Goal: Information Seeking & Learning: Learn about a topic

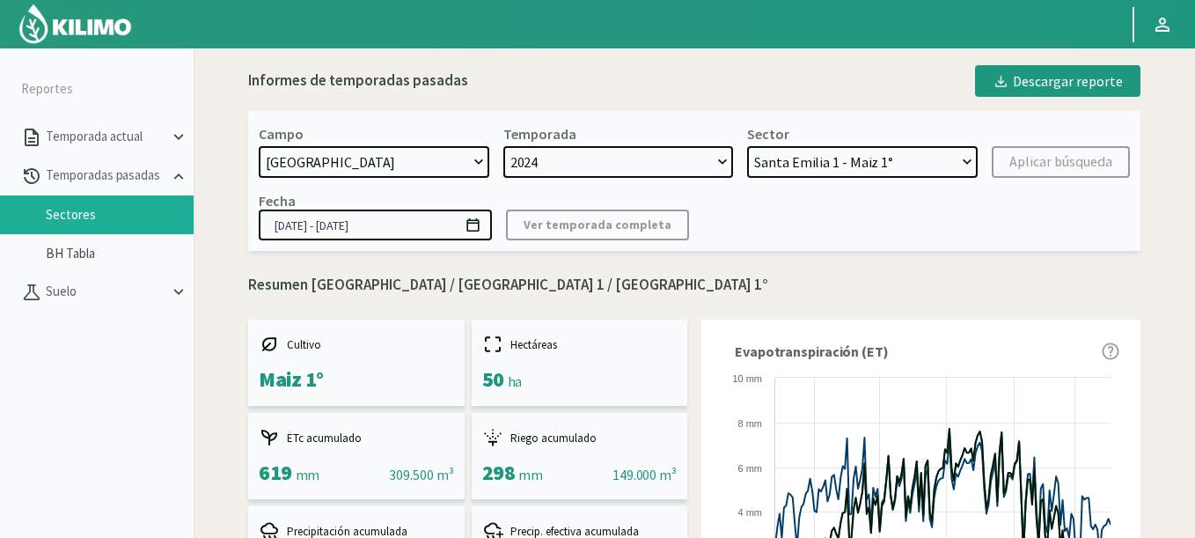
select select "1618: Object"
select select "3: Object"
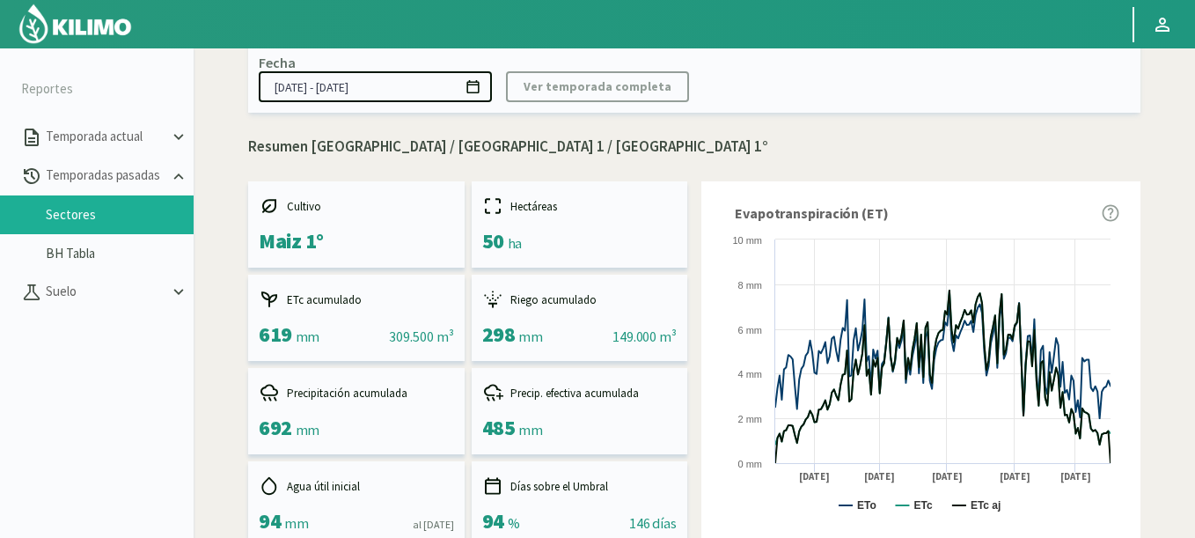
scroll to position [106, 0]
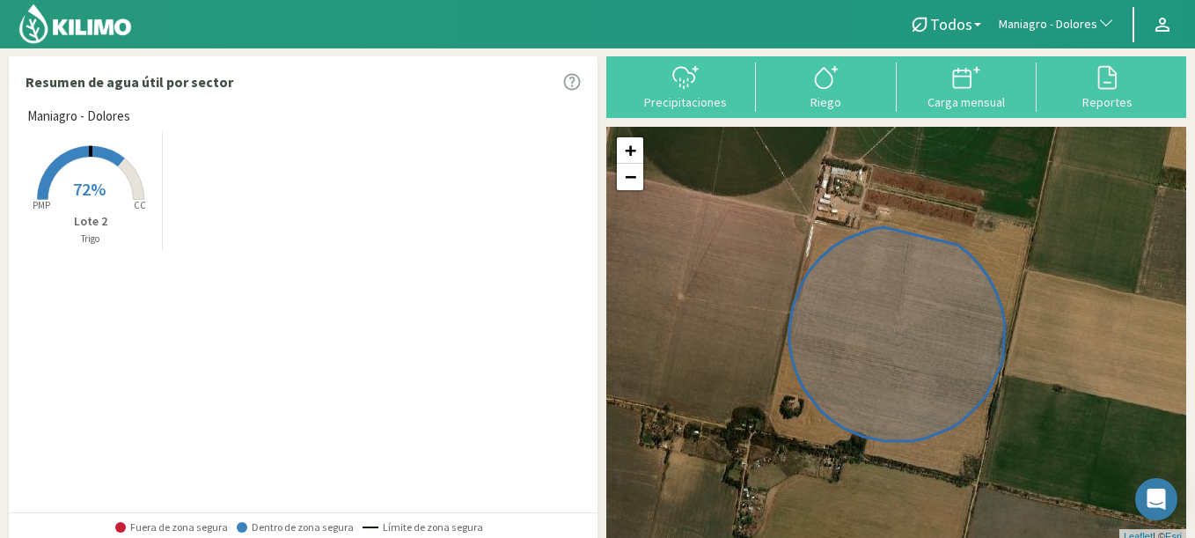
click at [132, 183] on icon at bounding box center [90, 173] width 107 height 54
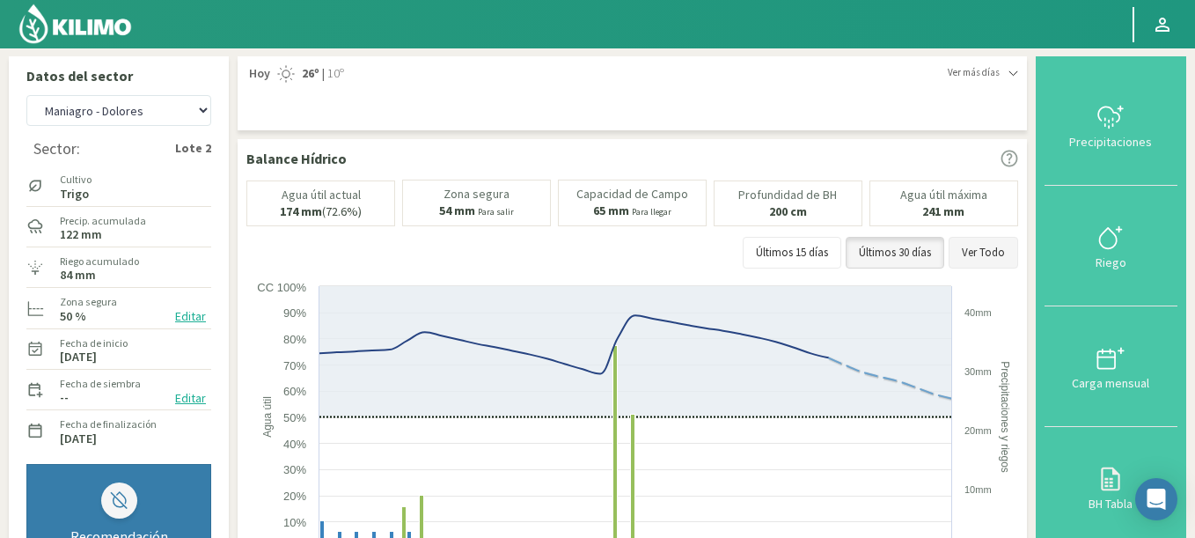
click at [992, 248] on button "Ver Todo" at bounding box center [984, 253] width 70 height 32
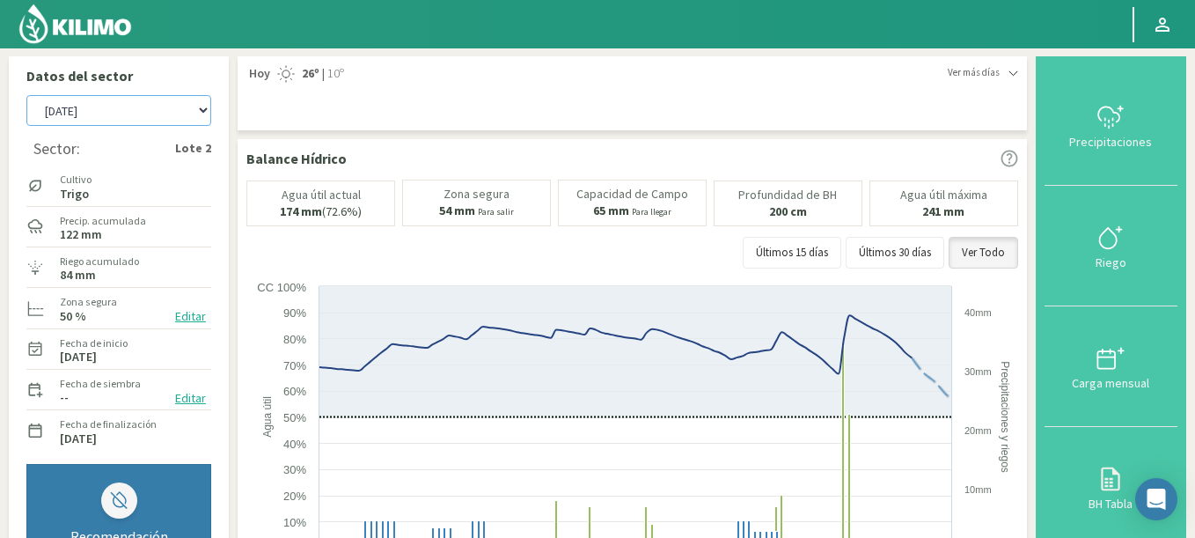
drag, startPoint x: 118, startPoint y: 106, endPoint x: 145, endPoint y: 101, distance: 27.6
click at [148, 94] on div "Agr. Cardonal Agr. El Carmelo Agr. Huertos de Chocalan Agrícola Bakia Agrícola …" at bounding box center [118, 111] width 185 height 40
click at [26, 95] on select "Agr. Cardonal Agr. El Carmelo Agr. Huertos de Chocalan Agrícola Bakia Agrícola …" at bounding box center [118, 110] width 185 height 31
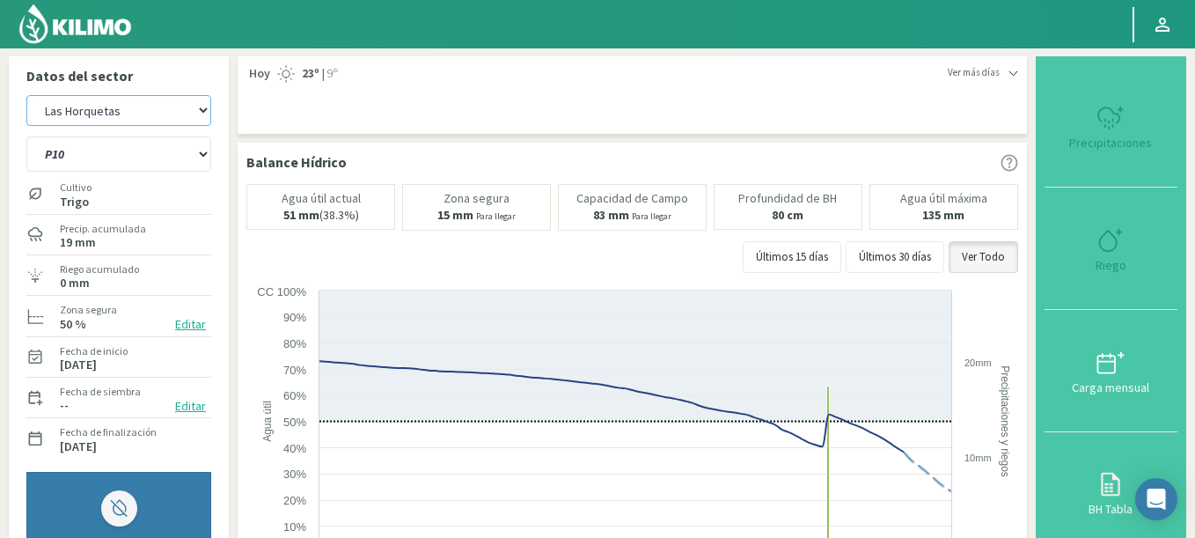
select select "750: Object"
click at [26, 136] on select "P10 P12 P14 P1a P1c P2a P2b P3a P3c P4c P5b P5c P6c P7c P8a P8b" at bounding box center [118, 153] width 185 height 35
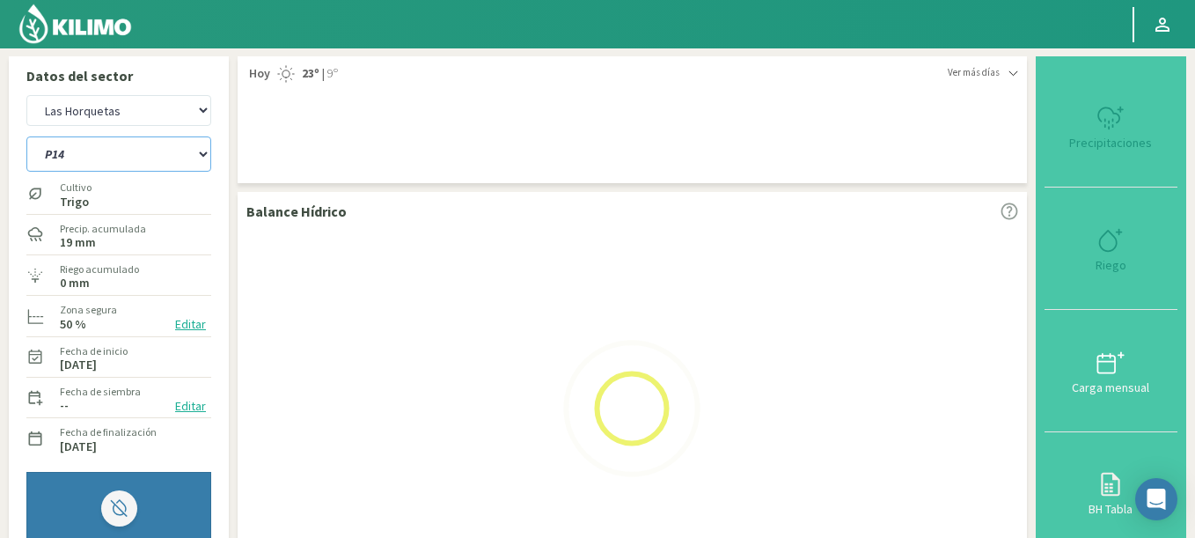
select select "16: Object"
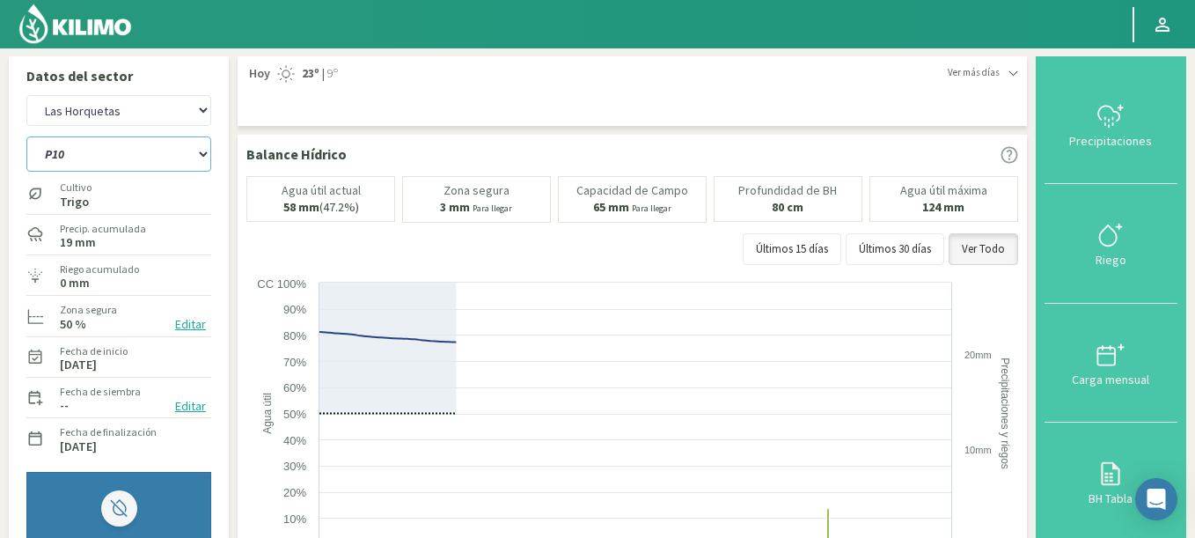
select select "1031: Object"
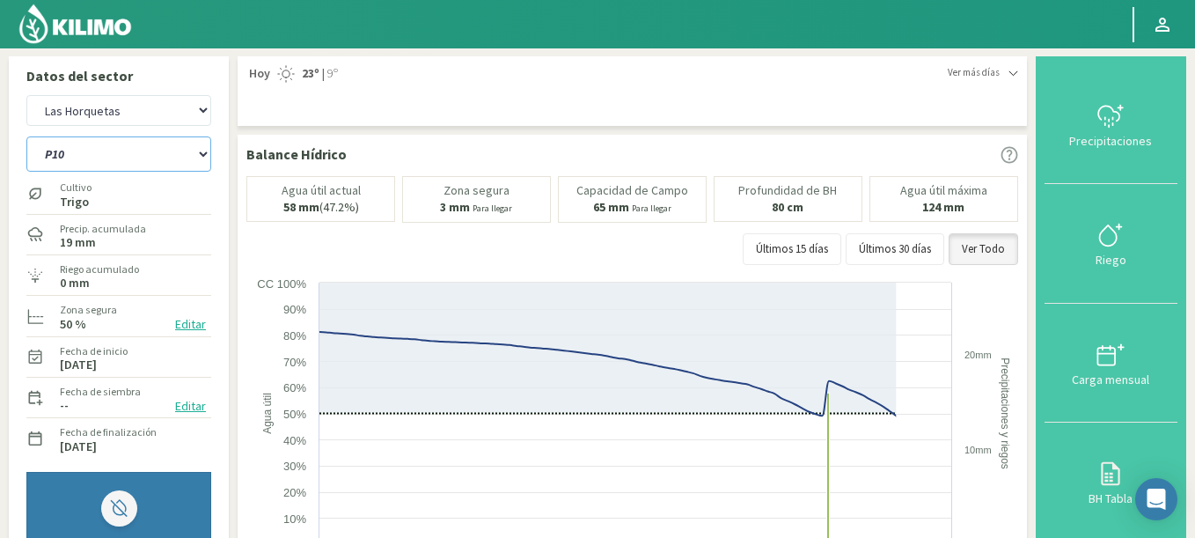
click at [82, 169] on select "P10 P12 P14 P1a P1c P2a P2b P3a P3c P4c P5b P5c P6c P7c P8a P8b" at bounding box center [118, 153] width 185 height 35
click at [26, 136] on select "P10 P12 P14 P1a P1c P2a P2b P3a P3c P4c P5b P5c P6c P7c P8a P8b" at bounding box center [118, 153] width 185 height 35
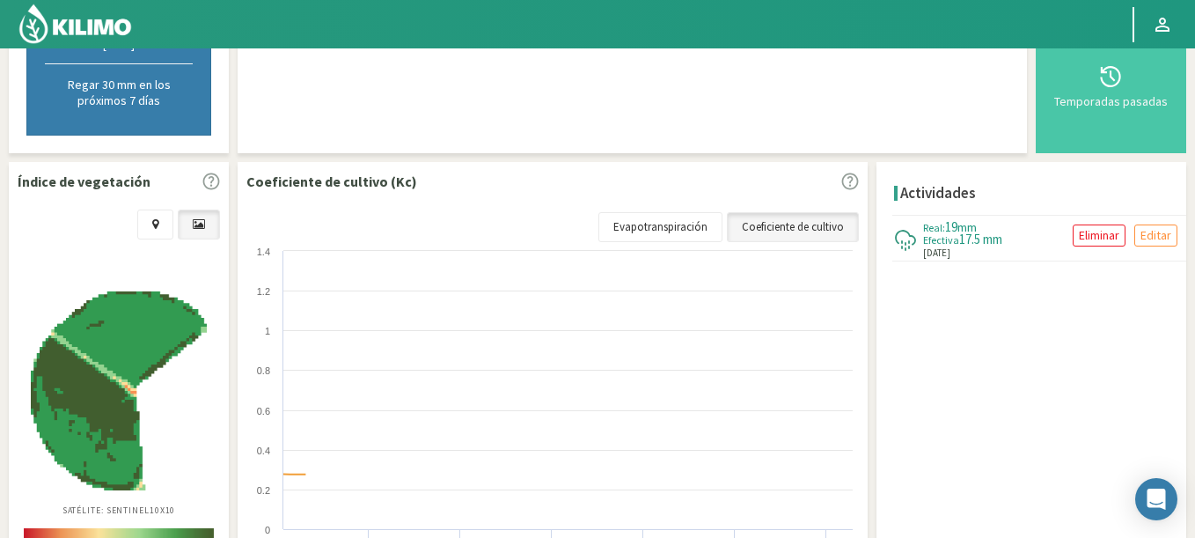
select select "34: Object"
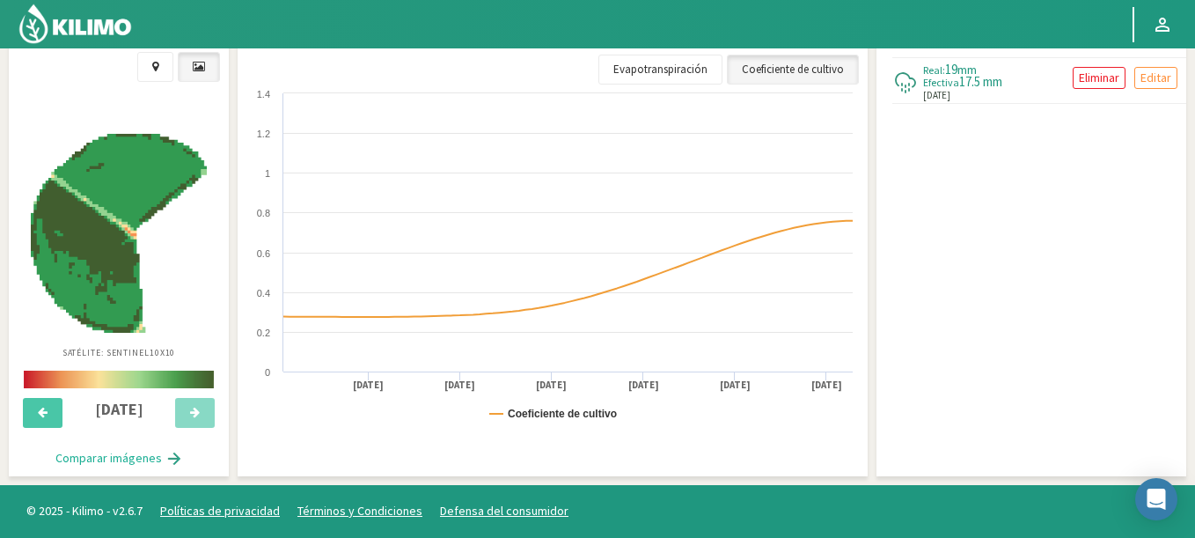
select select "1312: Object"
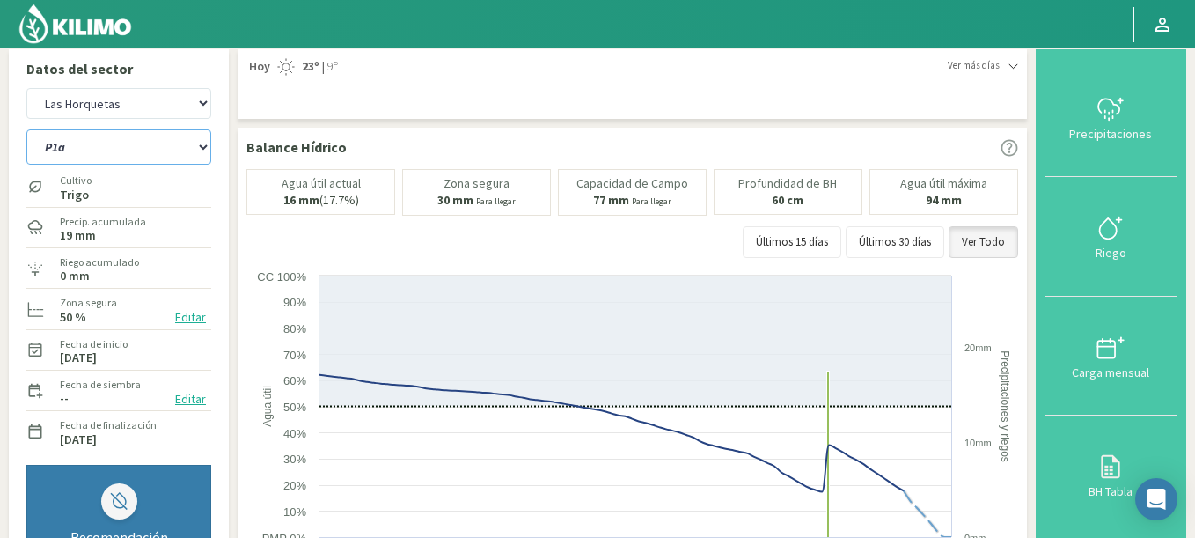
scroll to position [0, 0]
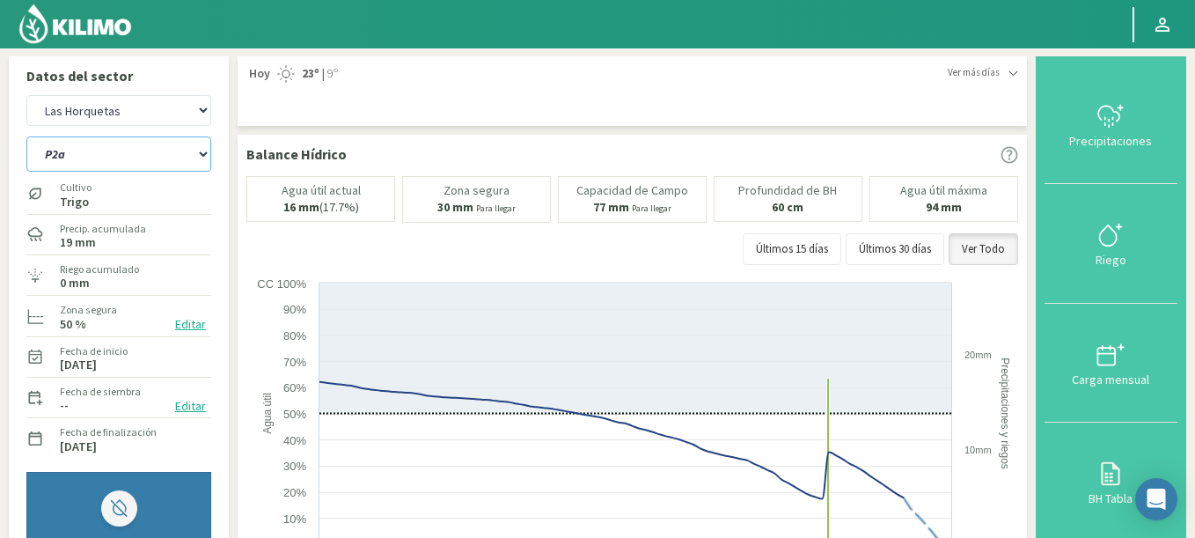
click at [26, 136] on select "P10 P12 P14 P1a P1c P2a P2b P3a P3c P4c P5b P5c P6c P7c P8a P8b" at bounding box center [118, 153] width 185 height 35
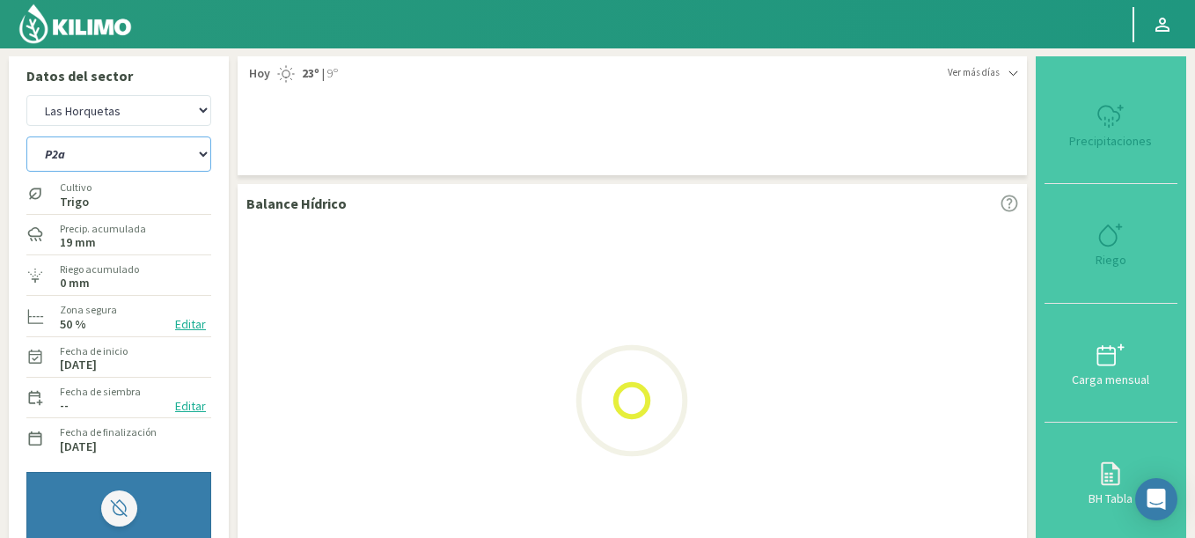
select select "51: Object"
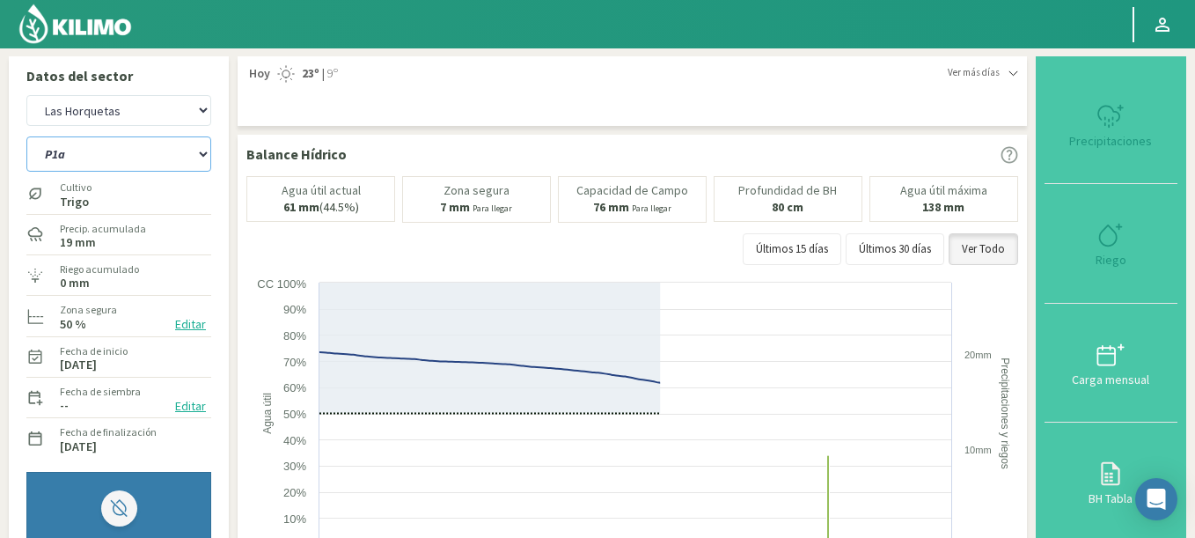
select select "1593: Object"
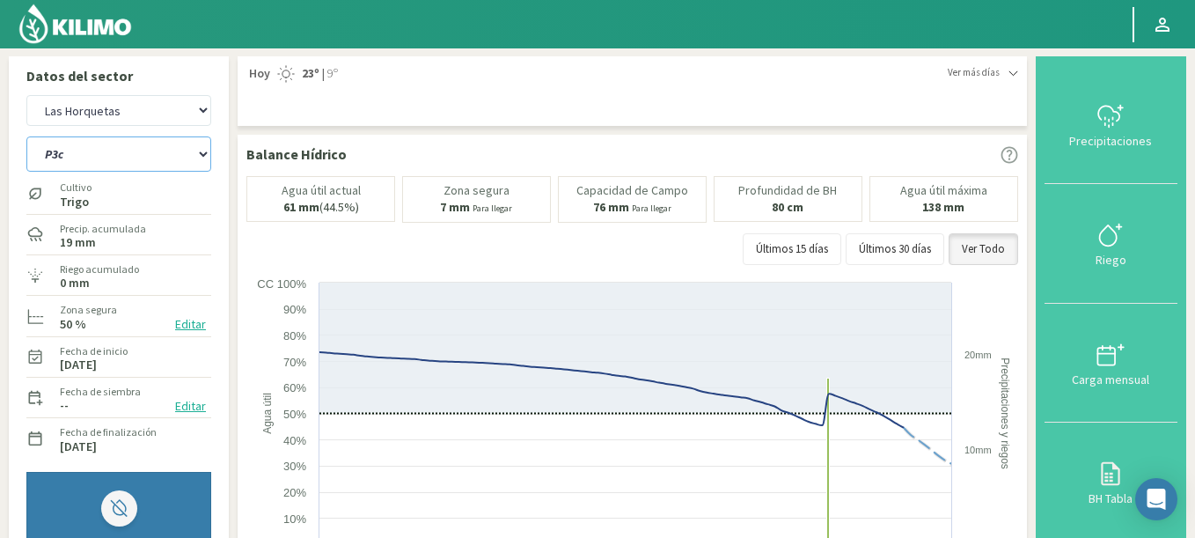
click at [26, 136] on select "P10 P12 P14 P1a P1c P2a P2b P3a P3c P4c P5b P5c P6c P7c P8a P8b" at bounding box center [118, 153] width 185 height 35
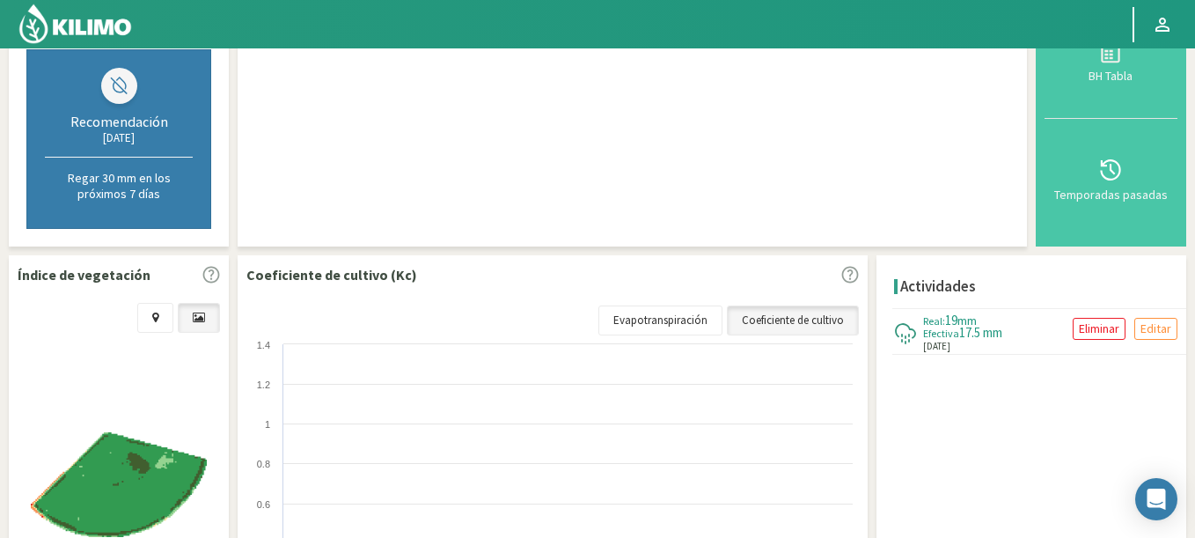
select select "69: Object"
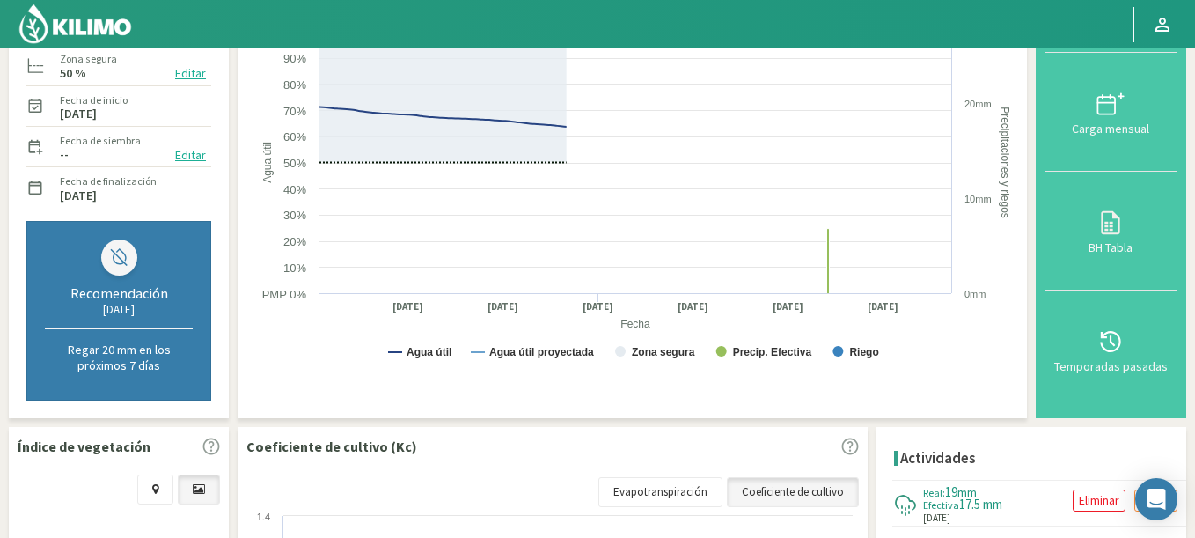
select select "1874: Object"
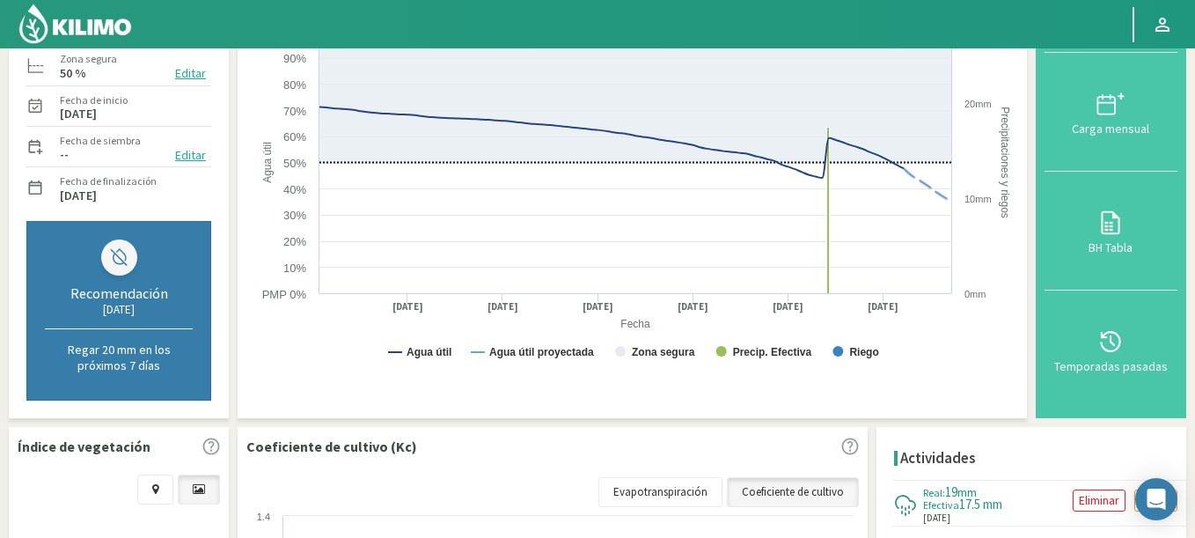
select select "88: Object"
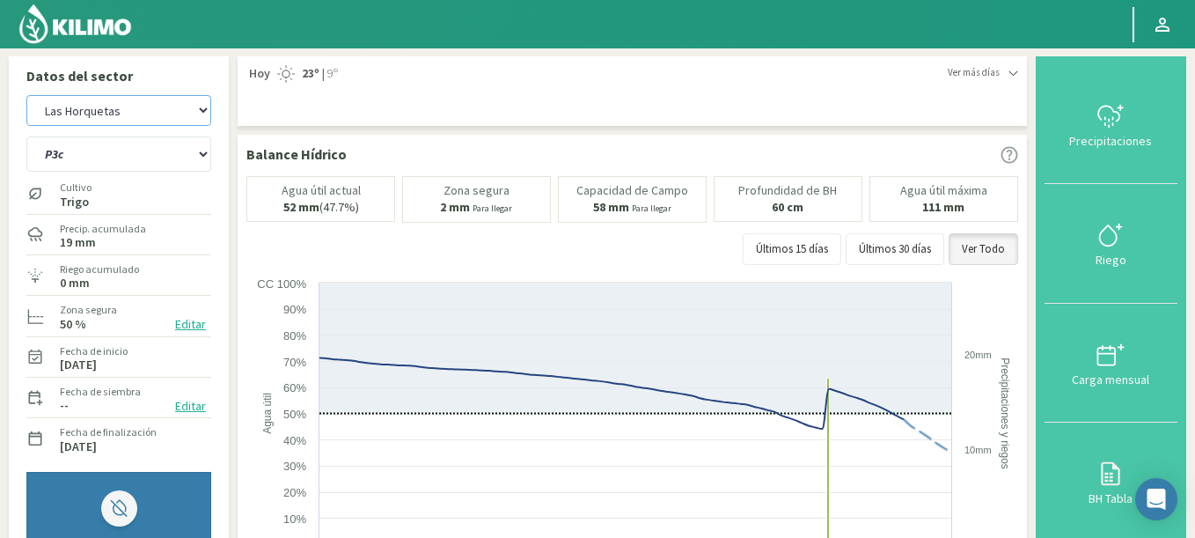
click at [121, 110] on select "Agr. Cardonal Agr. El Carmelo Agr. Huertos de Chocalan Agrícola Bakia Agrícola …" at bounding box center [118, 110] width 185 height 31
click at [26, 95] on select "Agr. Cardonal Agr. El Carmelo Agr. Huertos de Chocalan Agrícola Bakia Agrícola …" at bounding box center [118, 110] width 185 height 31
select select "2216: Object"
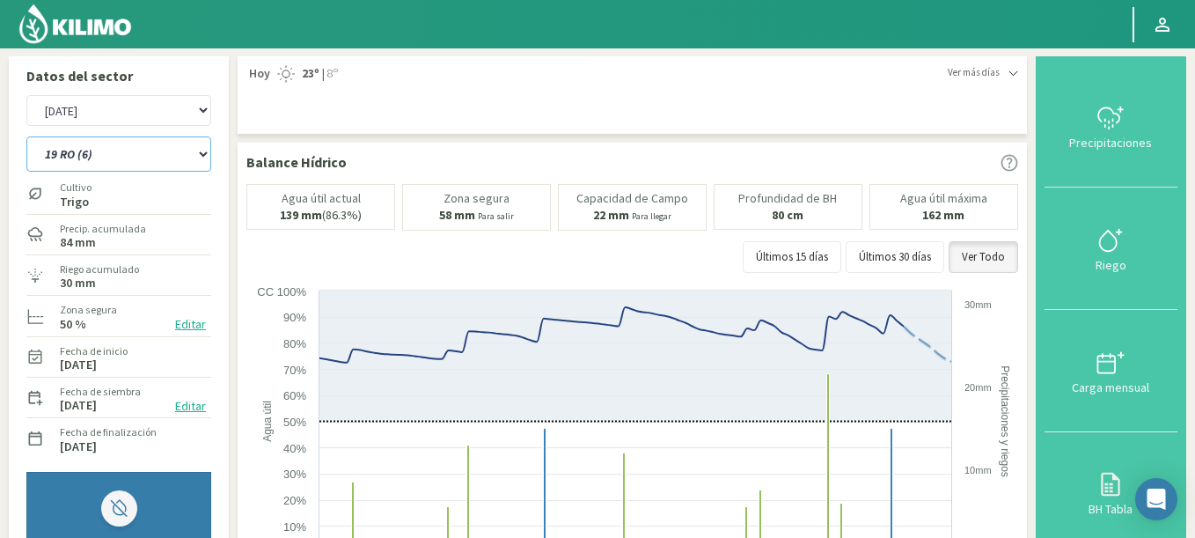
click at [26, 136] on select "12 RS (25) 17 R (1) 19 RO (6) 1RLPS 1RSR (29) 20 RN (7) 21 RAB (28) 21 RN (8) 2…" at bounding box center [118, 153] width 185 height 35
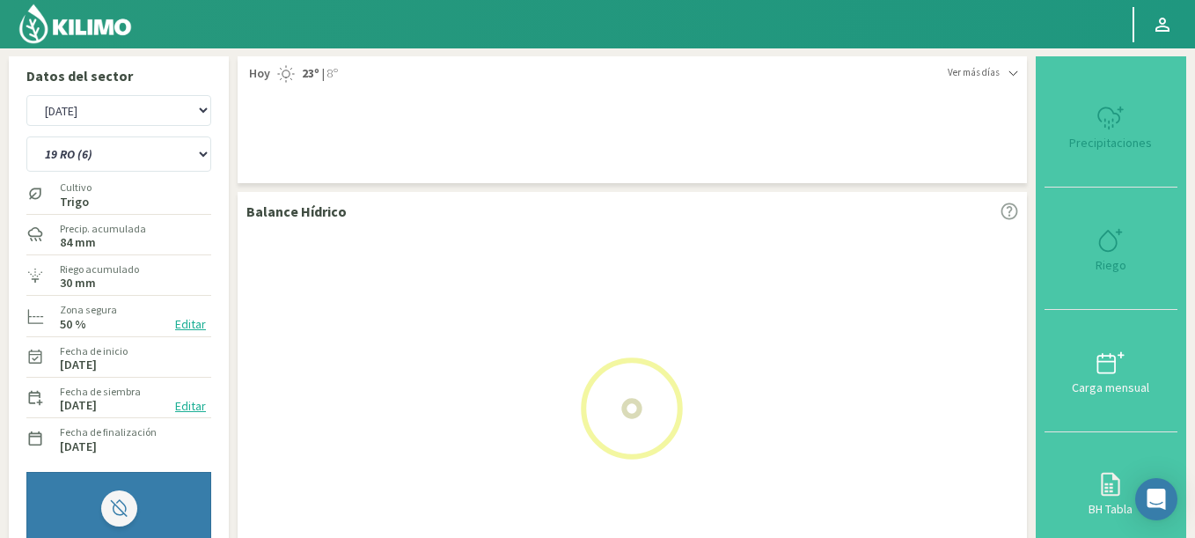
click at [88, 218] on div "Precip. acumulada 84 mm" at bounding box center [103, 235] width 90 height 38
select select "96: Object"
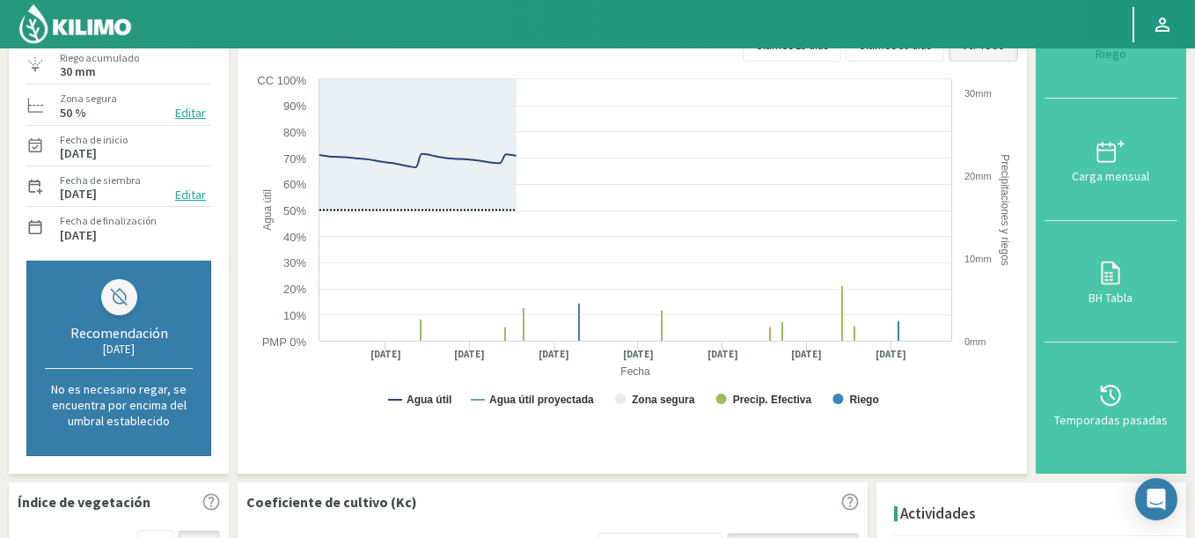
select select "2497: Object"
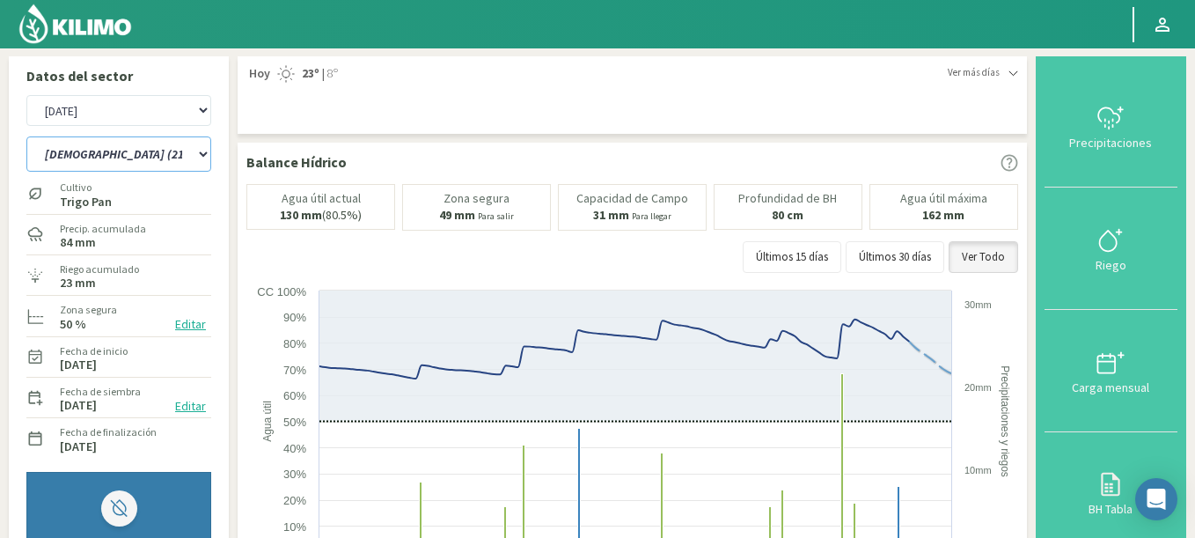
click at [26, 136] on select "12 RS (25) 17 R (1) 19 RO (6) 1RLPS 1RSR (29) 20 RN (7) 21 RAB (28) 21 RN (8) 2…" at bounding box center [118, 153] width 185 height 35
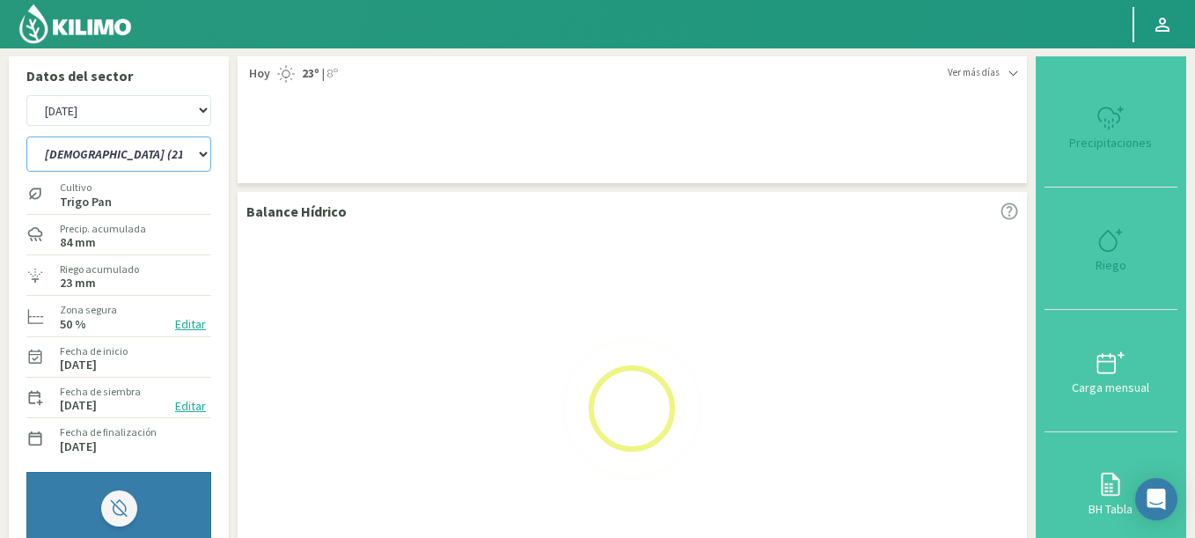
select select "129: Object"
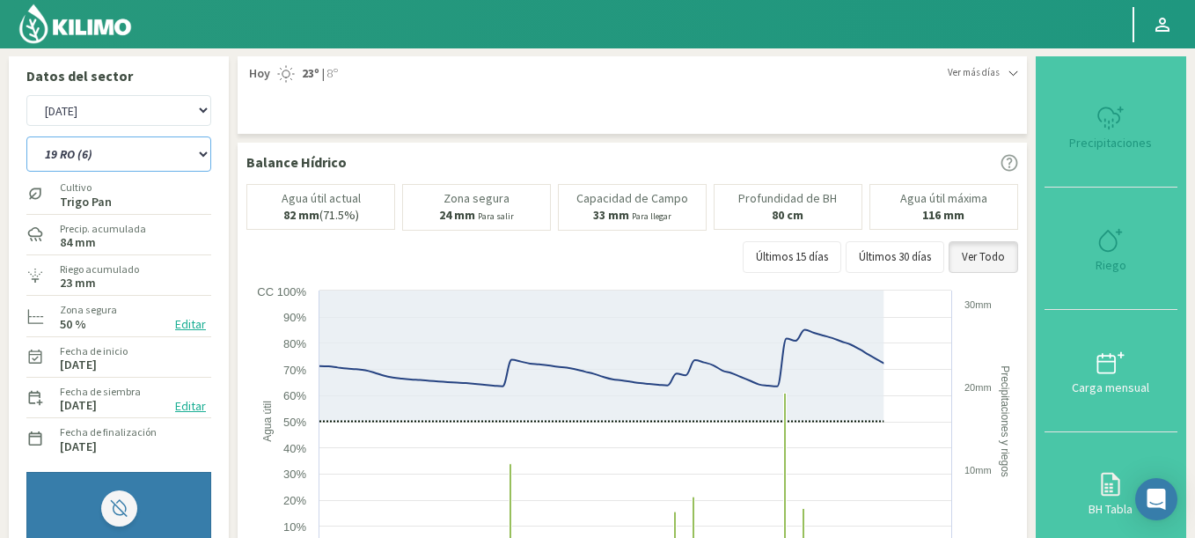
select select "2778: Object"
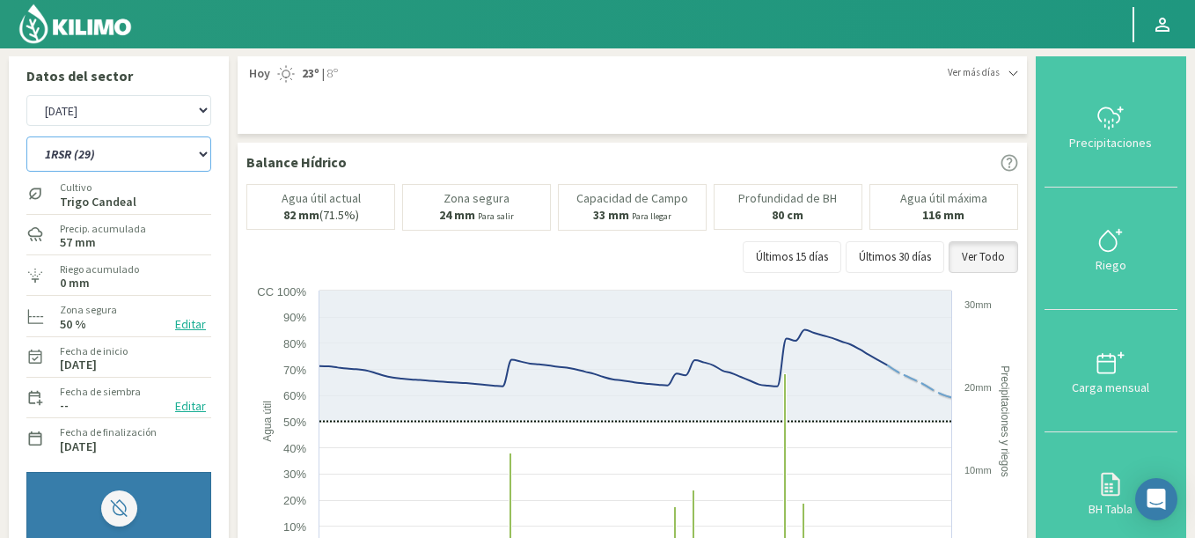
click at [26, 136] on select "12 RS (25) 17 R (1) 19 RO (6) 1RLPS 1RSR (29) 20 RN (7) 21 RAB (28) 21 RN (8) 2…" at bounding box center [118, 153] width 185 height 35
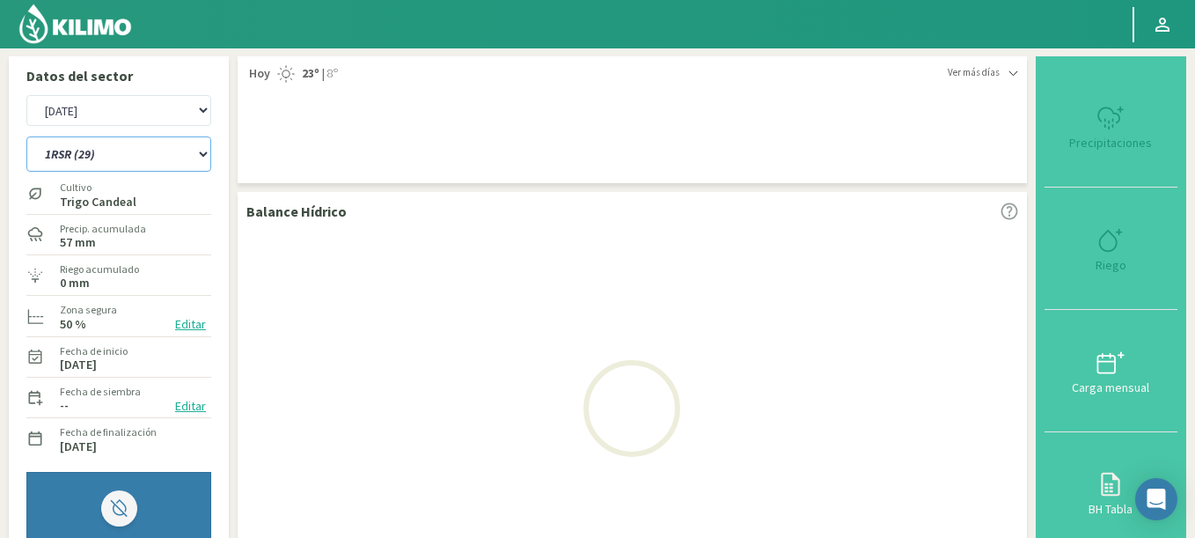
select select "166: Object"
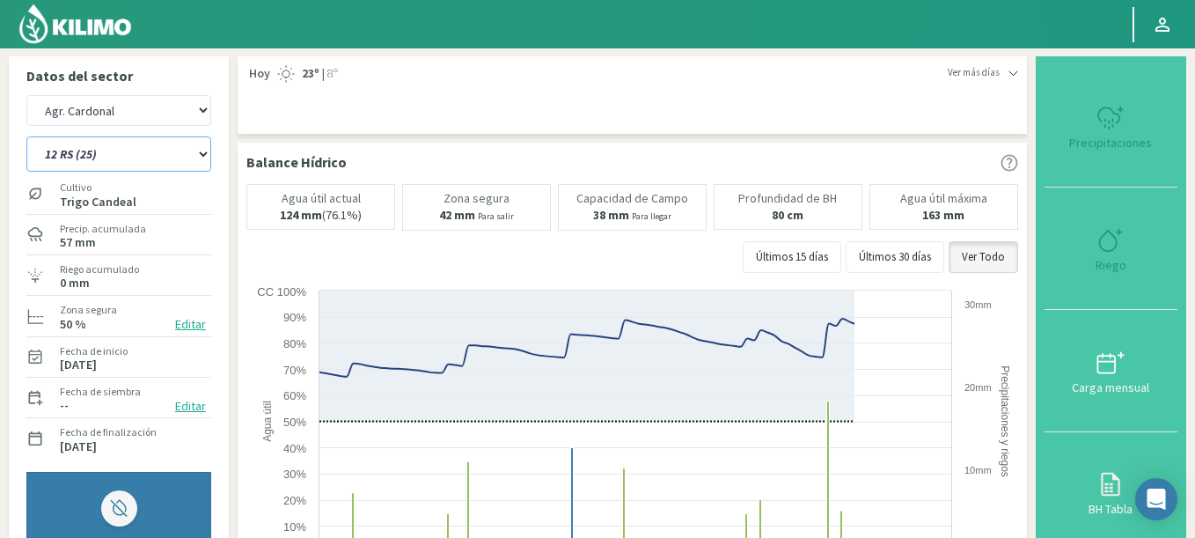
select select "3059: Object"
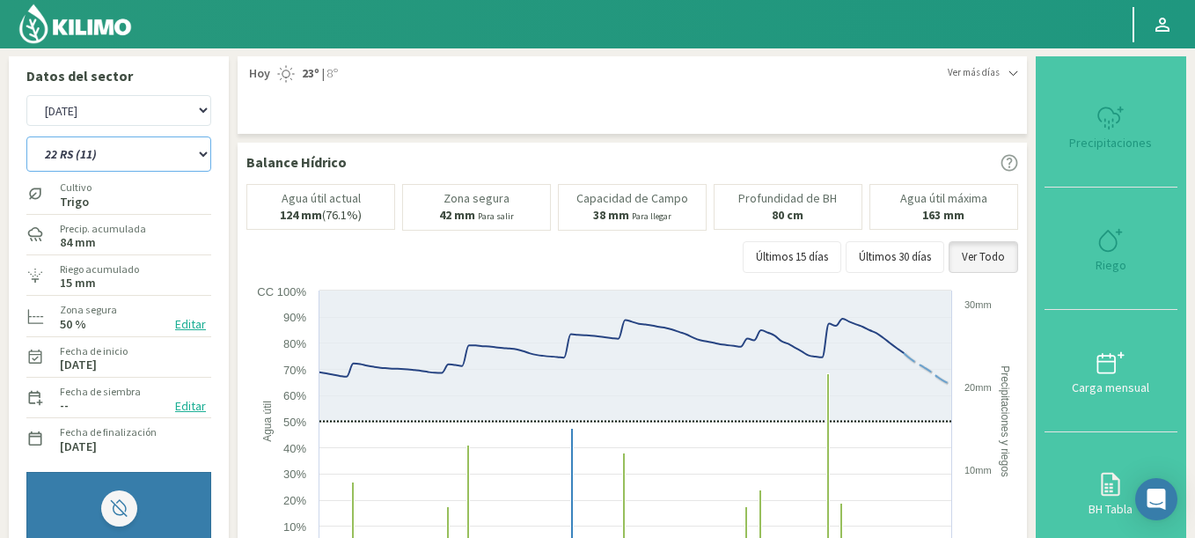
click at [26, 136] on select "12 RS (25) 17 R (1) 19 RO (6) 1RLPS 1RSR (29) 20 RN (7) 21 RAB (28) 21 RN (8) 2…" at bounding box center [118, 153] width 185 height 35
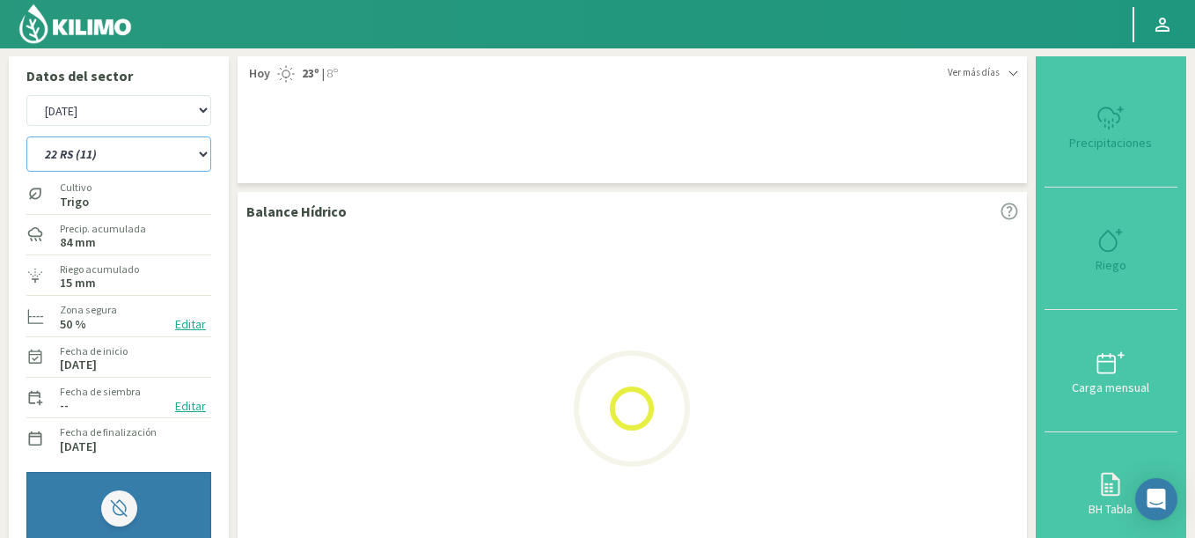
select select "193: Object"
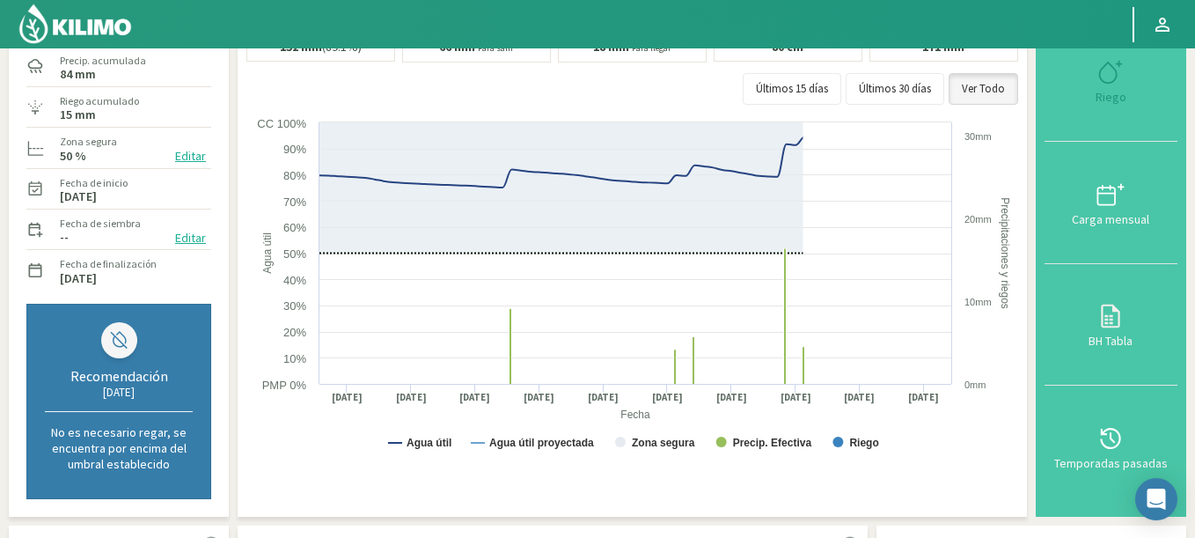
scroll to position [528, 0]
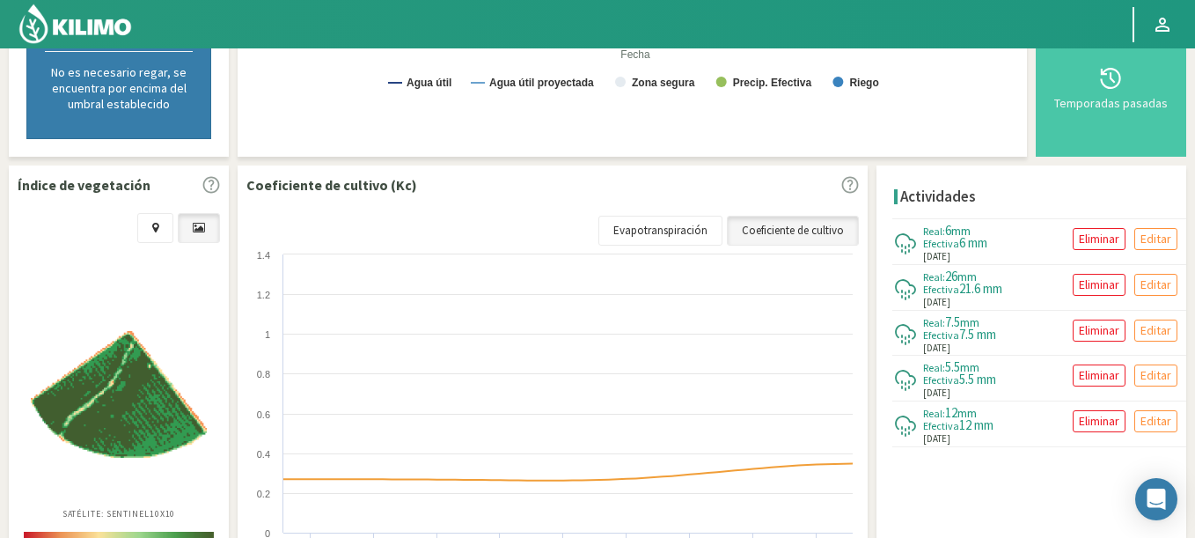
select select "3340: Object"
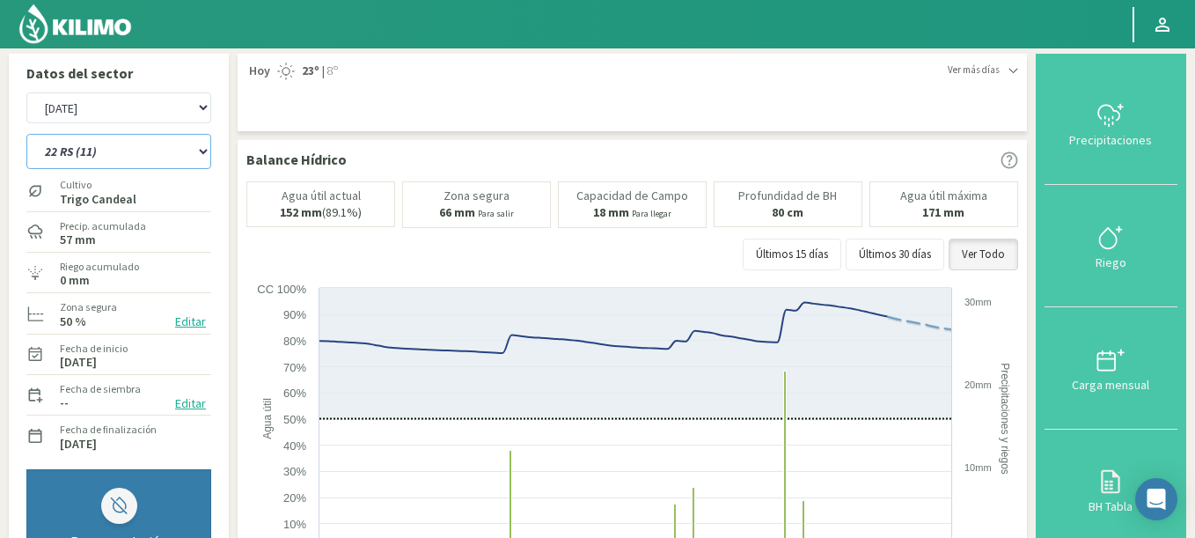
scroll to position [0, 0]
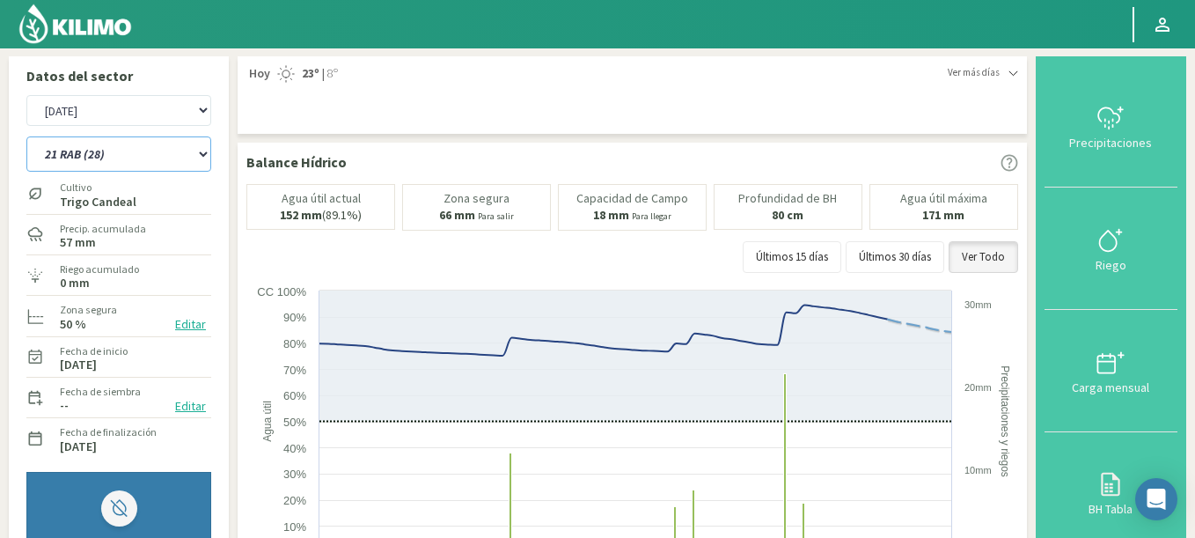
click at [26, 136] on select "12 RS (25) 17 R (1) 19 RO (6) 1RLPS 1RSR (29) 20 RN (7) 21 RAB (28) 21 RN (8) 2…" at bounding box center [118, 153] width 185 height 35
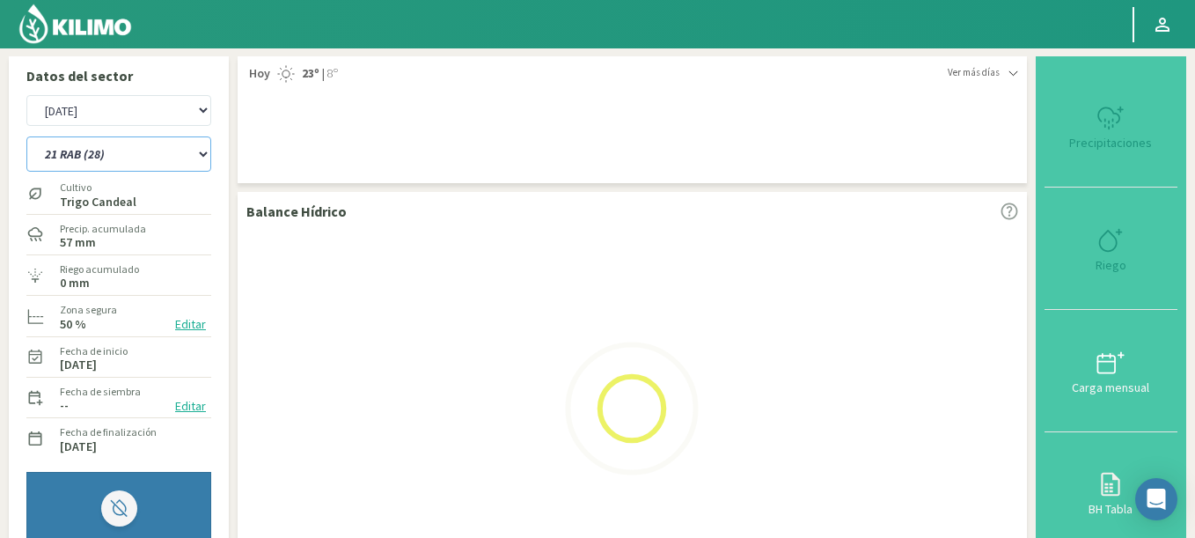
select select "230: Object"
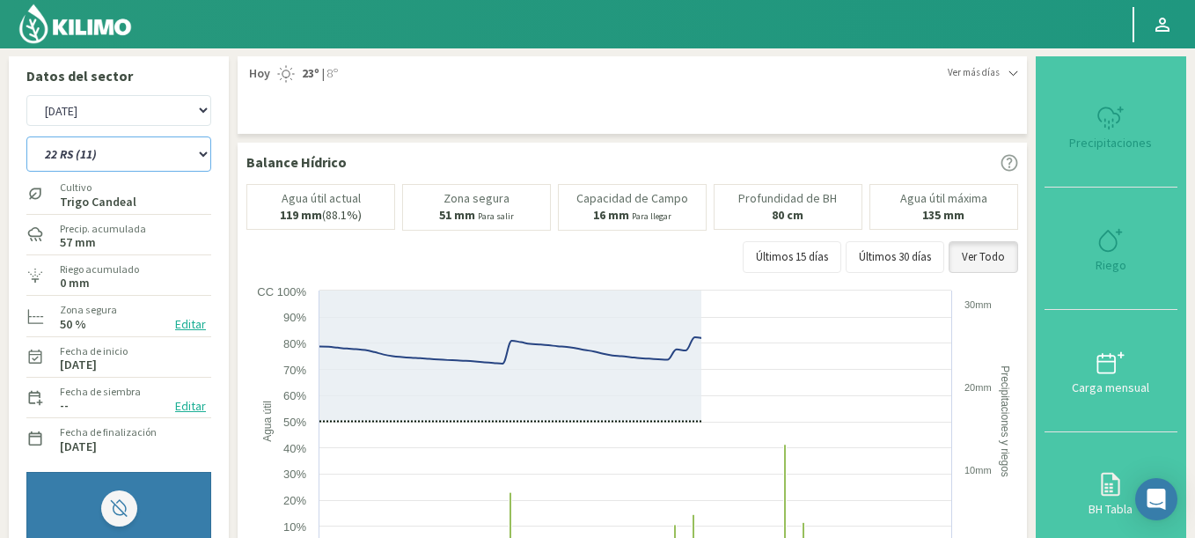
select select "3621: Object"
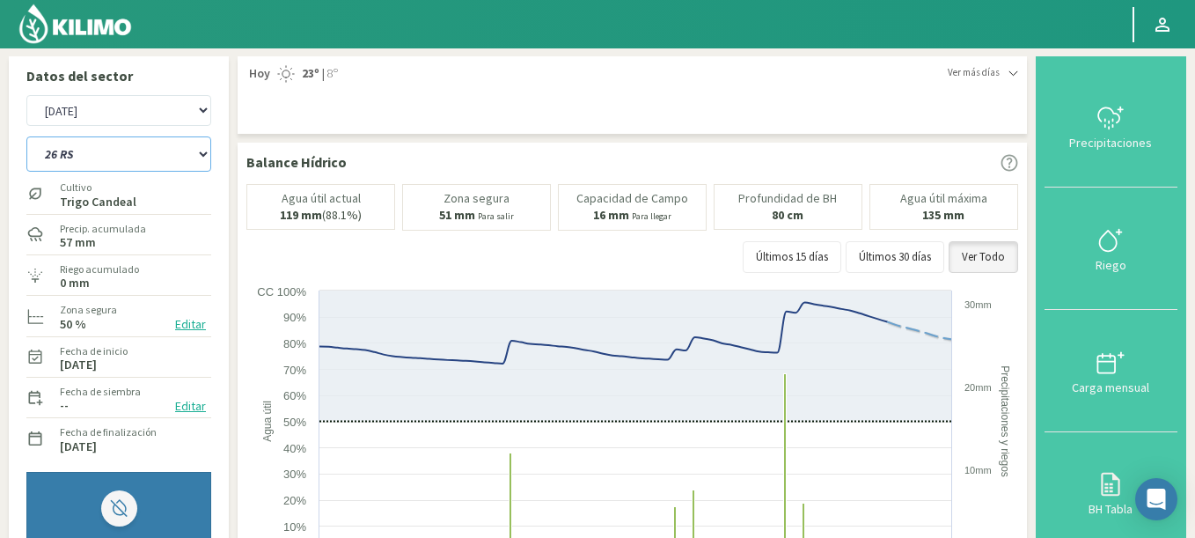
click at [26, 136] on select "12 RS (25) 17 R (1) 19 RO (6) 1RLPS 1RSR (29) 20 RN (7) 21 RAB (28) 21 RN (8) 2…" at bounding box center [118, 153] width 185 height 35
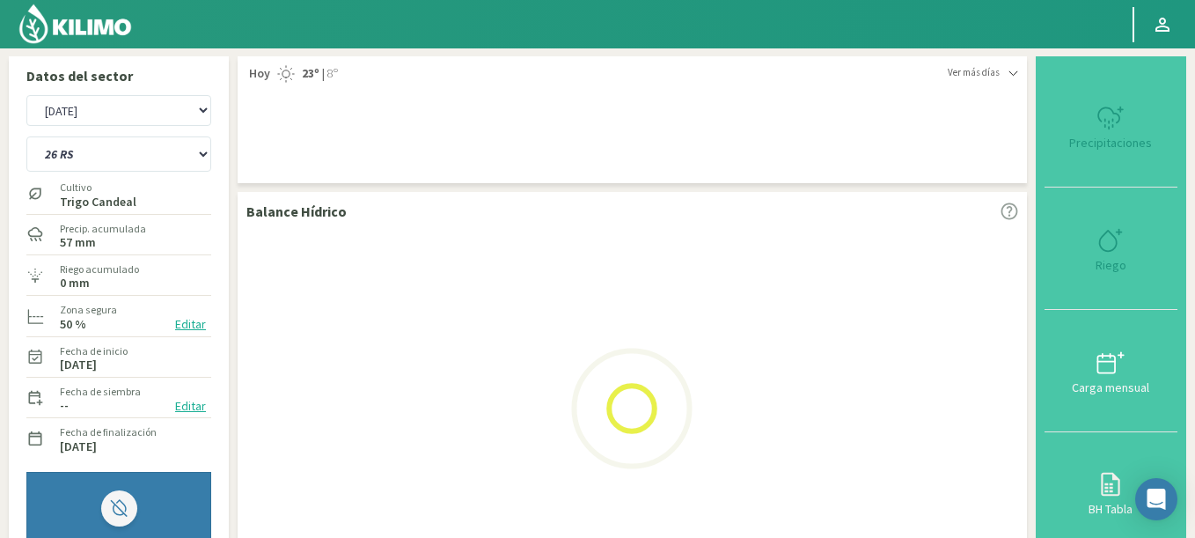
select select "257: Object"
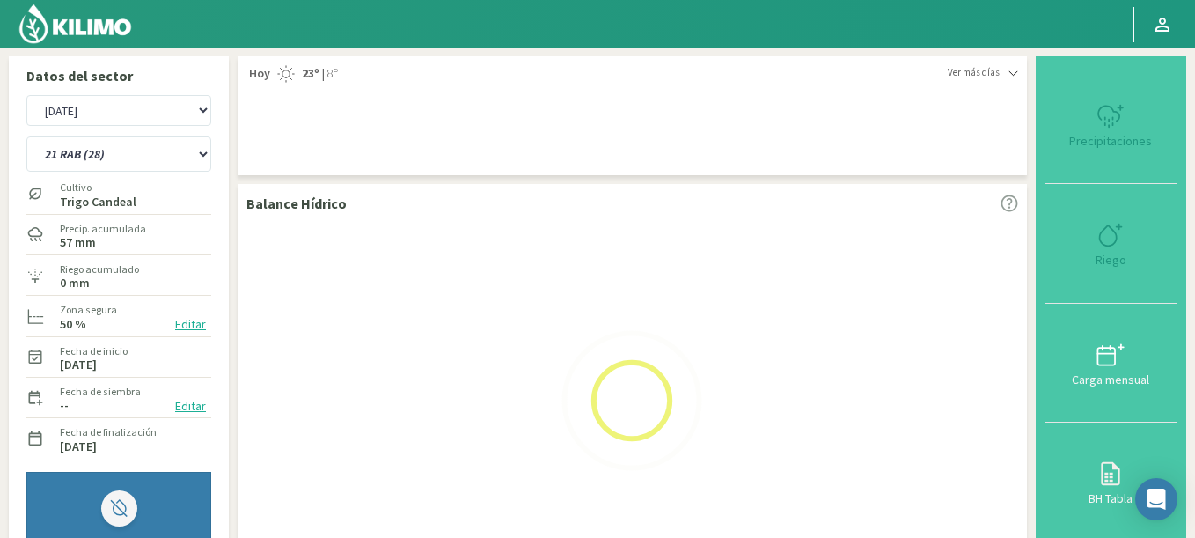
select select "3902: Object"
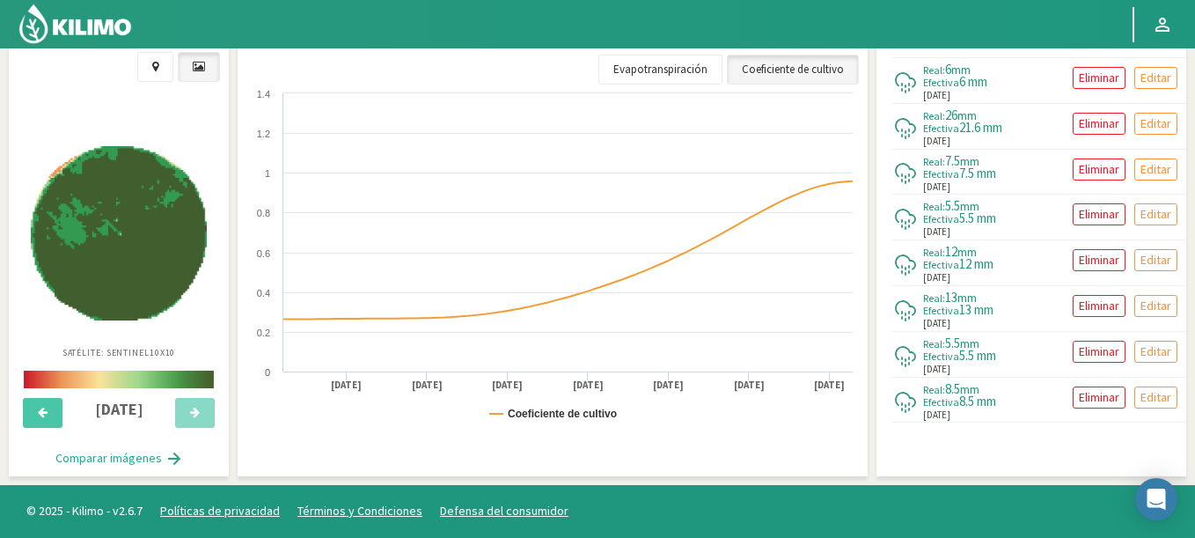
scroll to position [40, 0]
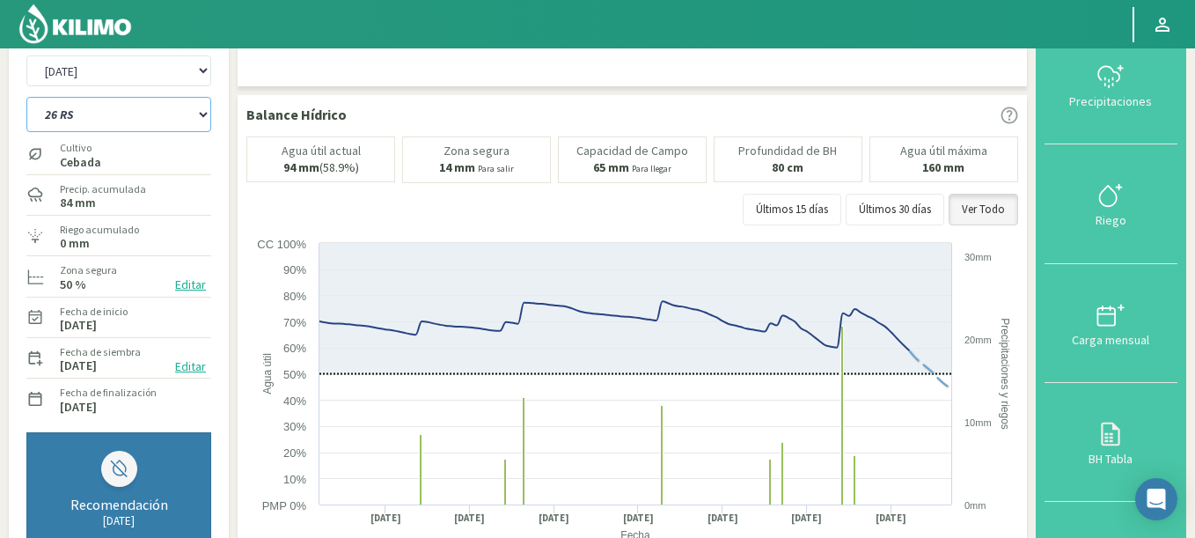
click at [26, 97] on select "12 RS (25) 17 R (1) 19 RO (6) 1RLPS 1RSR (29) 20 RN (7) 21 RAB (28) 21 RN (8) 2…" at bounding box center [118, 114] width 185 height 35
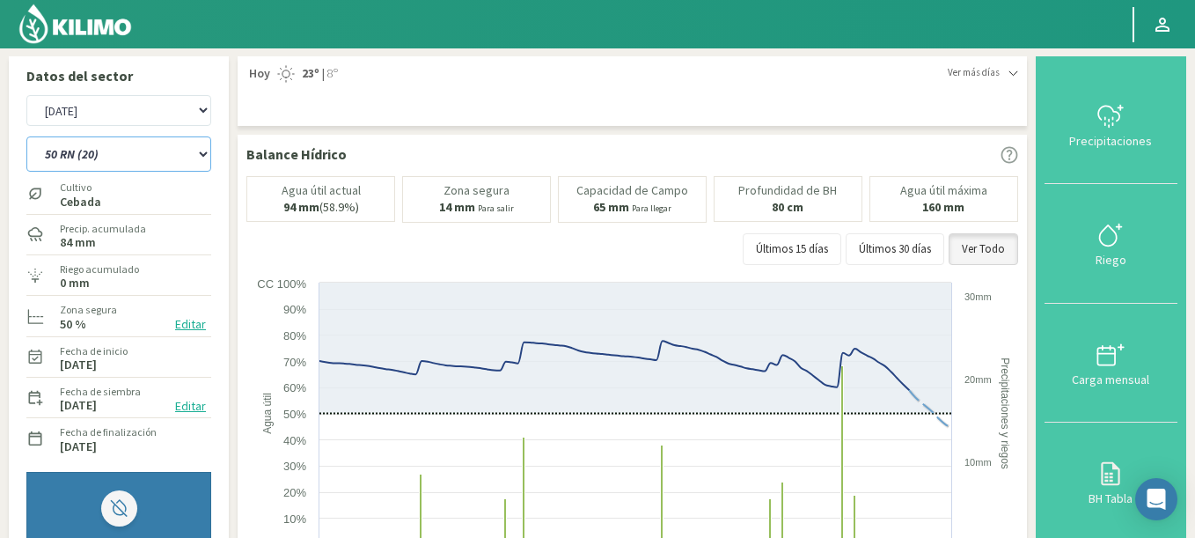
click at [26, 136] on select "12 RS (25) 17 R (1) 19 RO (6) 1RLPS 1RSR (29) 20 RN (7) 21 RAB (28) 21 RN (8) 2…" at bounding box center [118, 153] width 185 height 35
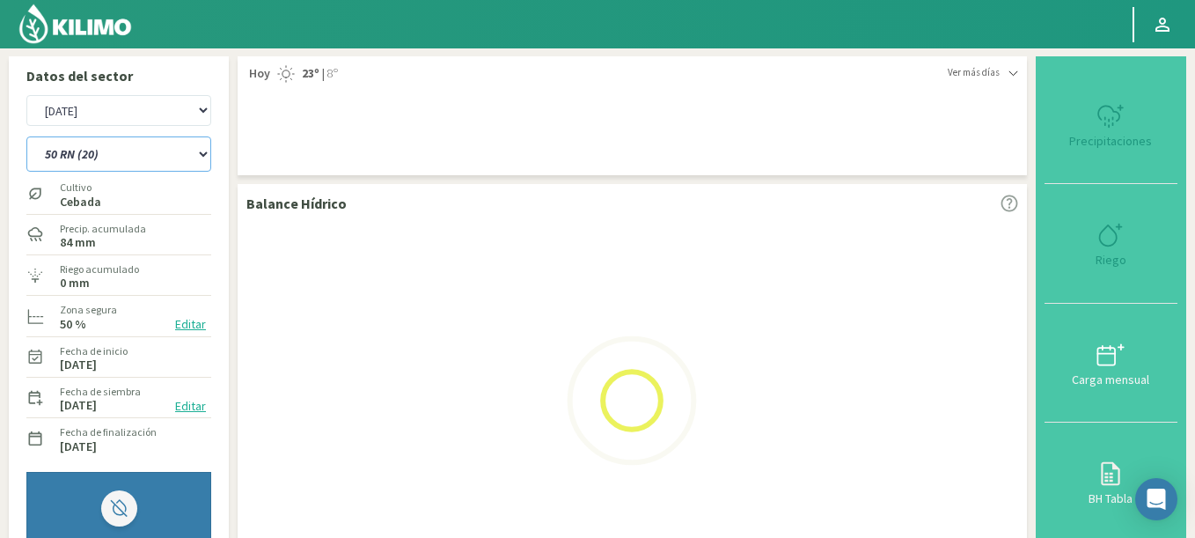
select select "294: Object"
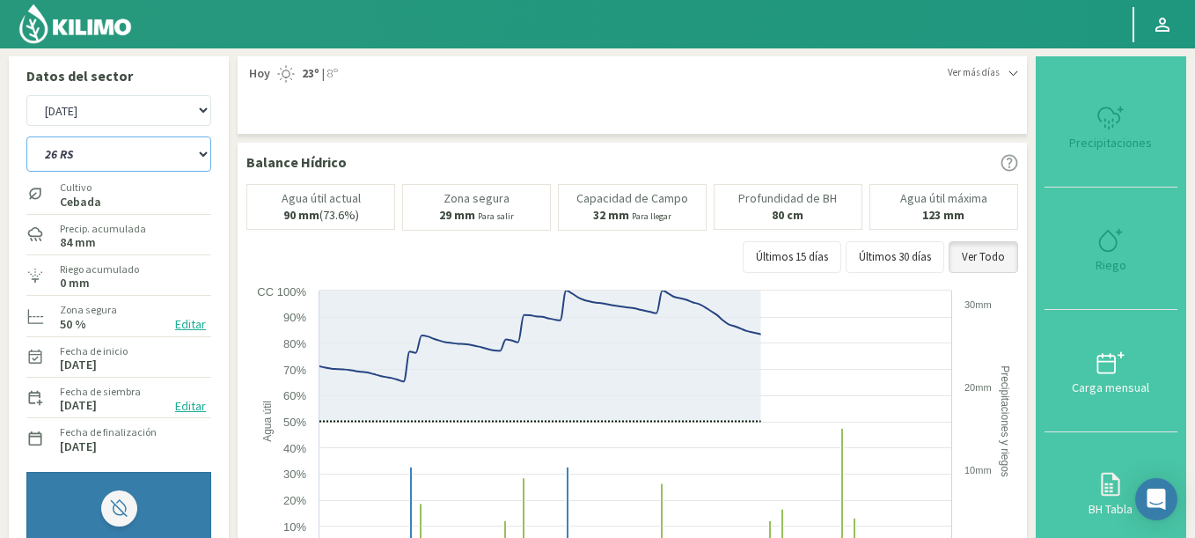
select select "4183: Object"
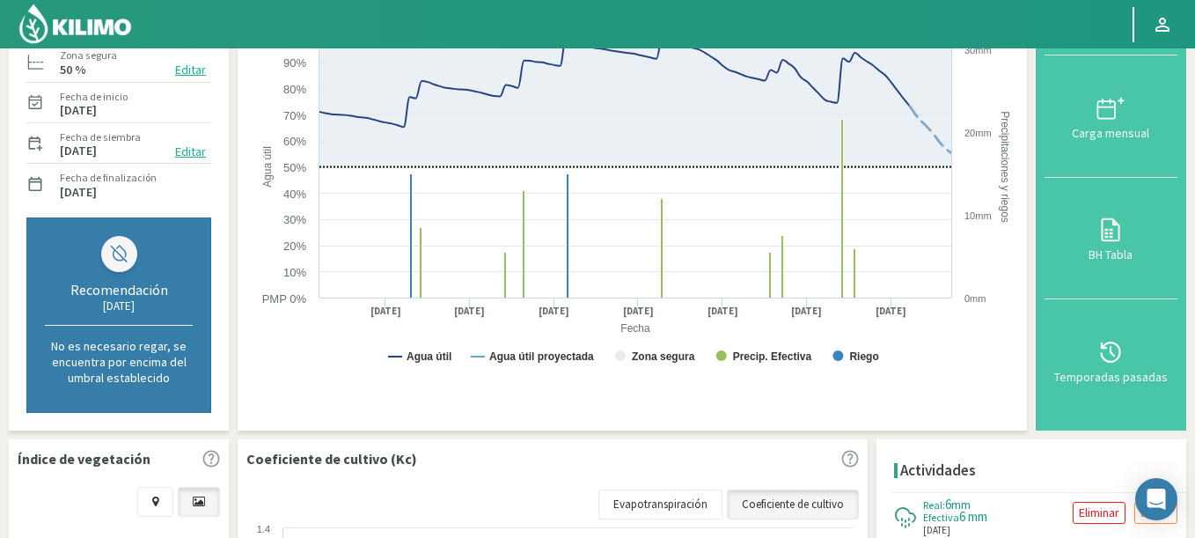
scroll to position [528, 0]
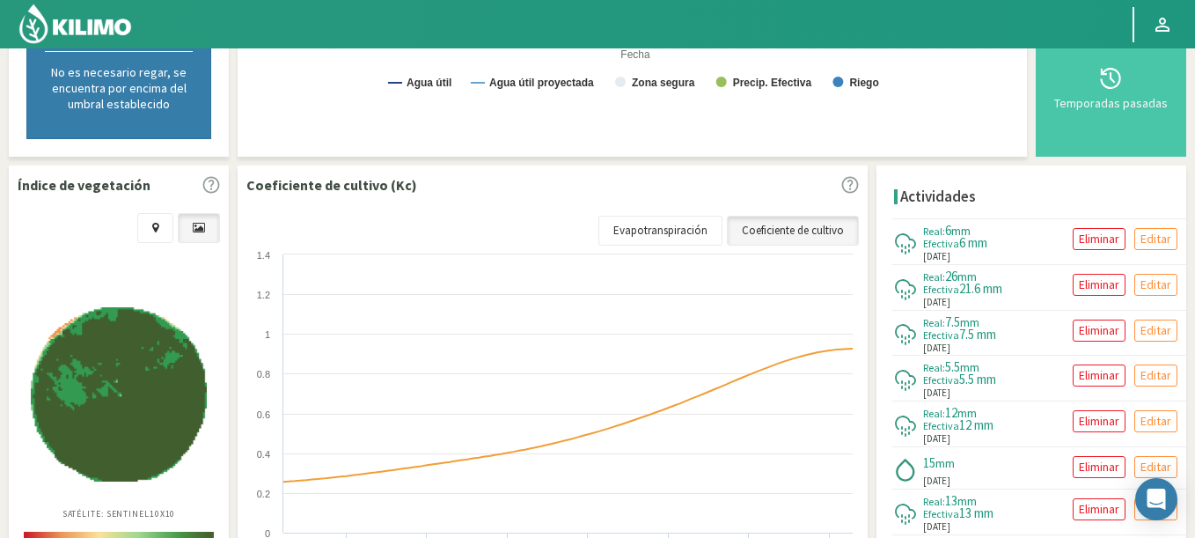
select select "340: Object"
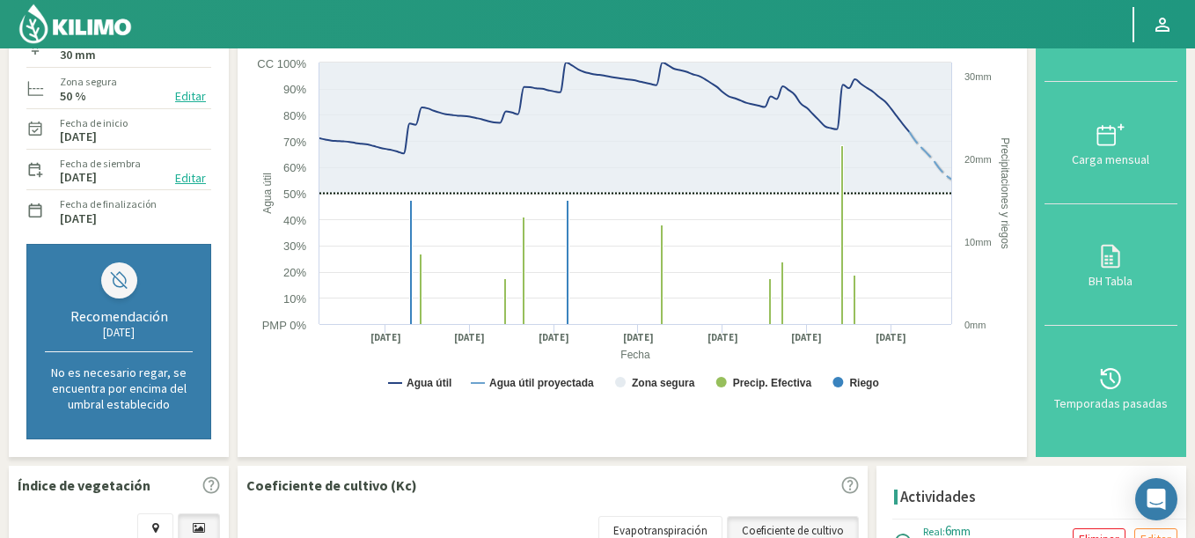
scroll to position [0, 0]
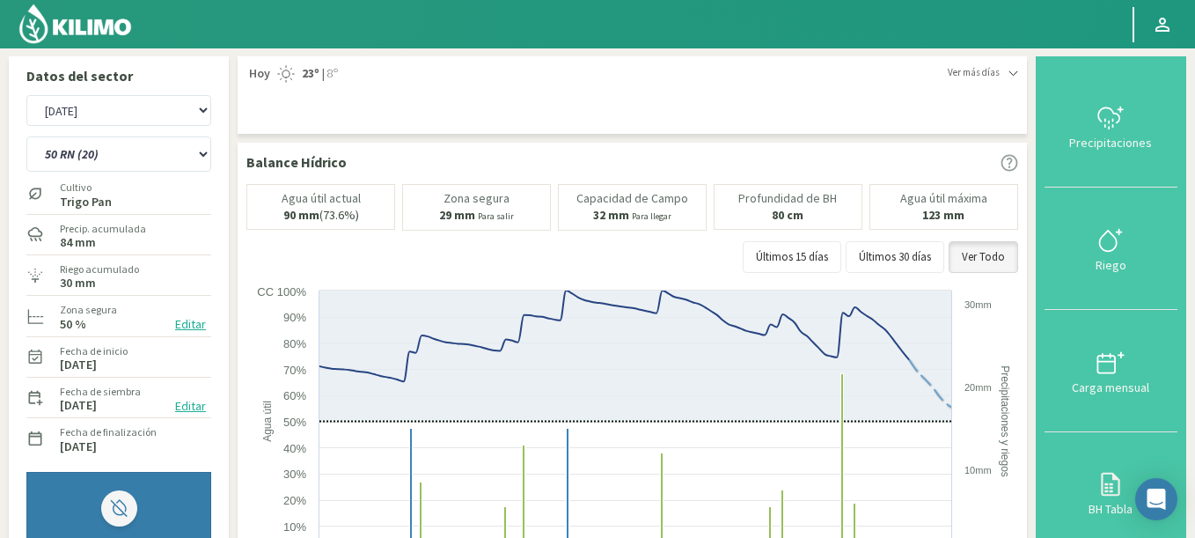
click at [86, 36] on img at bounding box center [75, 24] width 115 height 42
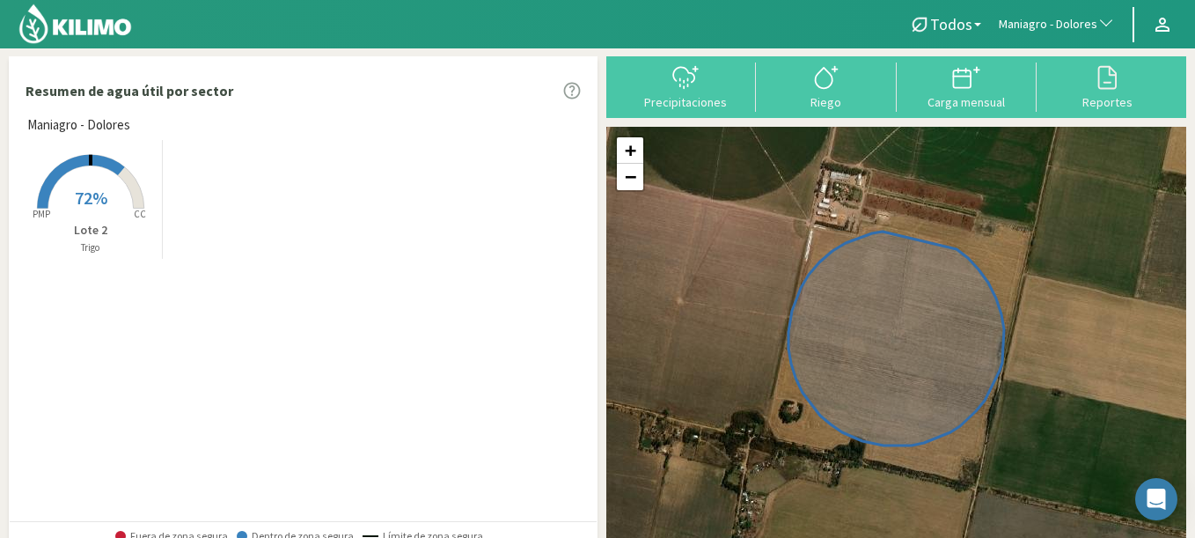
click at [1056, 36] on button "Maniagro - Dolores" at bounding box center [1057, 24] width 134 height 39
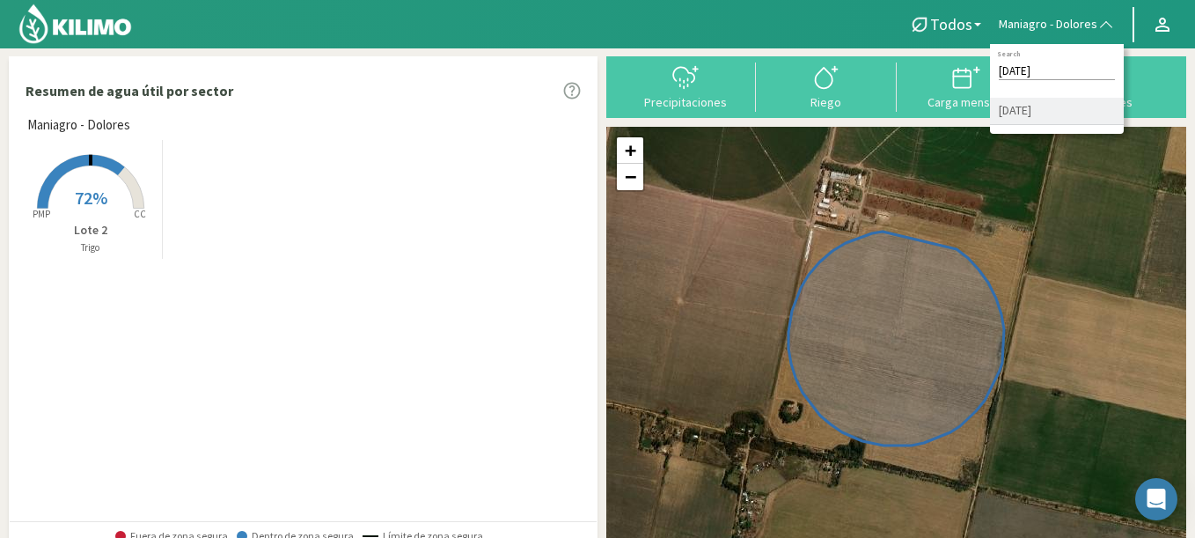
type input "san miguel"
click at [1013, 105] on li "[DATE]" at bounding box center [1057, 111] width 134 height 27
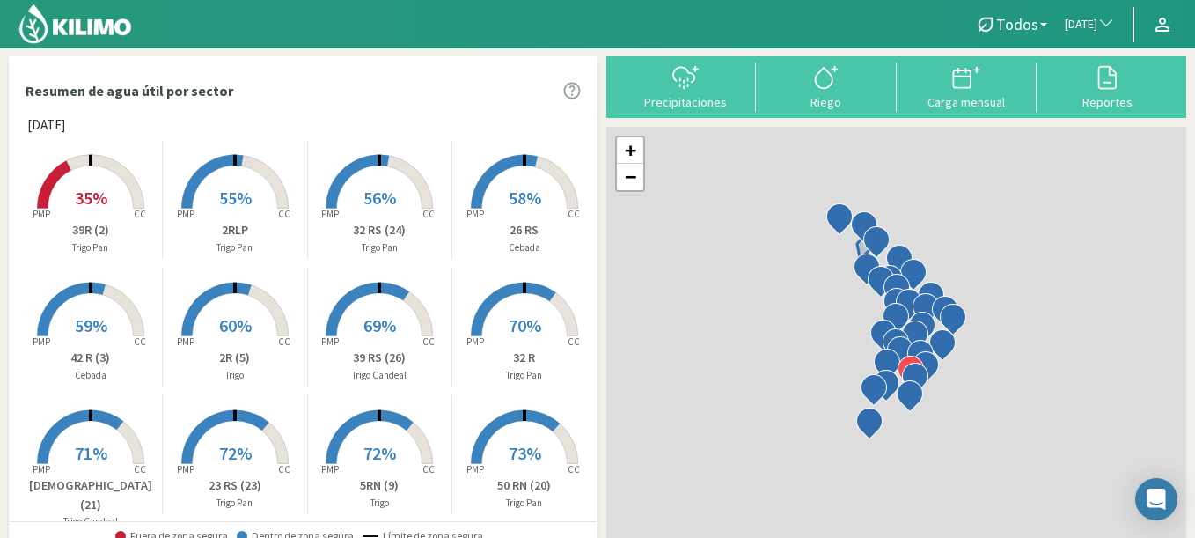
click at [96, 207] on span "35%" at bounding box center [91, 198] width 33 height 22
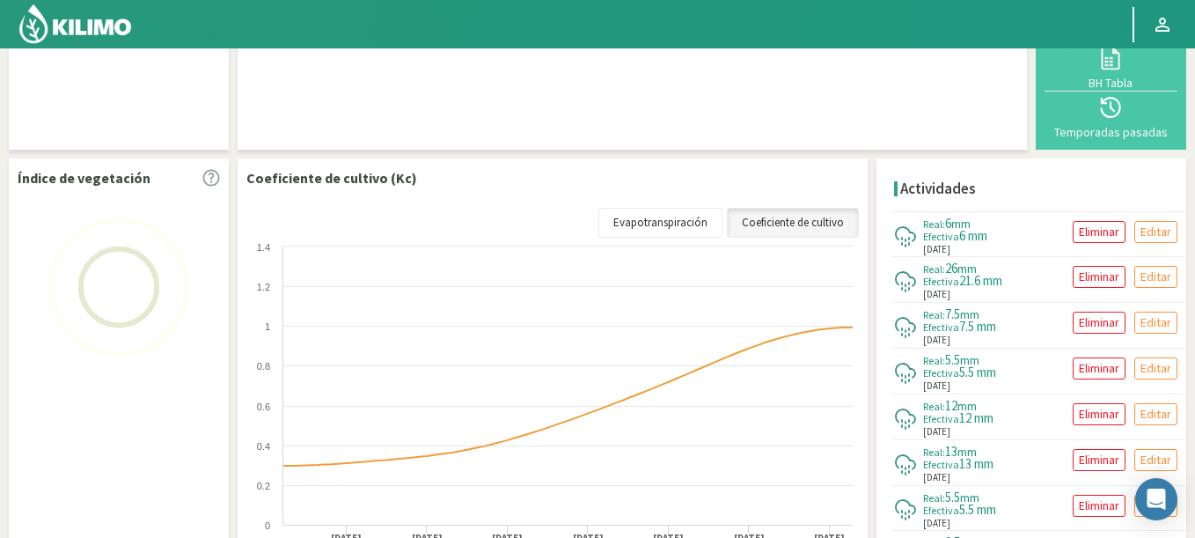
scroll to position [295, 0]
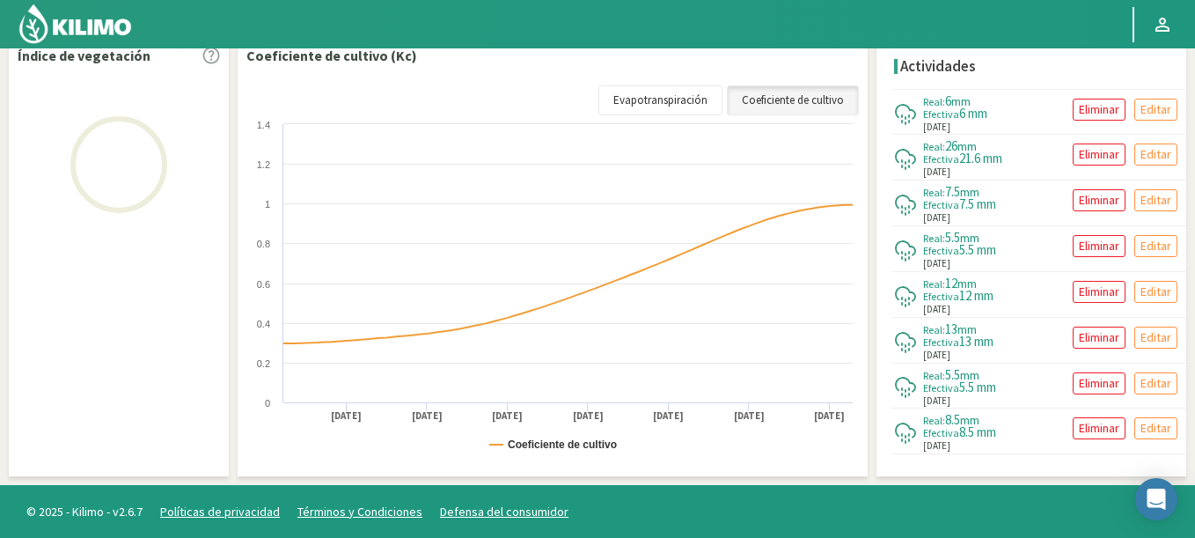
select select "249: Object"
select select "19: Object"
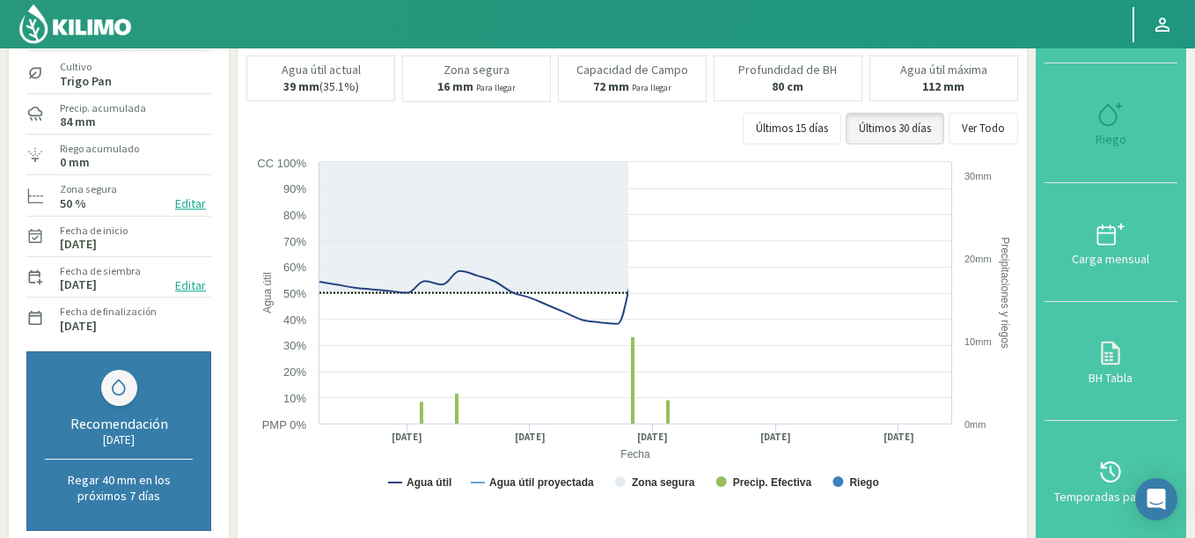
scroll to position [84, 0]
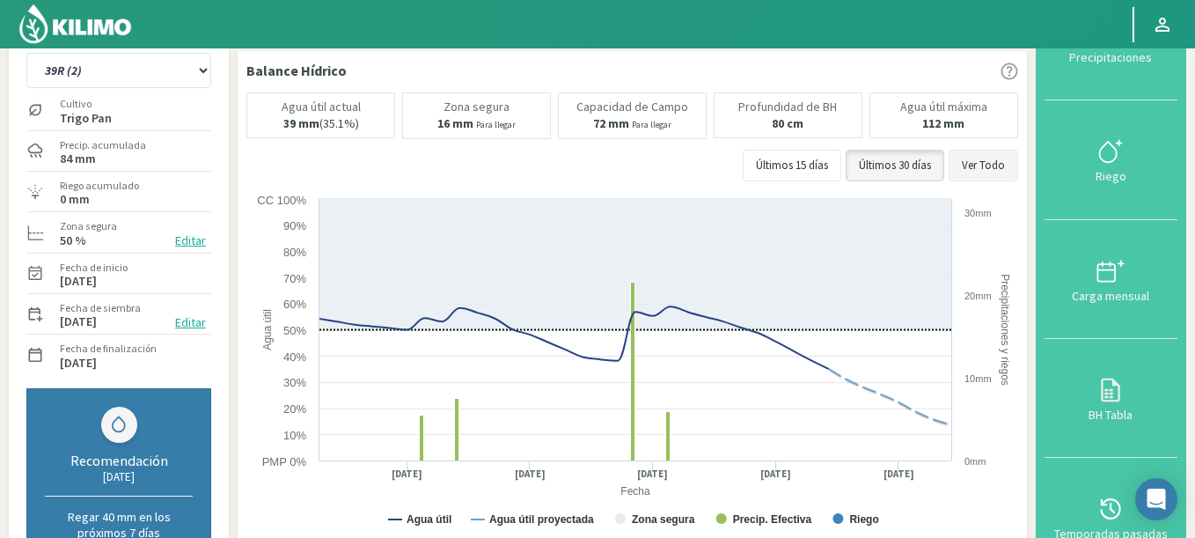
click at [979, 156] on button "Ver Todo" at bounding box center [984, 166] width 70 height 32
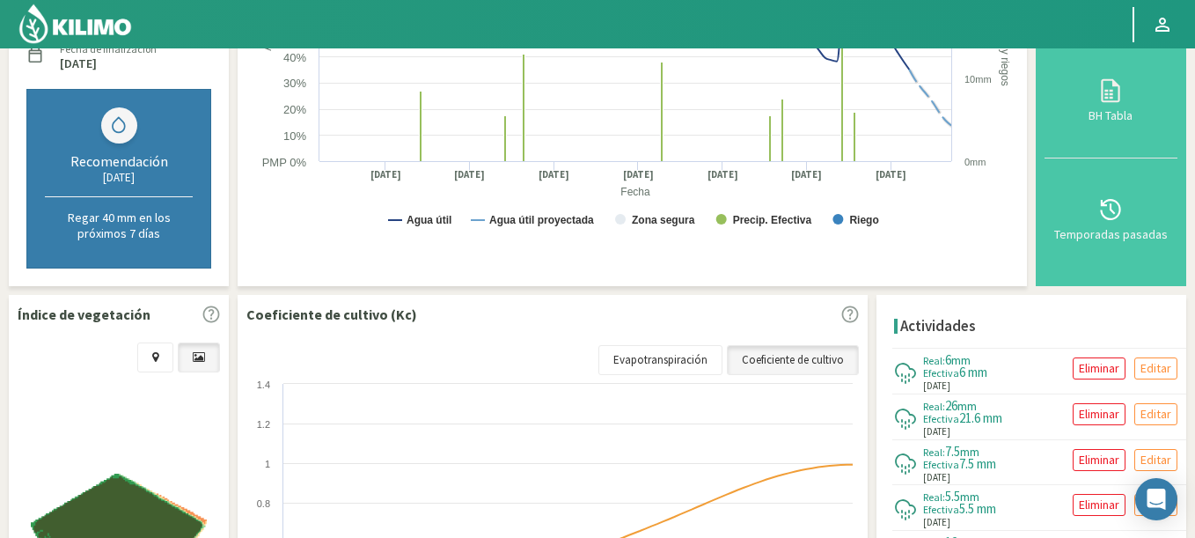
scroll to position [295, 0]
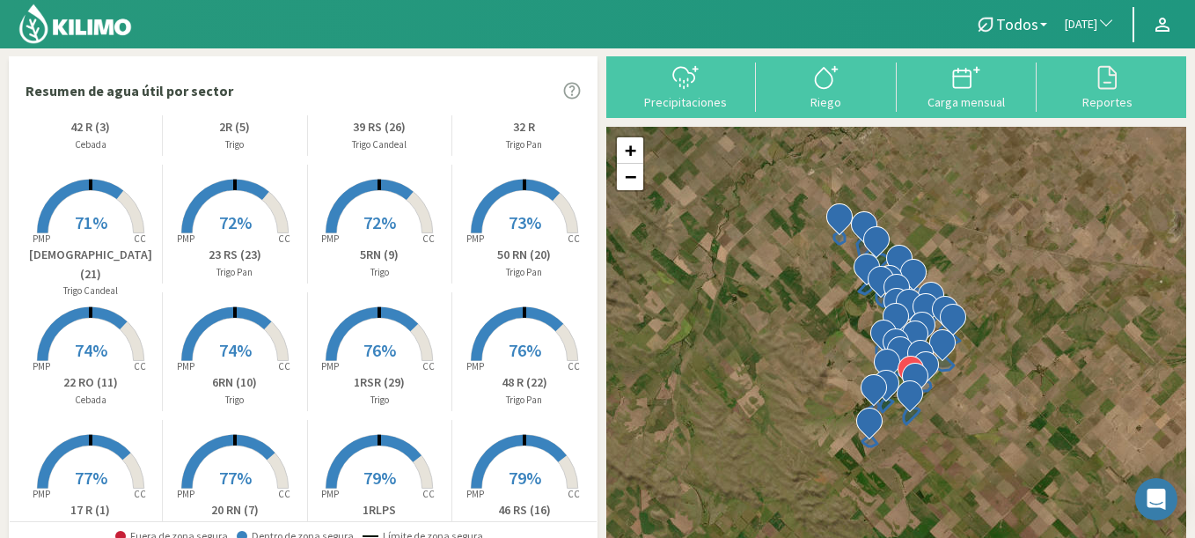
scroll to position [19, 0]
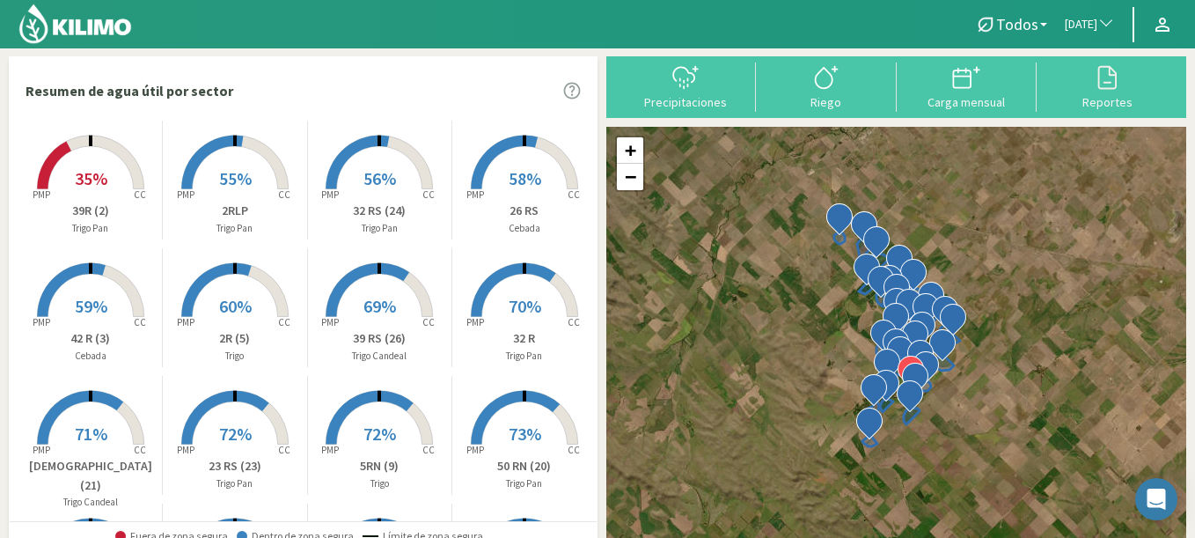
click at [227, 176] on span "55%" at bounding box center [235, 178] width 33 height 22
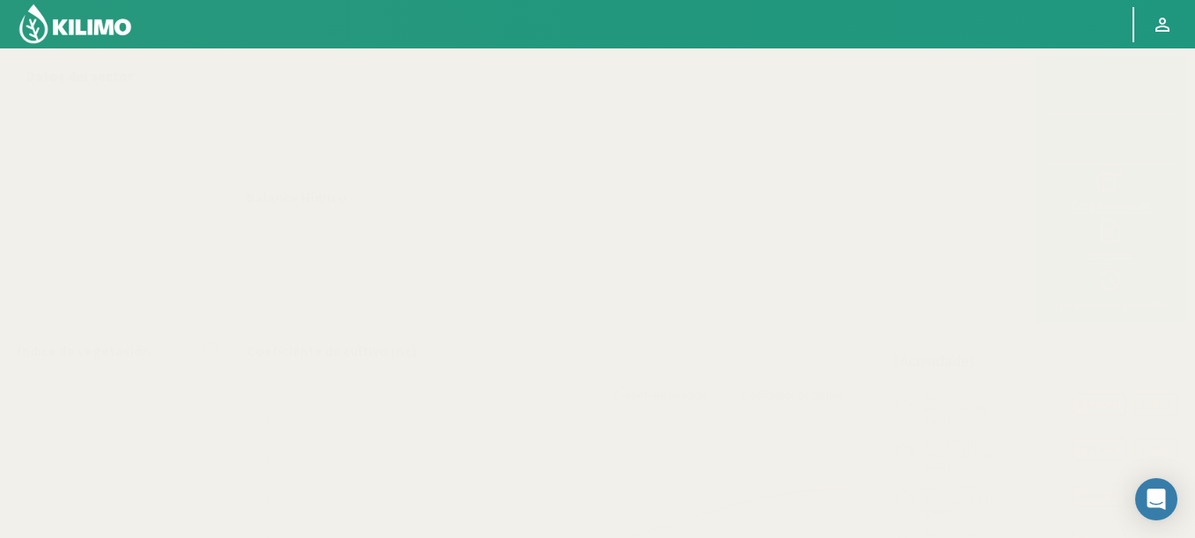
select select "249: Object"
select select "15: Object"
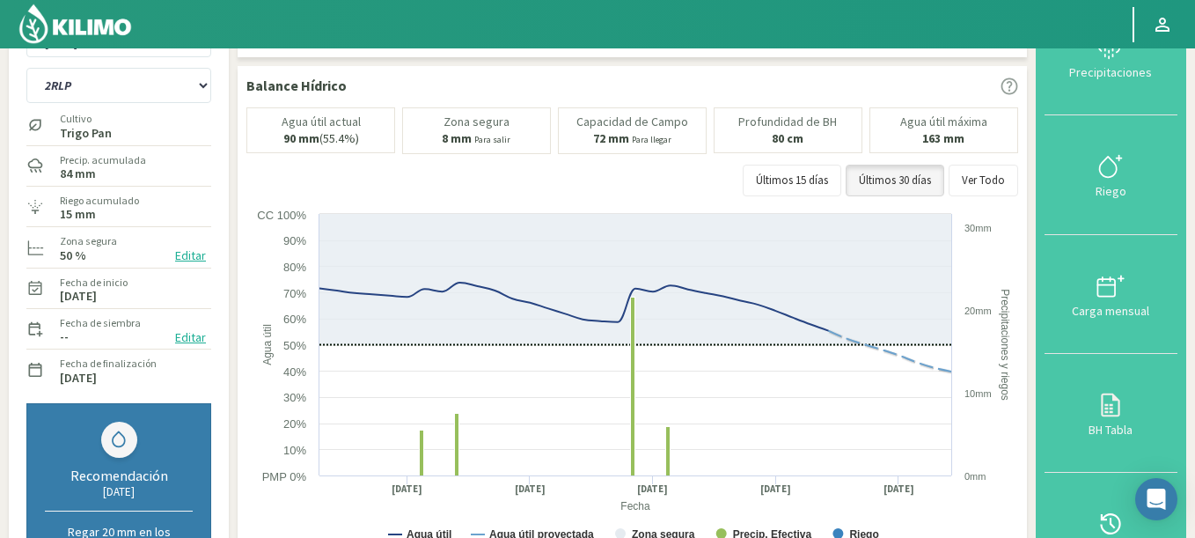
scroll to position [106, 0]
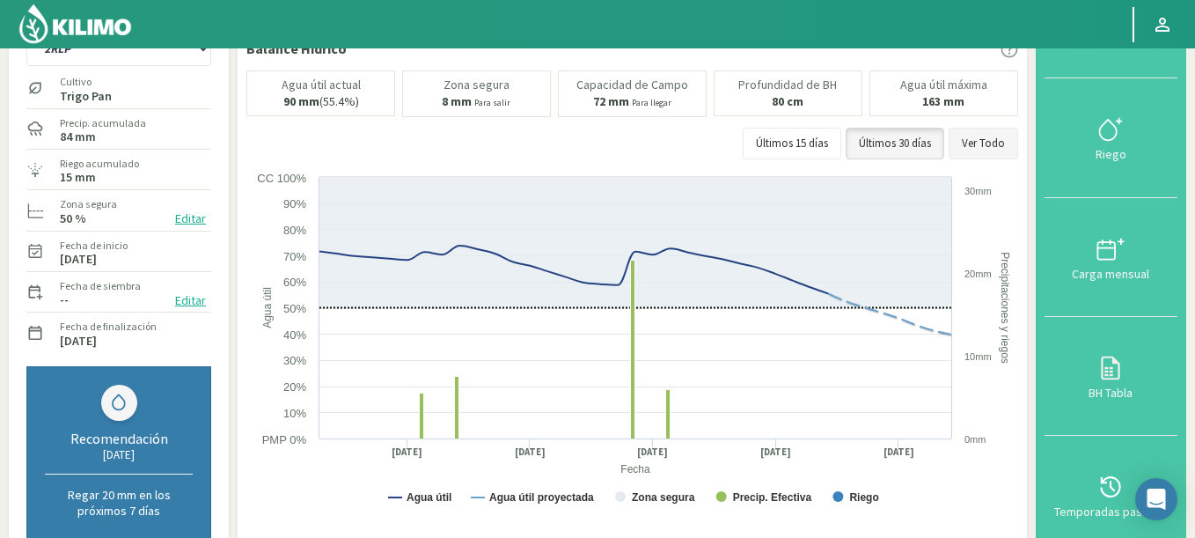
click at [973, 142] on button "Ver Todo" at bounding box center [984, 144] width 70 height 32
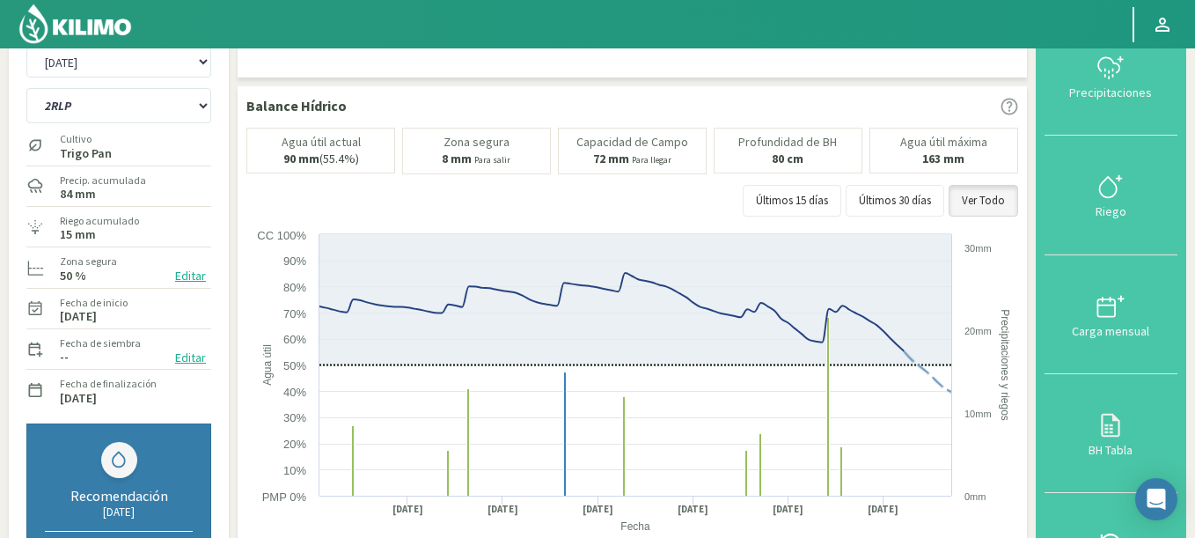
scroll to position [40, 0]
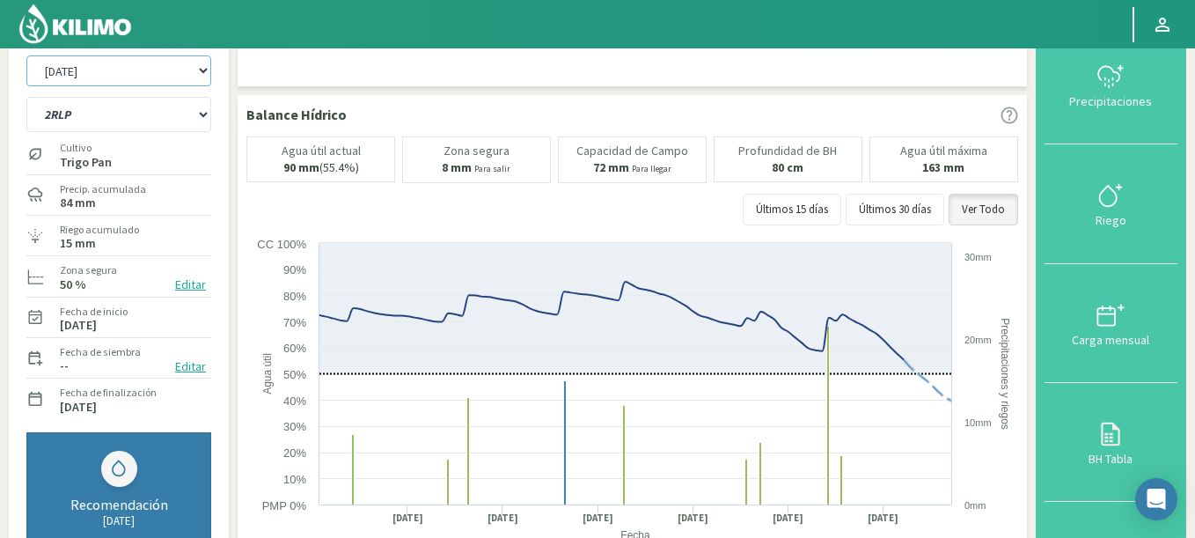
click at [128, 78] on select "Agr. Cardonal Agr. El Carmelo Agr. Huertos de Chocalan Agrícola Bakia Agrícola …" at bounding box center [118, 70] width 185 height 31
click at [105, 71] on select "Agr. Cardonal Agr. El Carmelo Agr. Huertos de Chocalan Agrícola Bakia Agrícola …" at bounding box center [118, 70] width 185 height 31
select select "291: Object"
select select "31: Object"
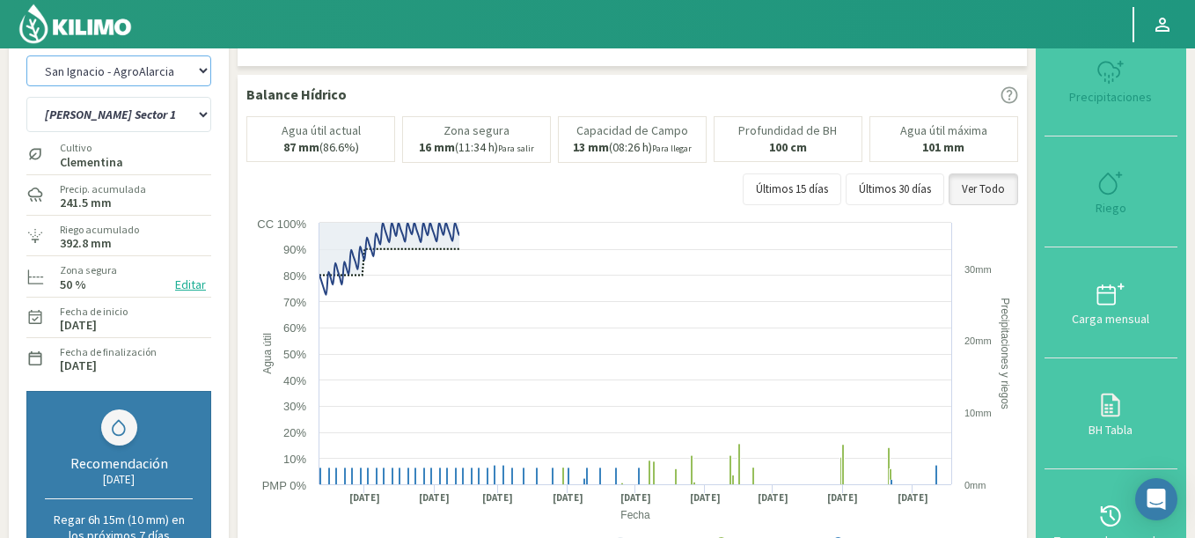
click at [26, 55] on select "Agr. Cardonal Agr. El Carmelo Agr. Huertos de Chocalan Agrícola Bakia Agrícola …" at bounding box center [118, 70] width 185 height 31
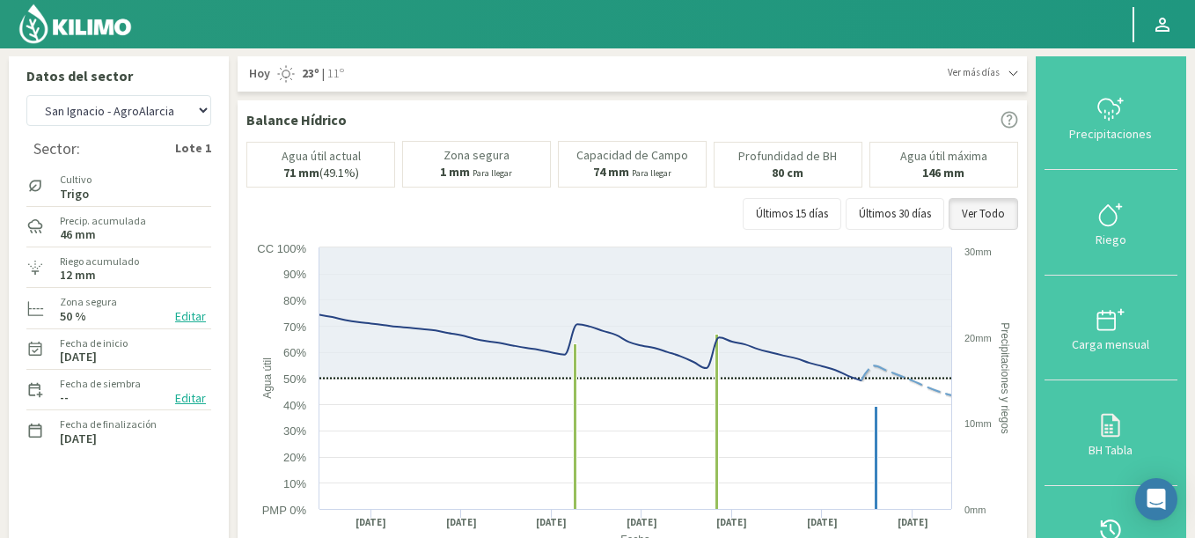
click at [1000, 75] on span "Ver más días" at bounding box center [974, 72] width 52 height 15
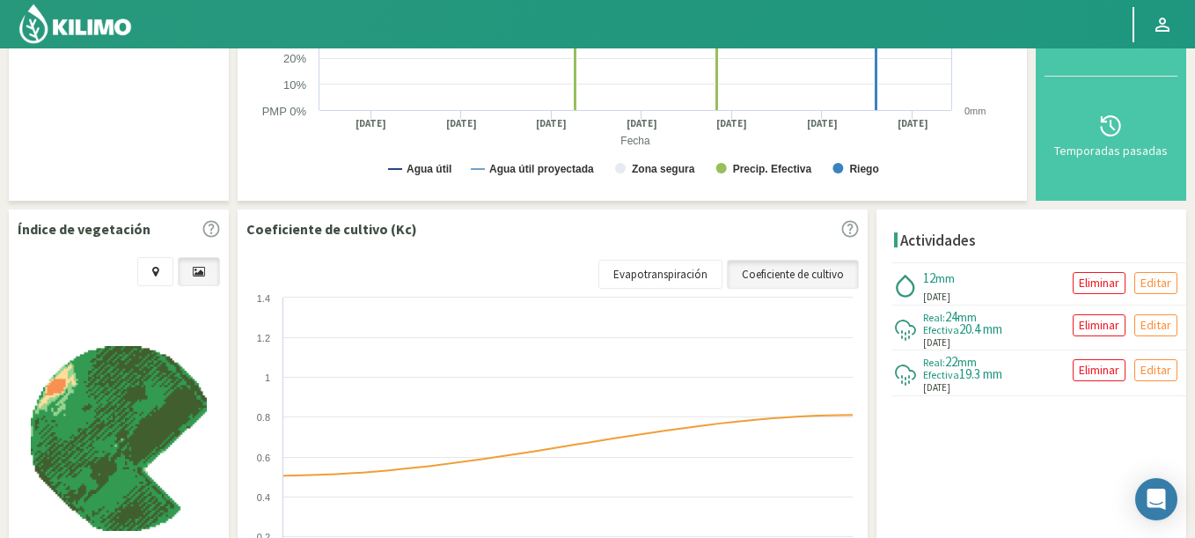
scroll to position [548, 0]
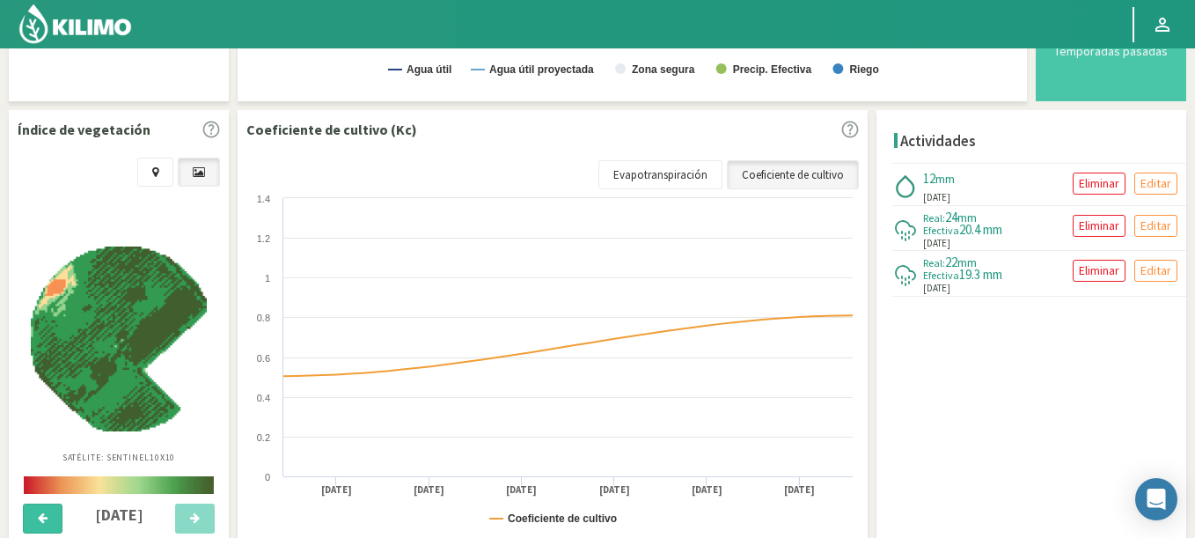
click at [41, 523] on icon at bounding box center [43, 517] width 10 height 11
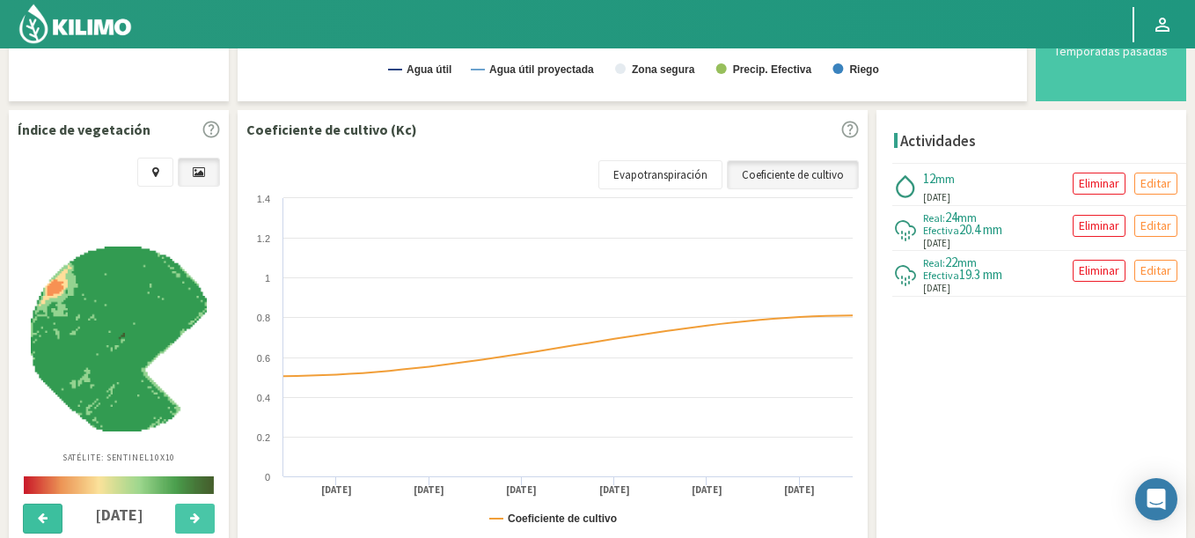
click at [41, 523] on icon at bounding box center [43, 517] width 10 height 11
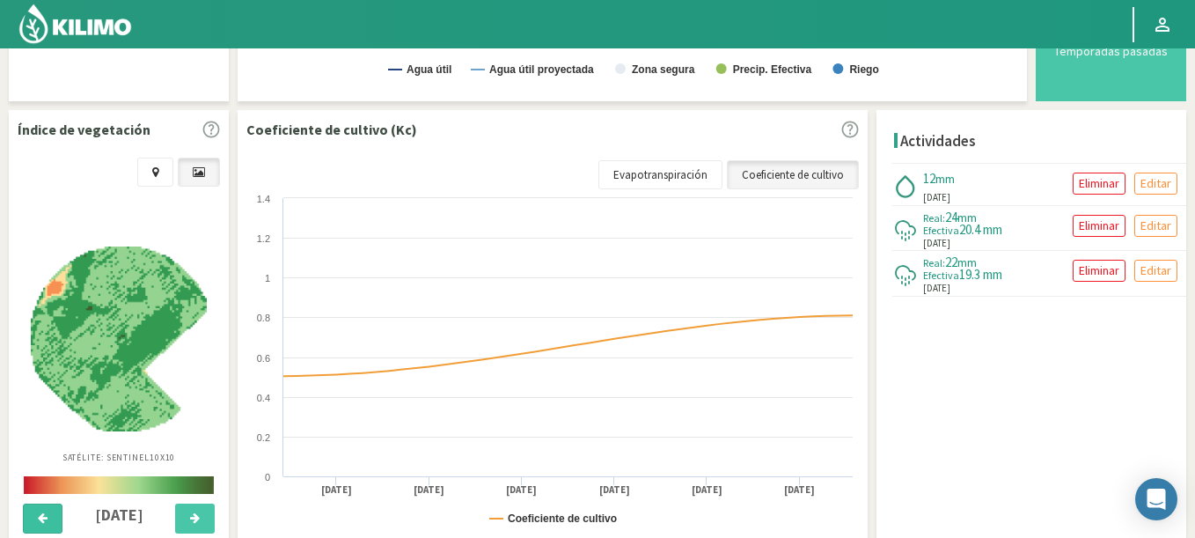
click at [41, 523] on icon at bounding box center [43, 517] width 10 height 11
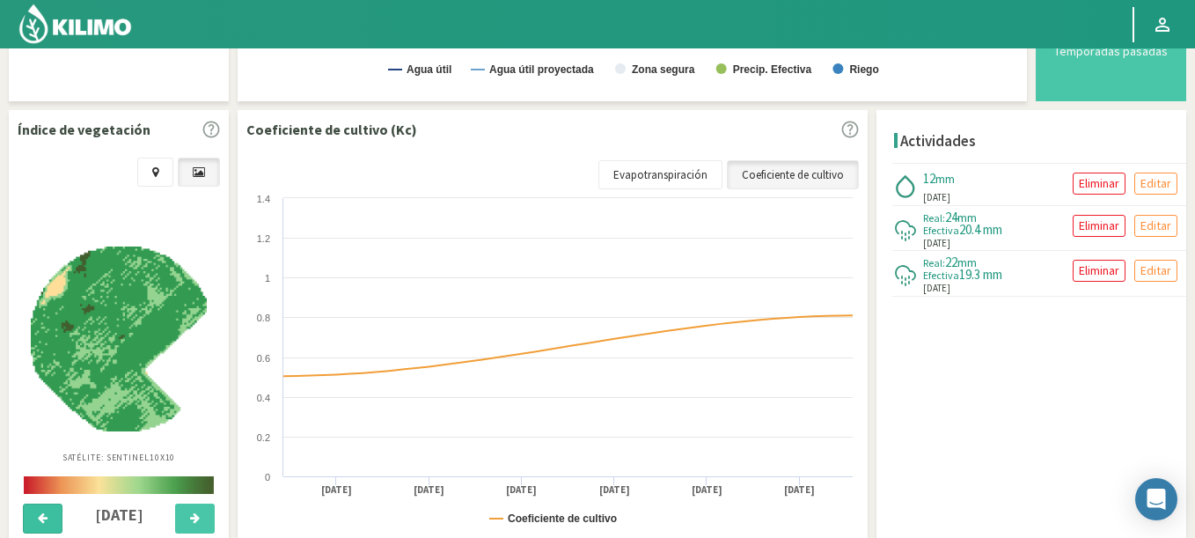
click at [41, 523] on icon at bounding box center [43, 517] width 10 height 11
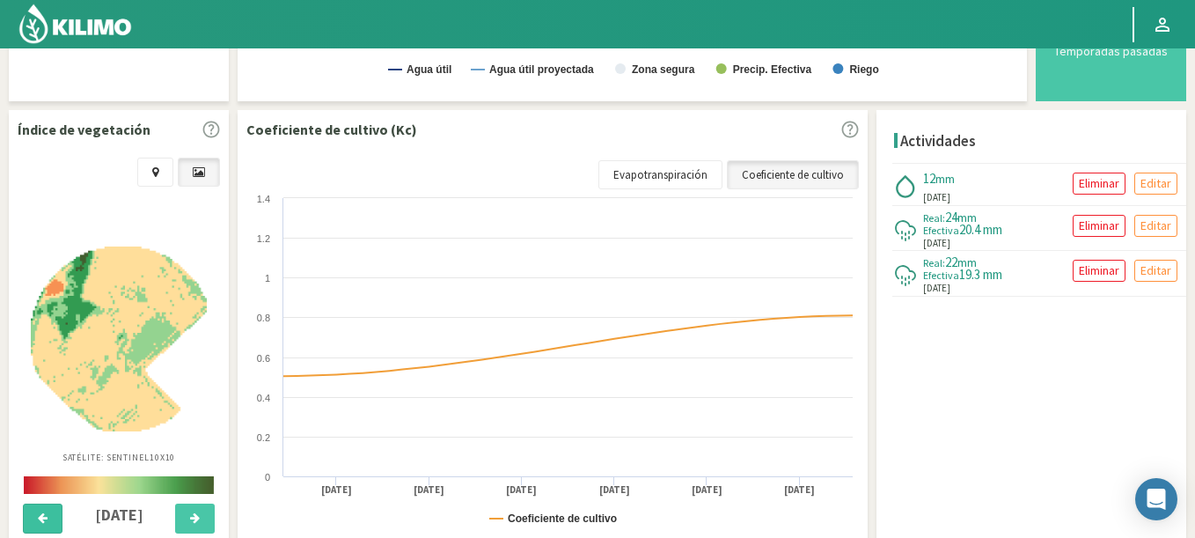
click at [41, 523] on icon at bounding box center [43, 517] width 10 height 11
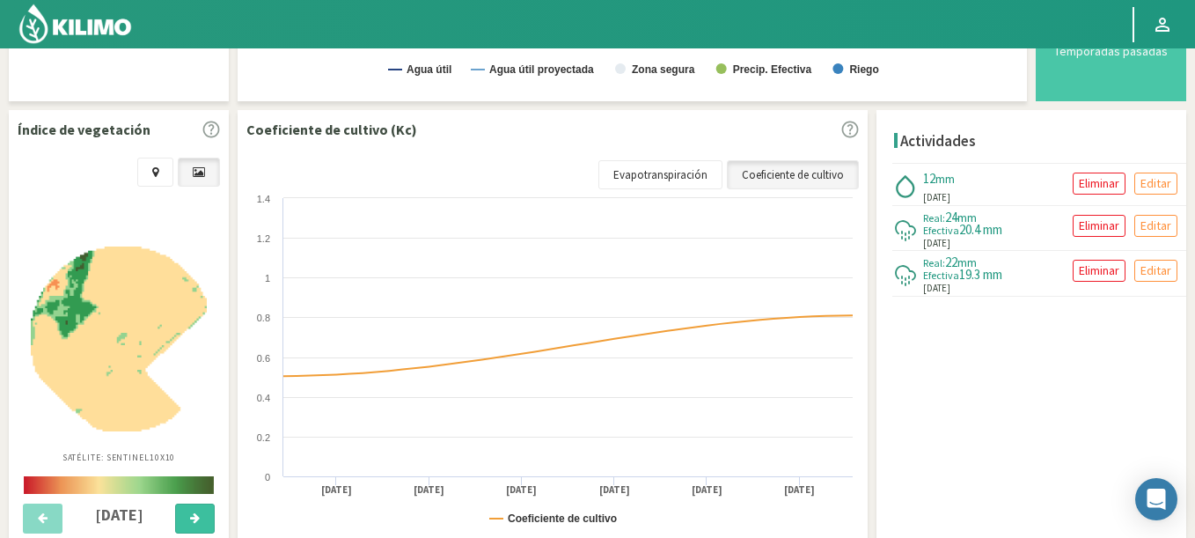
click at [188, 507] on button at bounding box center [195, 519] width 40 height 30
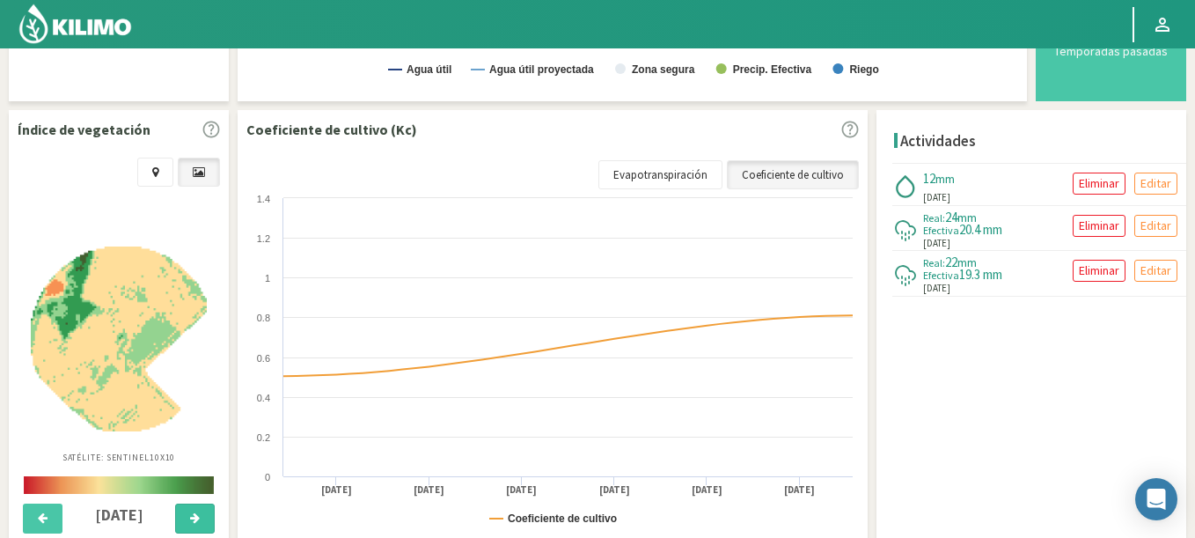
click at [188, 507] on button at bounding box center [195, 519] width 40 height 30
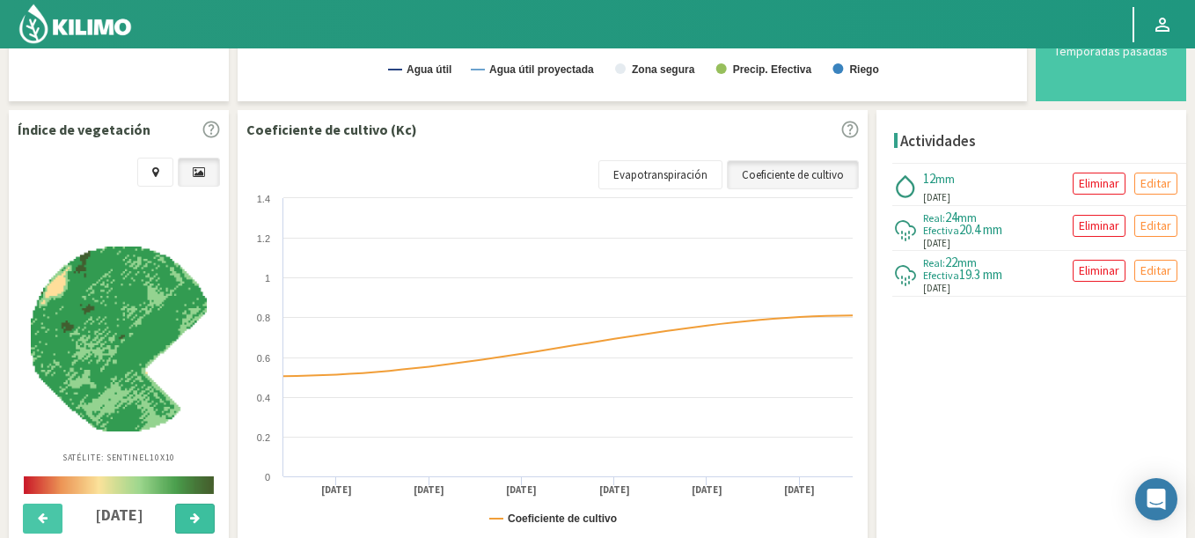
click at [188, 507] on button at bounding box center [195, 519] width 40 height 30
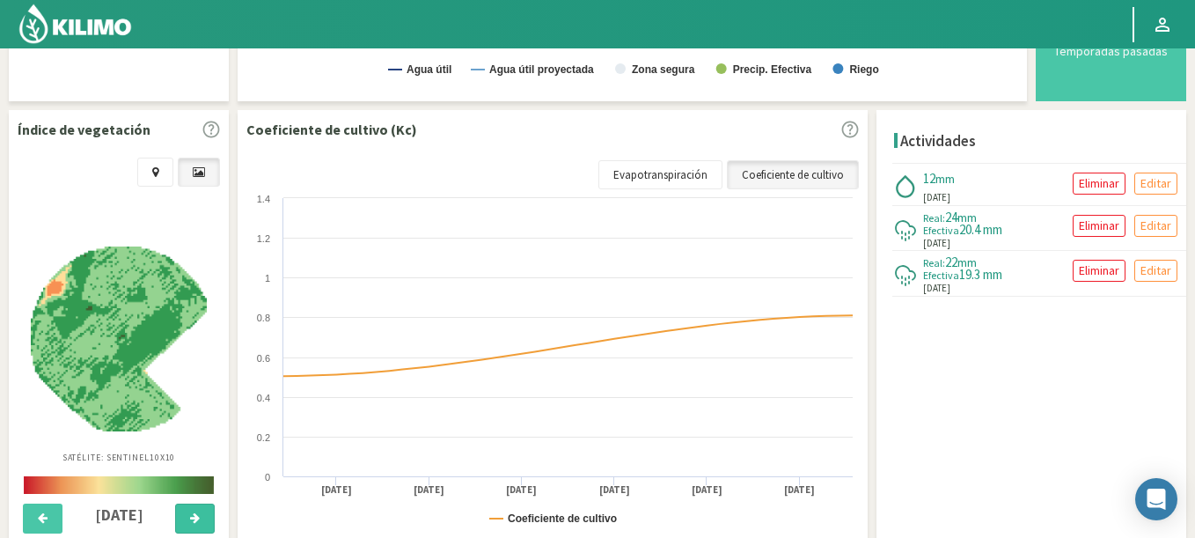
click at [188, 507] on button at bounding box center [195, 519] width 40 height 30
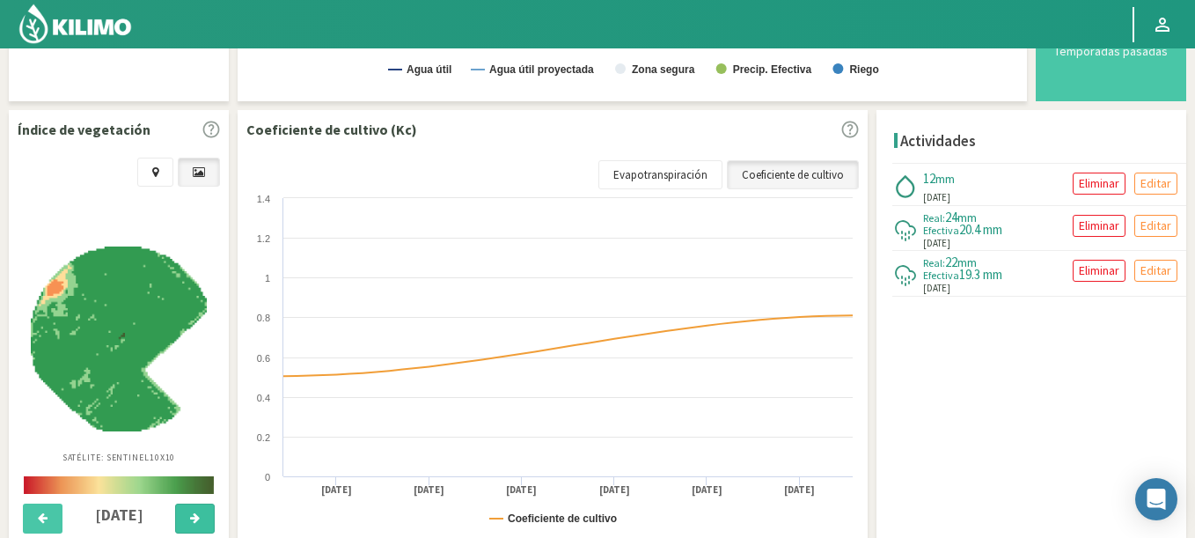
click at [188, 507] on button at bounding box center [195, 519] width 40 height 30
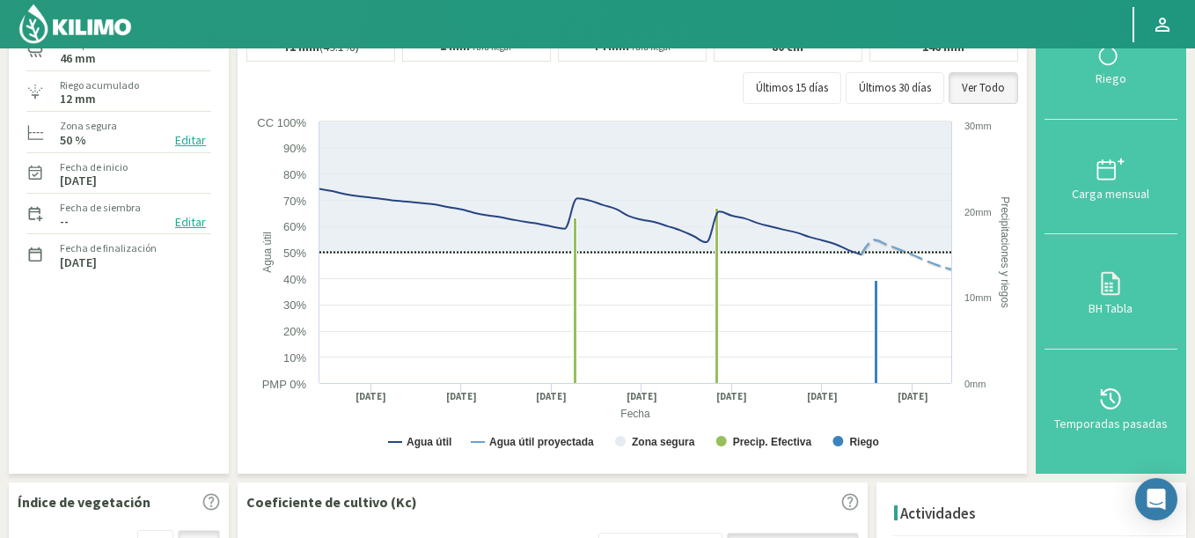
scroll to position [0, 0]
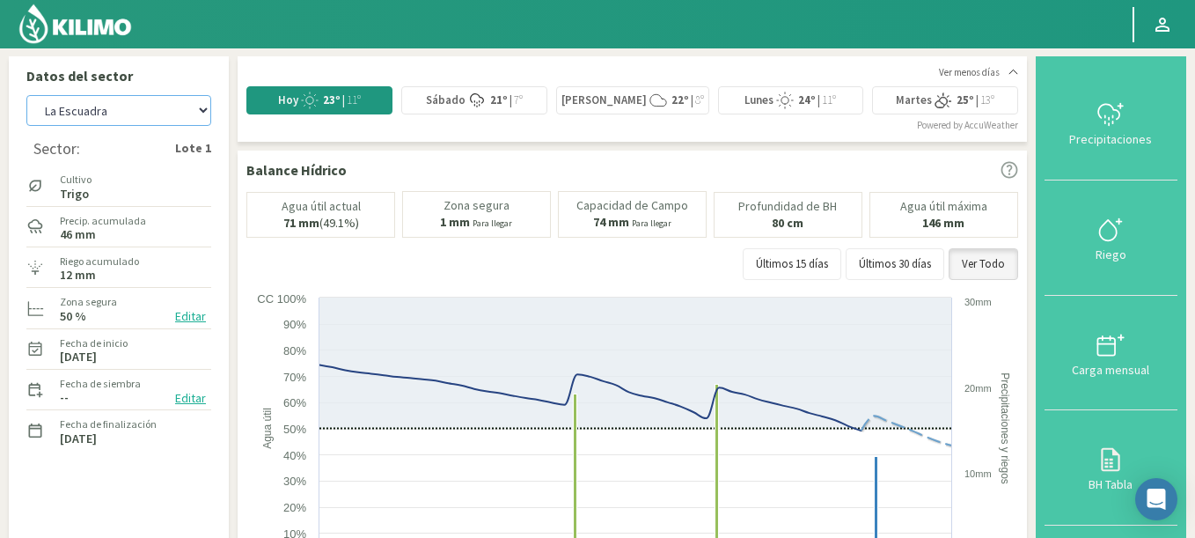
click at [26, 95] on select "Agr. Cardonal Agr. El Carmelo Agr. Huertos de Chocalan Agrícola Bakia Agrícola …" at bounding box center [118, 110] width 185 height 31
select select "990: Object"
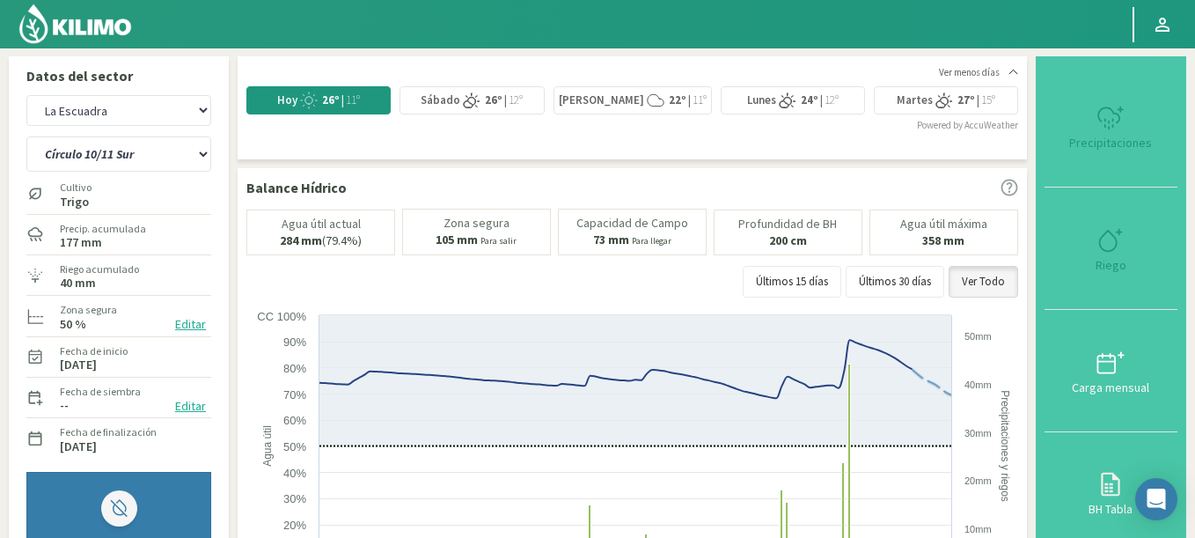
click at [89, 33] on img at bounding box center [75, 24] width 115 height 42
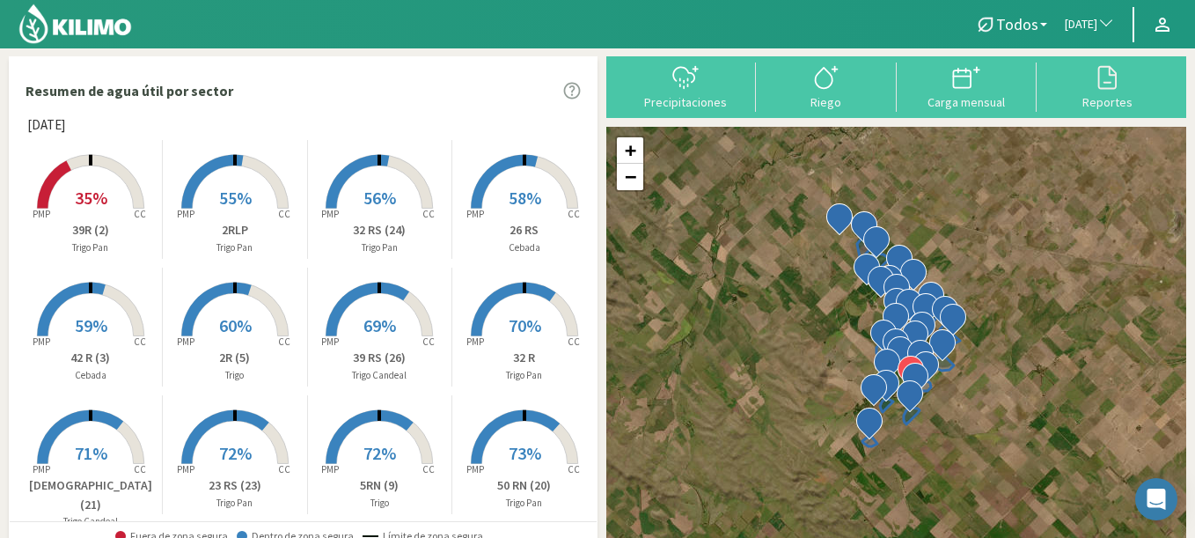
click at [1094, 30] on span "button" at bounding box center [1102, 25] width 18 height 18
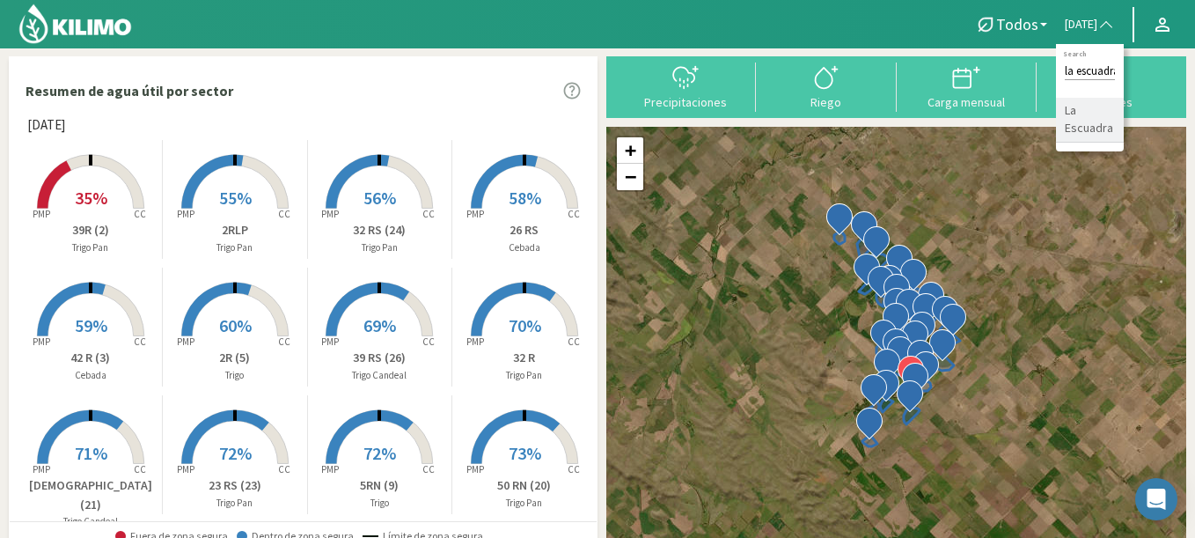
type input "la escuadra"
click at [1086, 104] on li "La Escuadra" at bounding box center [1090, 120] width 68 height 45
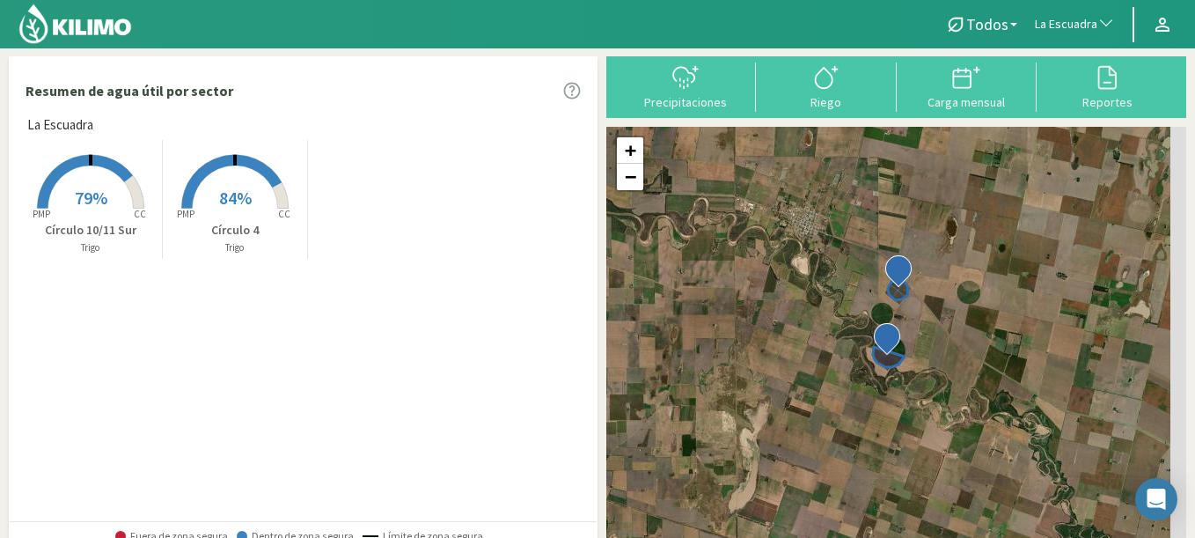
drag, startPoint x: 1028, startPoint y: 273, endPoint x: 958, endPoint y: 314, distance: 81.7
click at [958, 314] on div "+ − Leaflet | © Esri" at bounding box center [897, 339] width 580 height 425
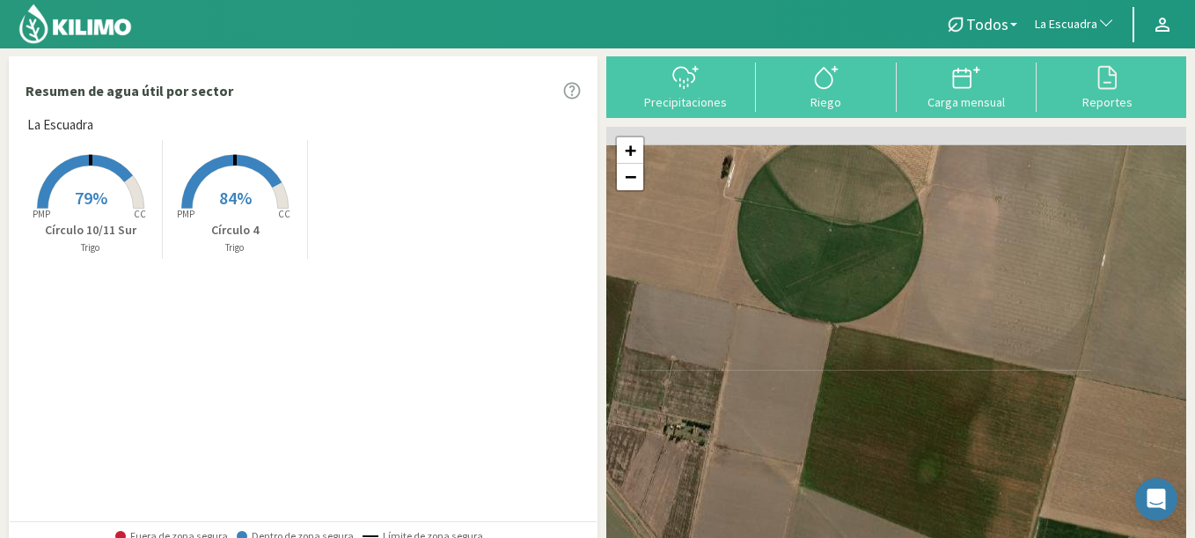
drag, startPoint x: 1034, startPoint y: 209, endPoint x: 997, endPoint y: 408, distance: 203.1
click at [997, 408] on div "+ − Leaflet | © Esri" at bounding box center [897, 339] width 580 height 425
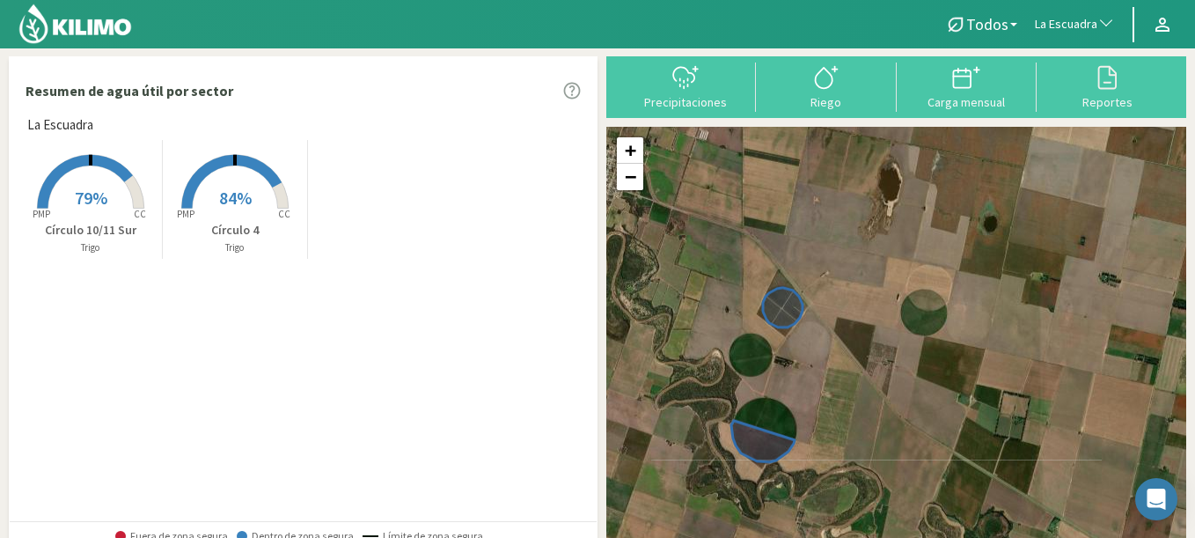
drag, startPoint x: 1013, startPoint y: 246, endPoint x: 987, endPoint y: 295, distance: 55.2
click at [987, 295] on div "+ − Leaflet | © Esri" at bounding box center [897, 339] width 580 height 425
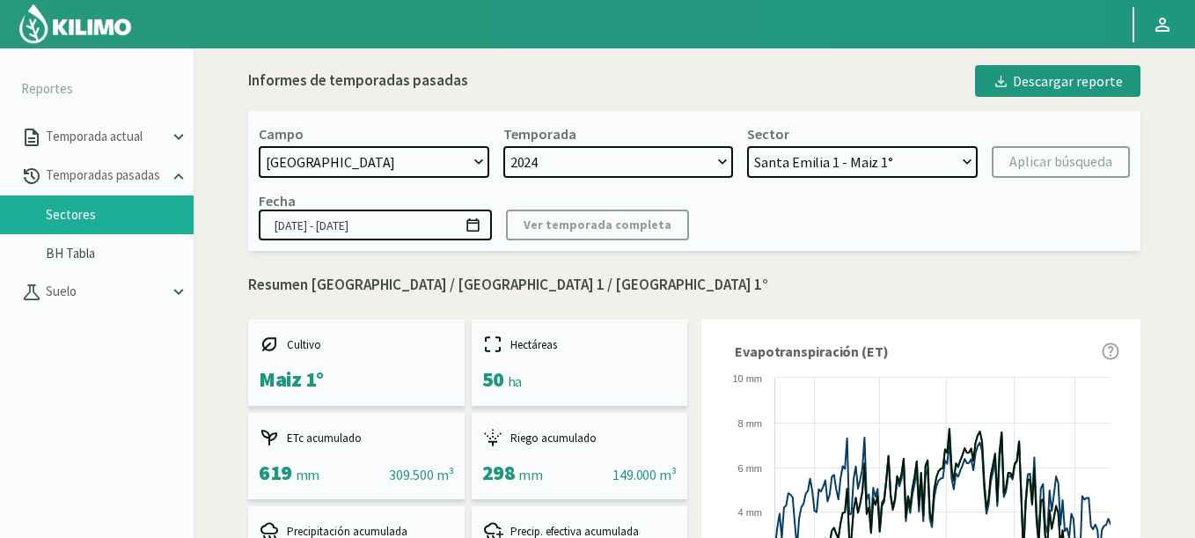
select select "1618: Object"
select select "3: Object"
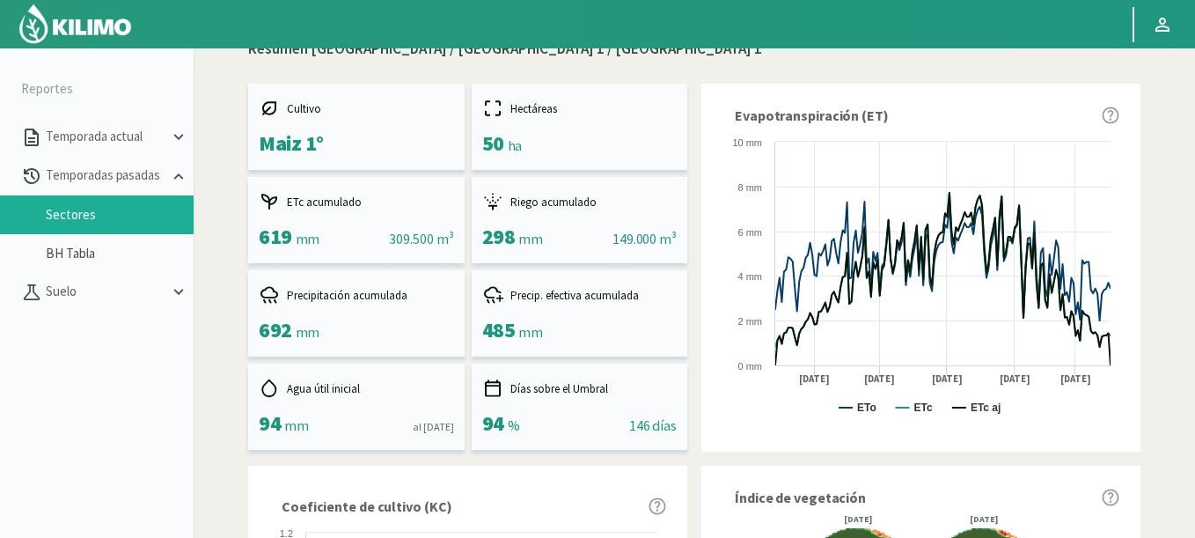
scroll to position [423, 0]
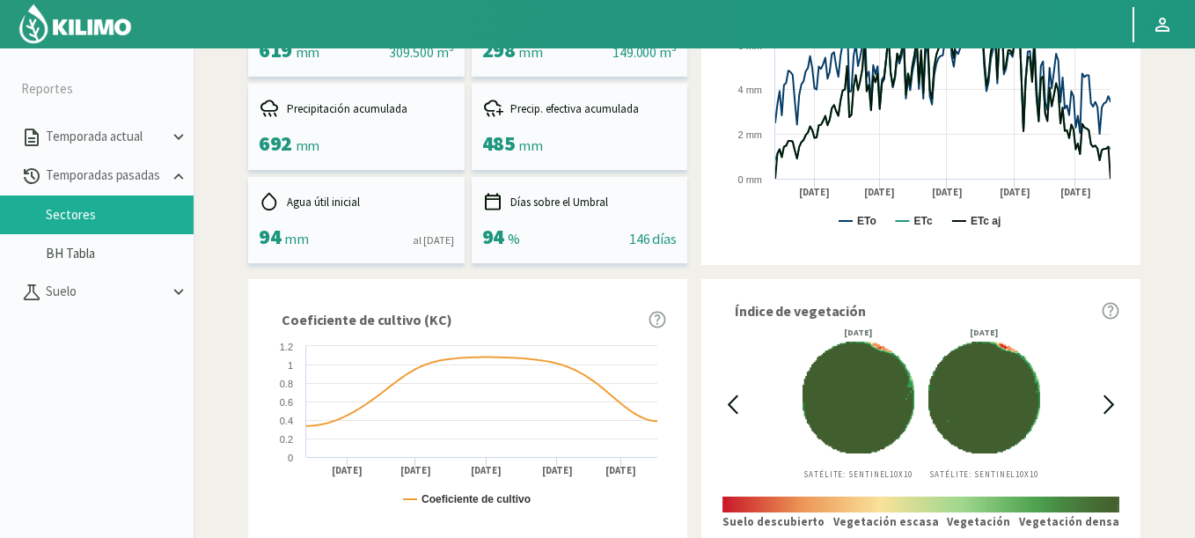
click at [1107, 407] on icon at bounding box center [1110, 404] width 20 height 20
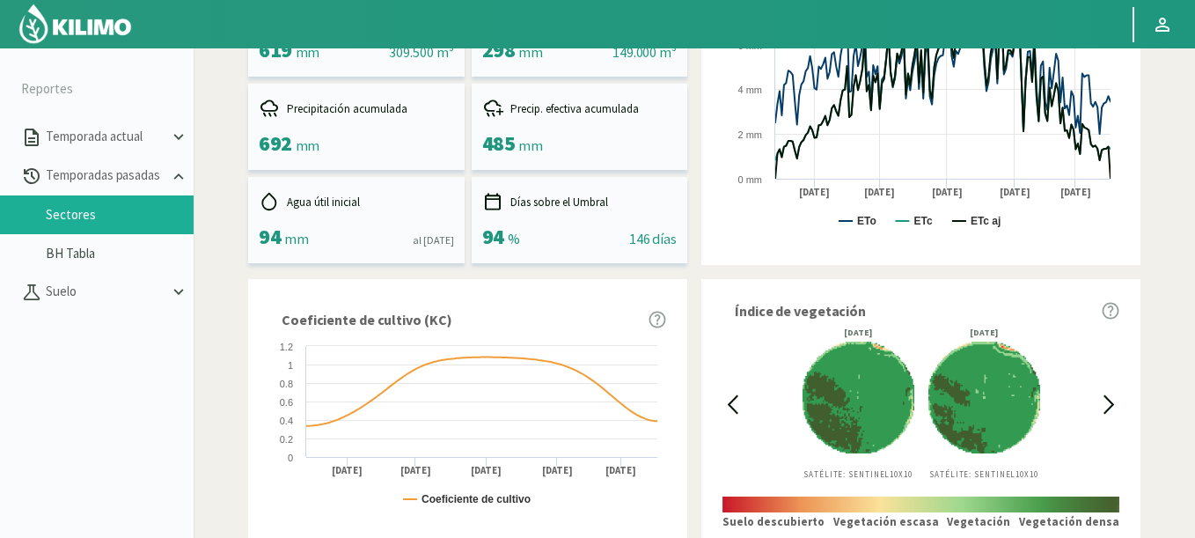
click at [1107, 407] on icon at bounding box center [1110, 404] width 20 height 20
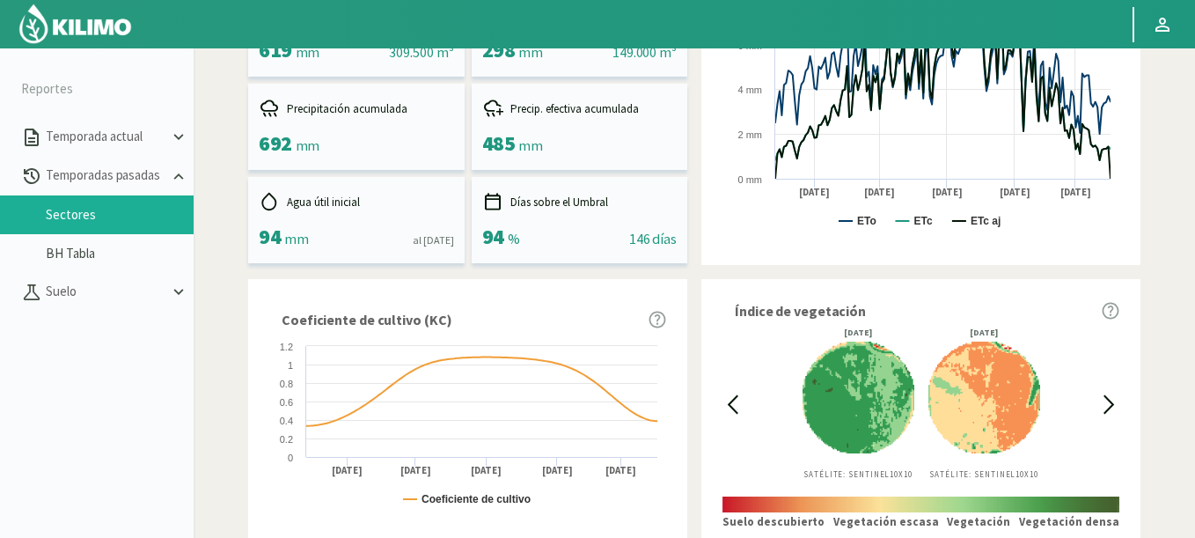
click at [733, 394] on icon at bounding box center [733, 404] width 20 height 20
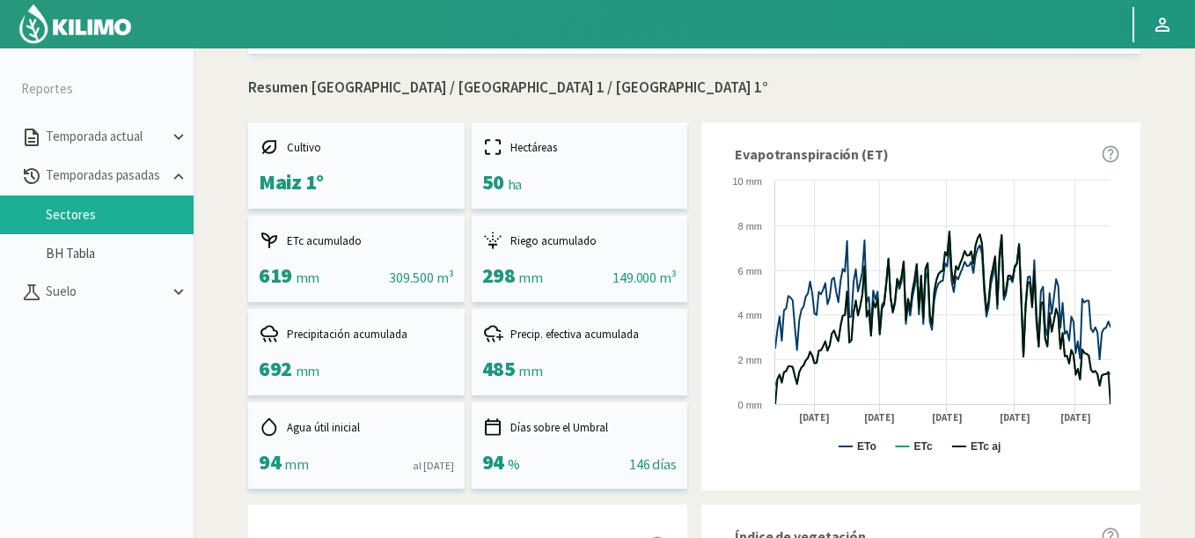
scroll to position [0, 0]
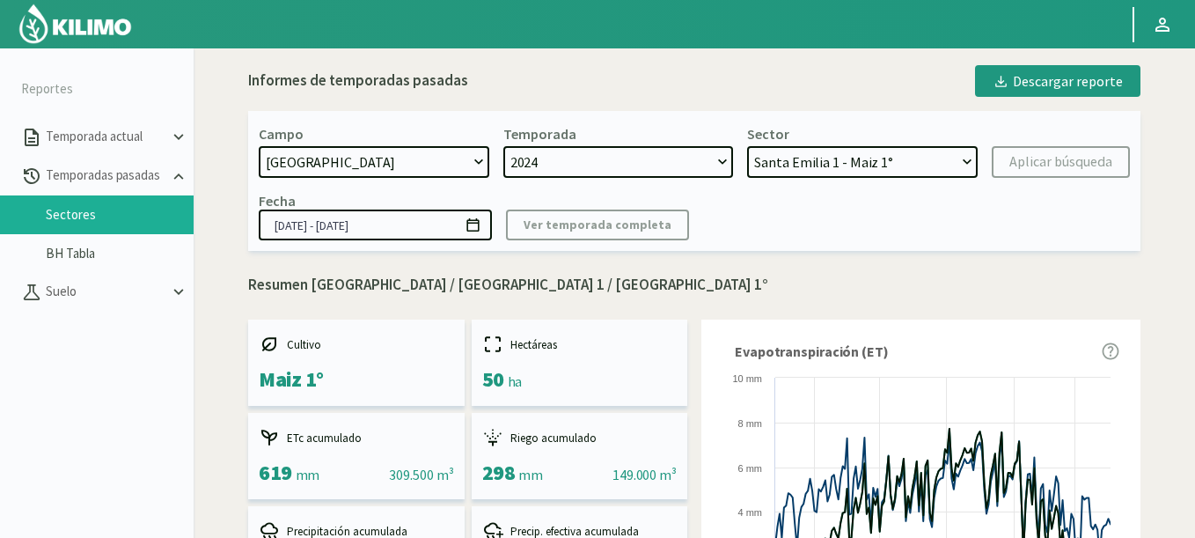
click at [379, 160] on select "[DATE] 8 Fuegos Acograpes - Ag. [PERSON_NAME] - Ag. [GEOGRAPHIC_DATA] Acograpes…" at bounding box center [374, 162] width 231 height 32
select select "1632: Object"
click at [259, 146] on select "[DATE] 8 Fuegos Acograpes - Ag. [PERSON_NAME] - Ag. [GEOGRAPHIC_DATA] Acograpes…" at bounding box center [374, 162] width 231 height 32
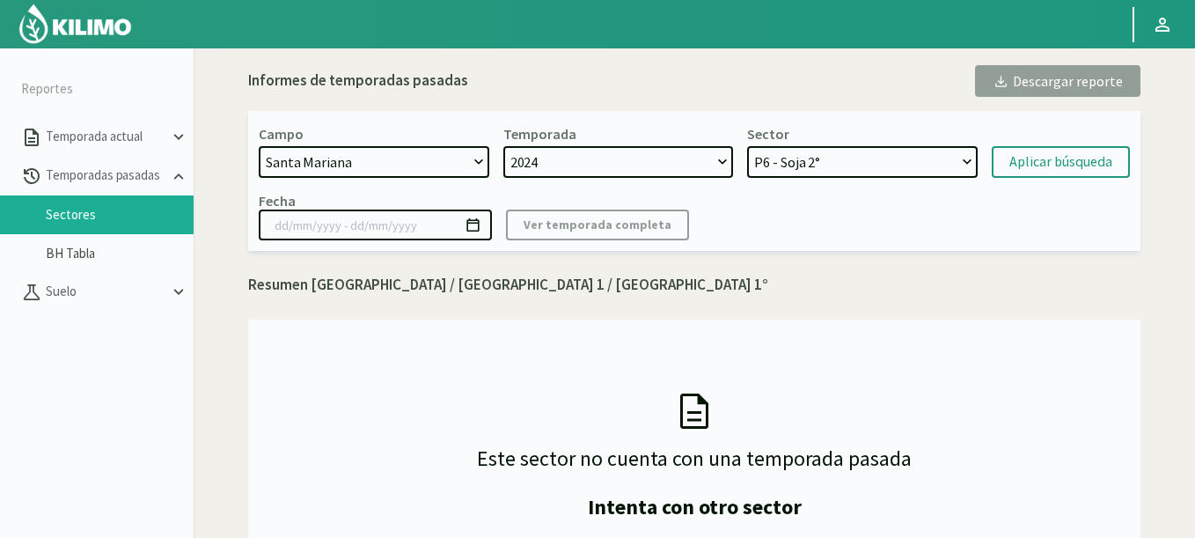
scroll to position [19, 0]
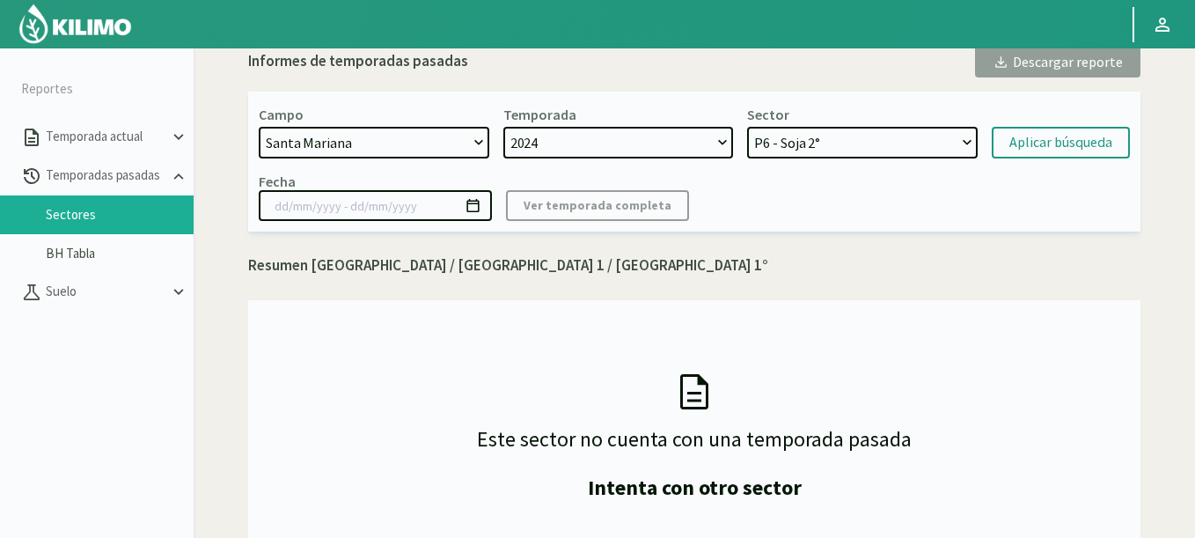
select select "6: Object"
click at [747, 127] on select "P6 - Soja 2° P8 - Maiz 2° P3 - Maiz 2° P7 - Maiz 1° P1 - [GEOGRAPHIC_DATA] 1º" at bounding box center [862, 143] width 231 height 32
click at [1071, 147] on div "Aplicar búsqueda" at bounding box center [1061, 142] width 103 height 21
type input "[DATE] - [DATE]"
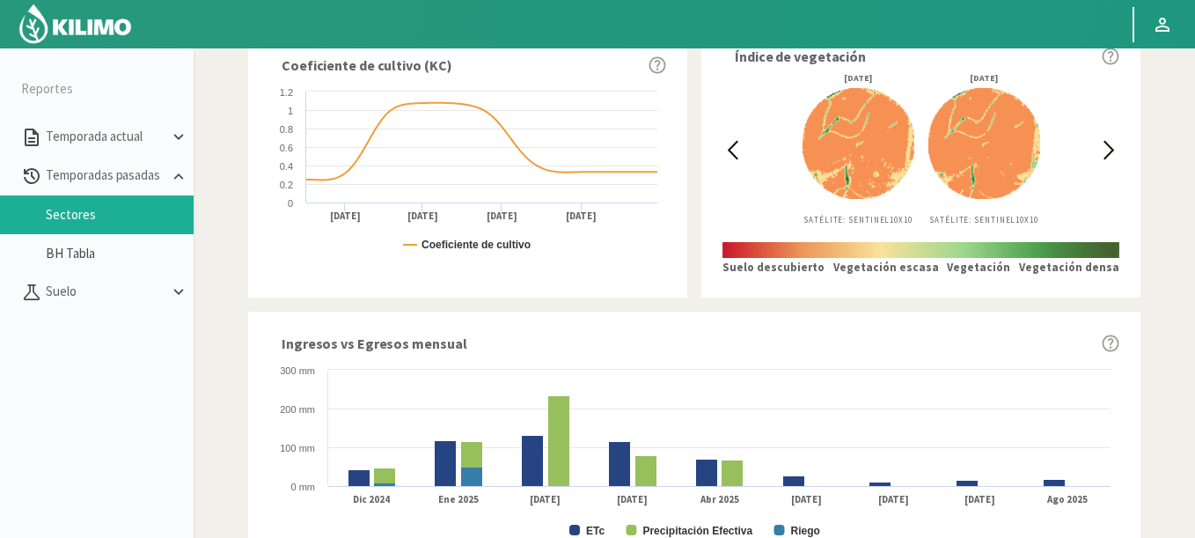
scroll to position [384, 0]
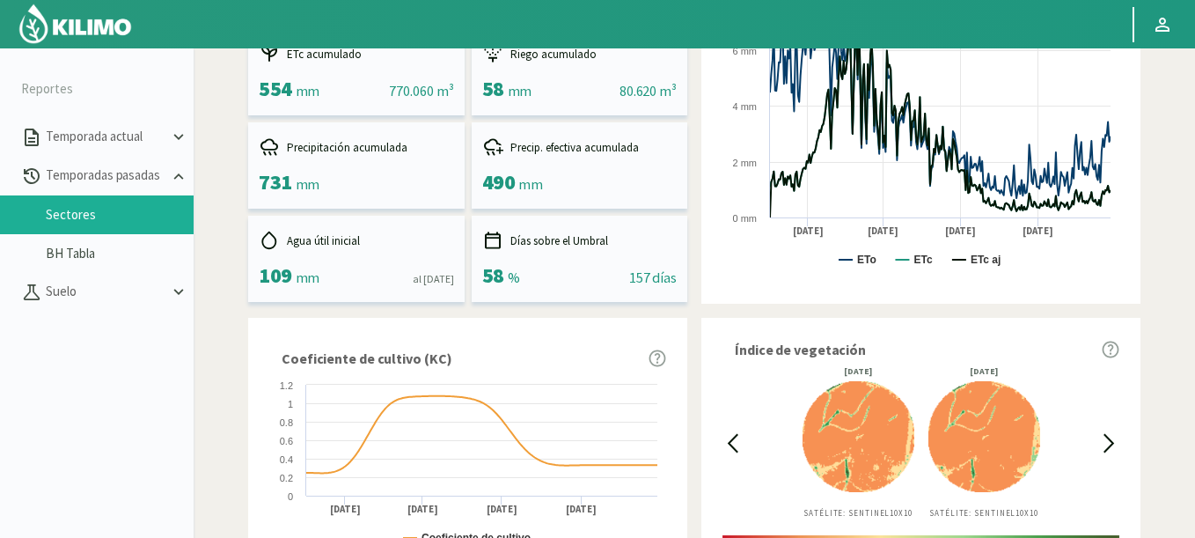
click at [734, 431] on div at bounding box center [733, 442] width 20 height 151
click at [734, 440] on icon at bounding box center [733, 443] width 20 height 20
click at [734, 441] on icon at bounding box center [733, 443] width 20 height 20
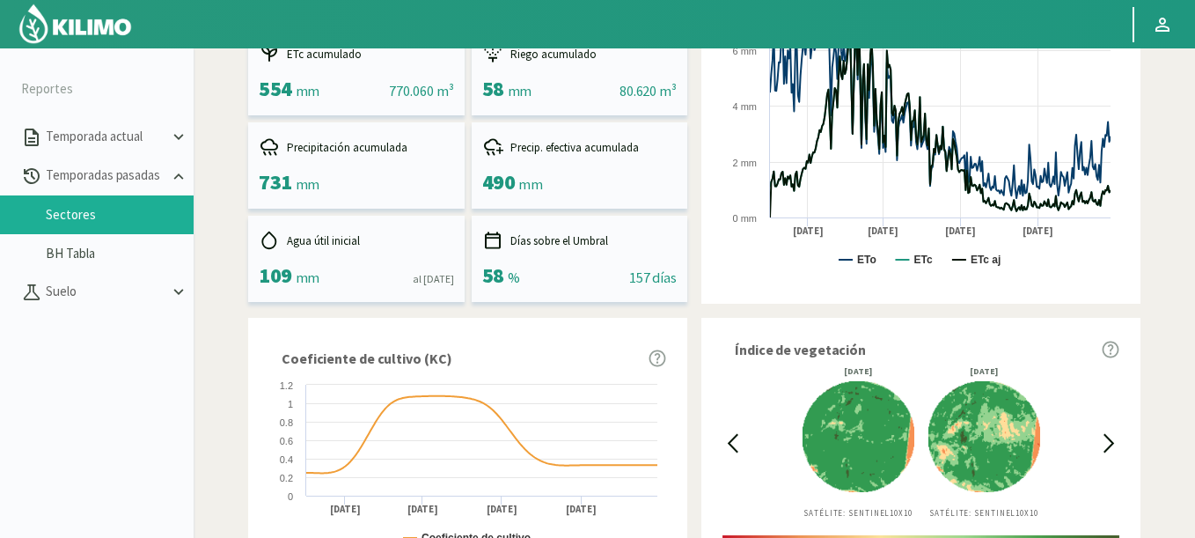
click at [734, 441] on icon at bounding box center [733, 443] width 20 height 20
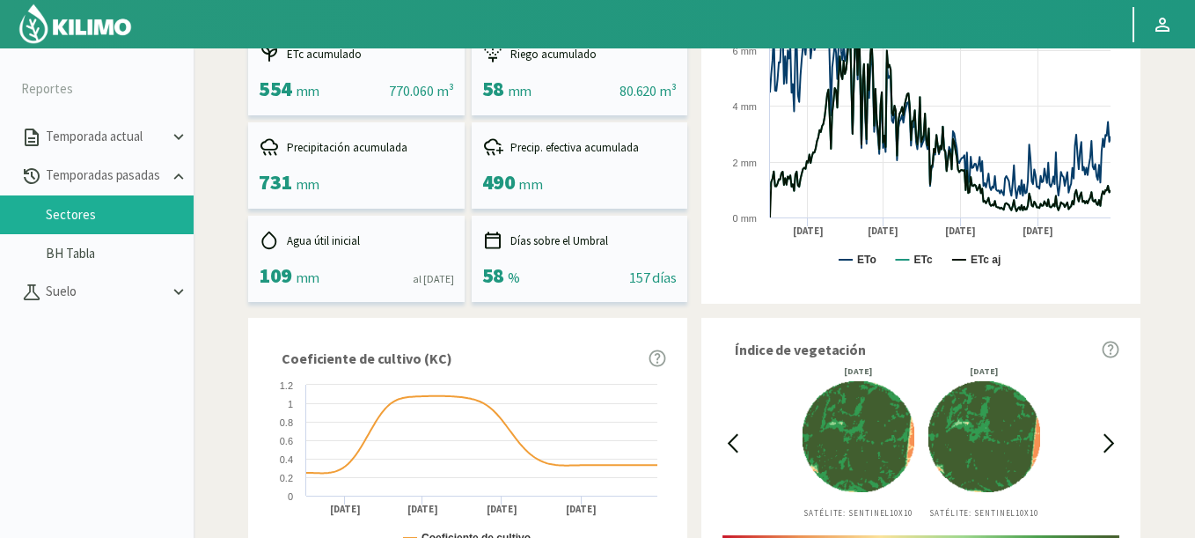
click at [734, 441] on icon at bounding box center [733, 443] width 20 height 20
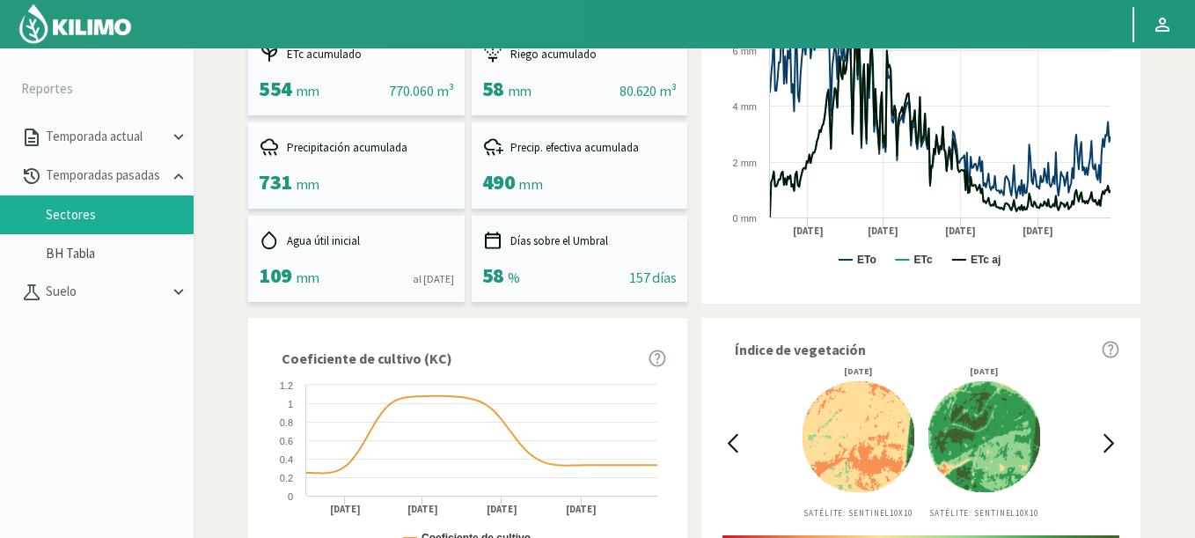
click at [1112, 440] on icon at bounding box center [1110, 443] width 20 height 20
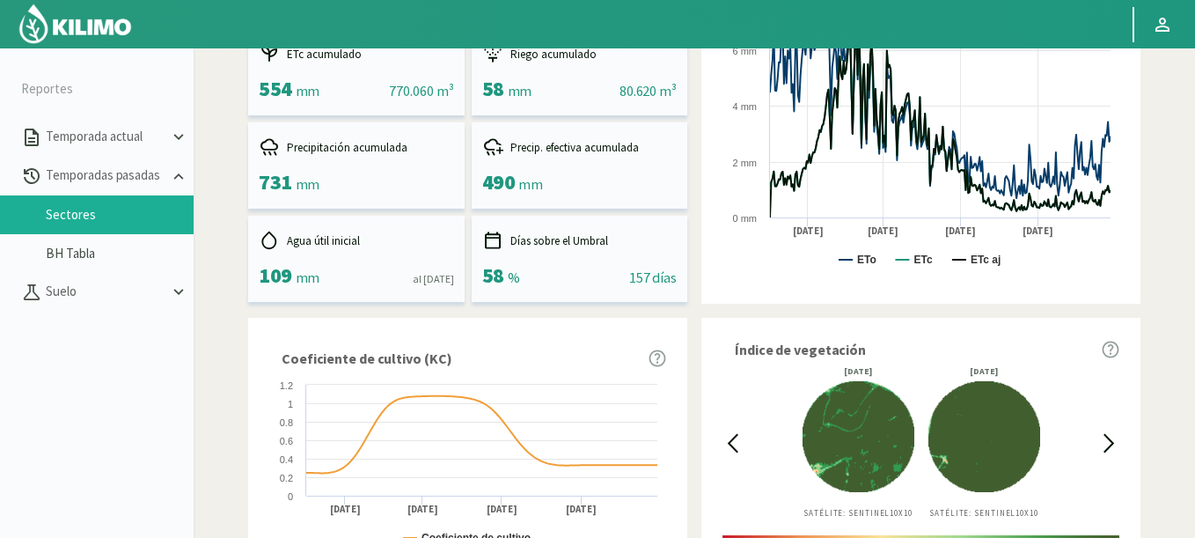
click at [1112, 440] on icon at bounding box center [1110, 443] width 20 height 20
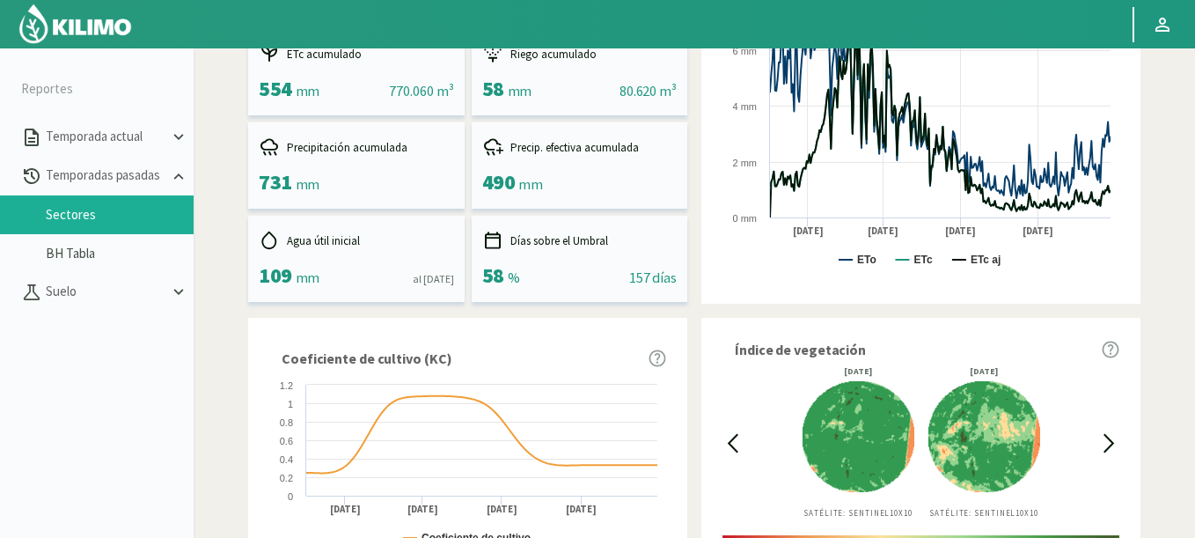
click at [1112, 440] on icon at bounding box center [1110, 443] width 20 height 20
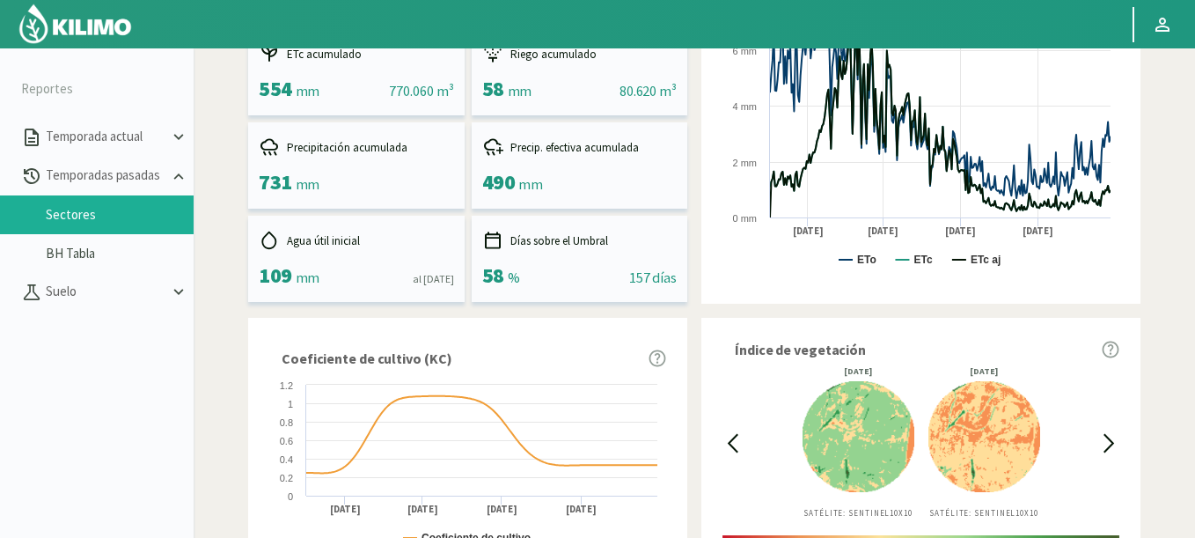
click at [1112, 440] on icon at bounding box center [1110, 443] width 20 height 20
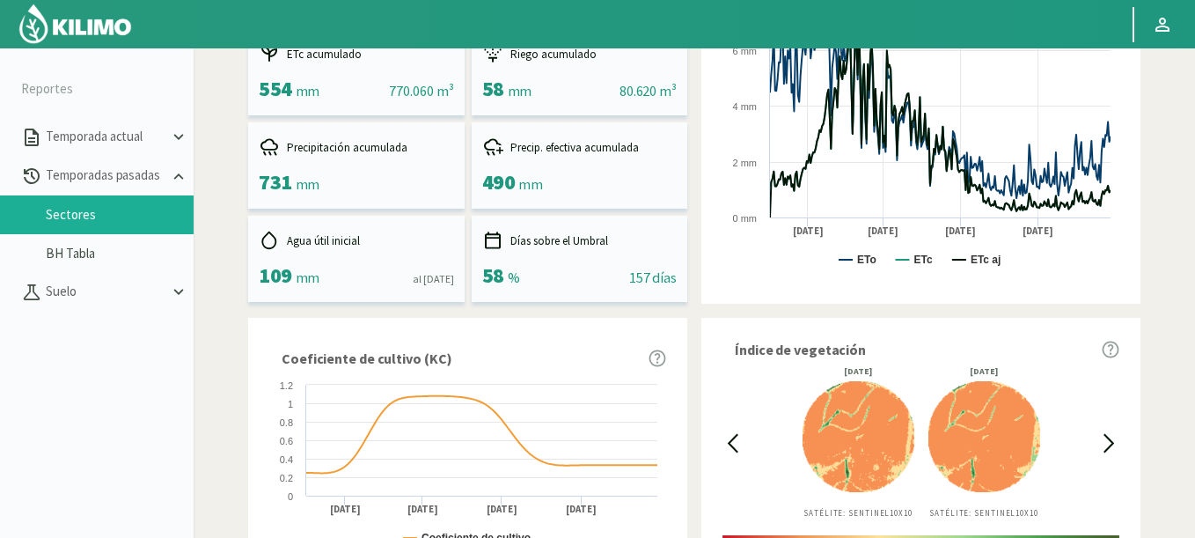
click at [1112, 440] on icon at bounding box center [1110, 443] width 20 height 20
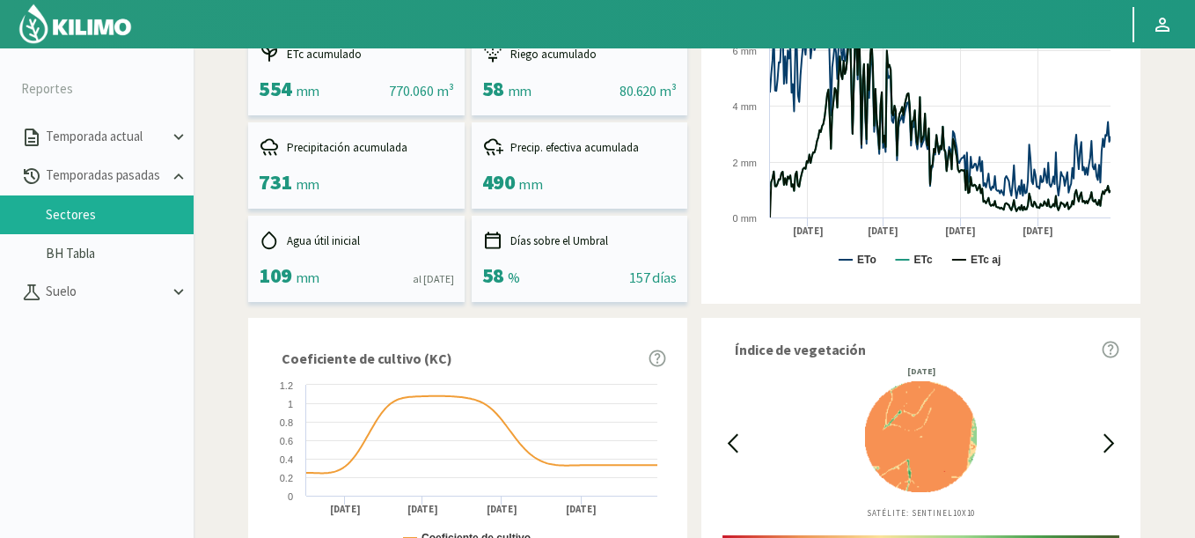
click at [732, 437] on icon at bounding box center [733, 443] width 20 height 20
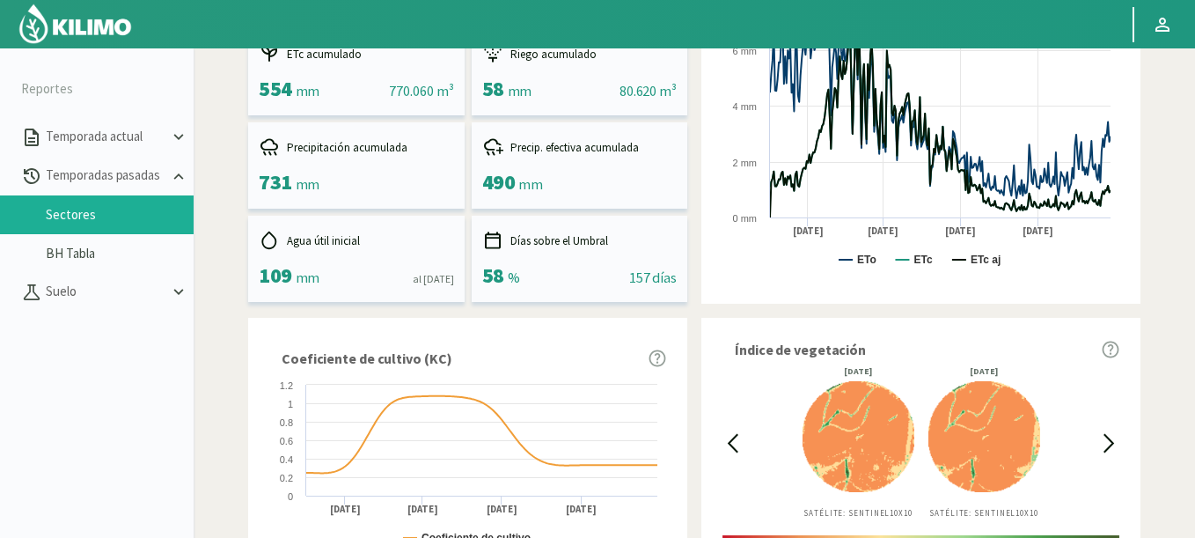
click at [732, 437] on icon at bounding box center [733, 443] width 20 height 20
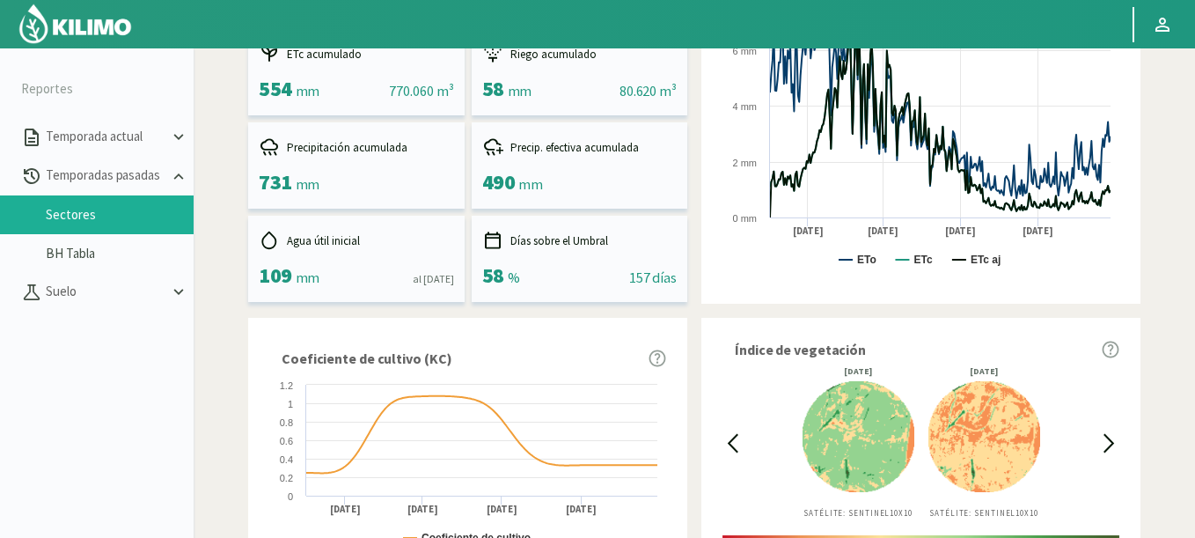
click at [732, 437] on icon at bounding box center [733, 443] width 20 height 20
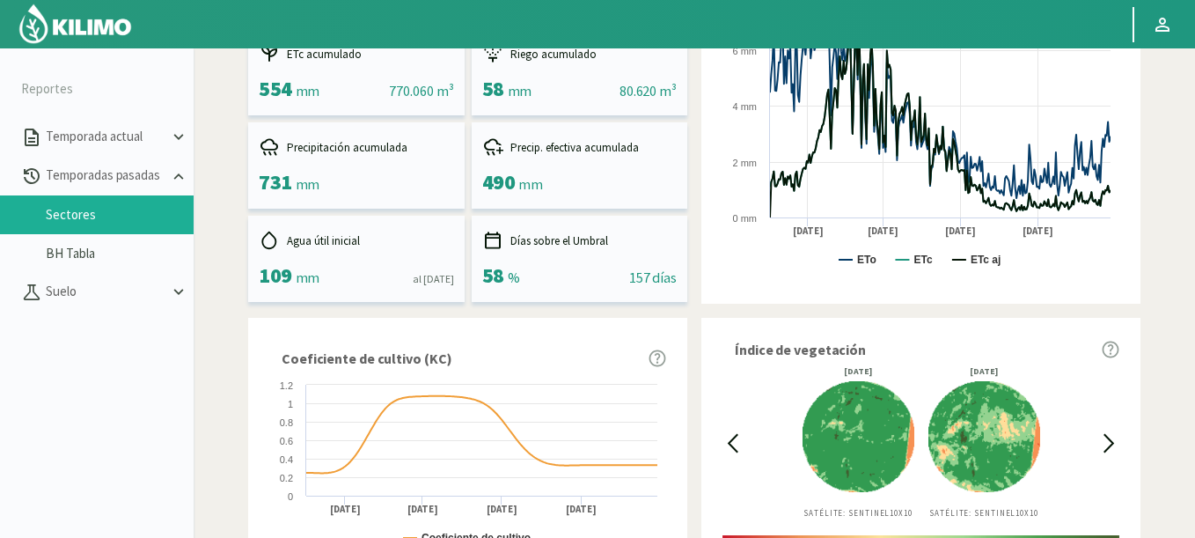
click at [732, 437] on icon at bounding box center [733, 443] width 20 height 20
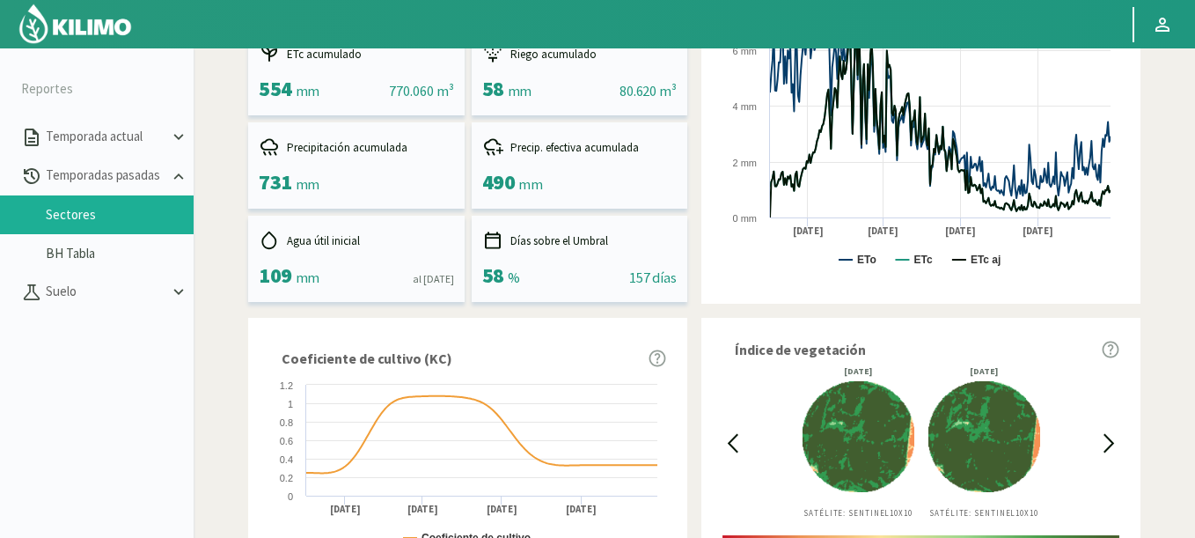
click at [732, 437] on icon at bounding box center [733, 443] width 20 height 20
click at [1111, 437] on icon at bounding box center [1110, 443] width 20 height 20
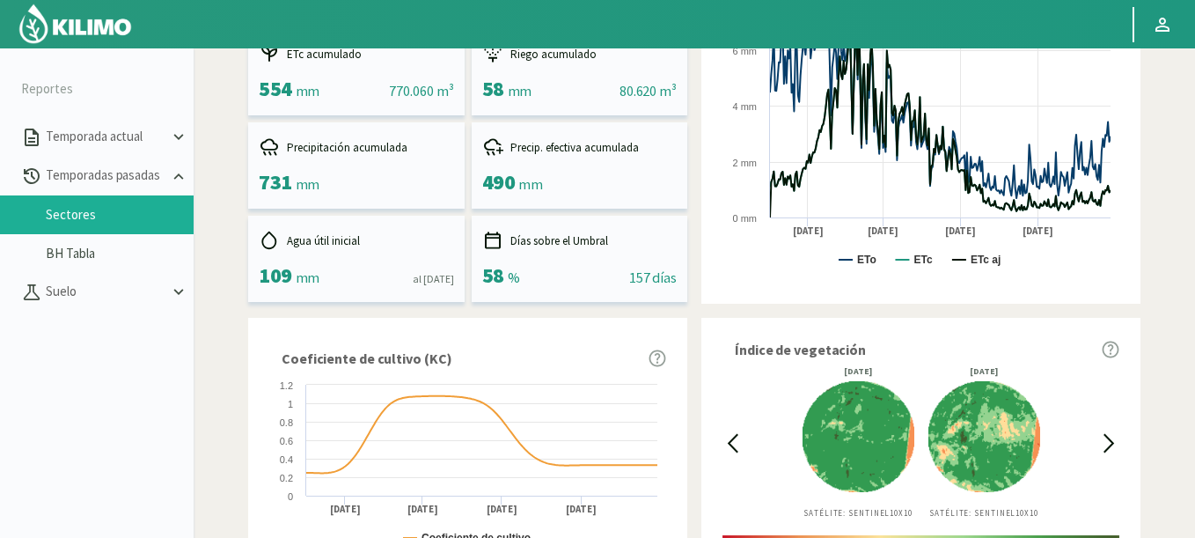
click at [1111, 437] on icon at bounding box center [1110, 443] width 20 height 20
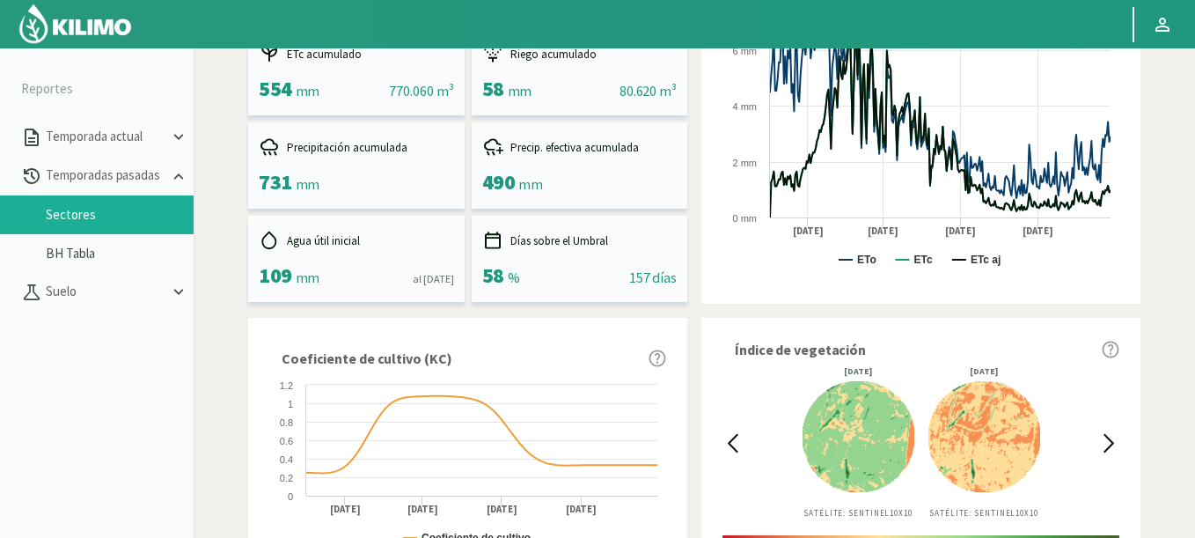
click at [1111, 437] on icon at bounding box center [1110, 443] width 20 height 20
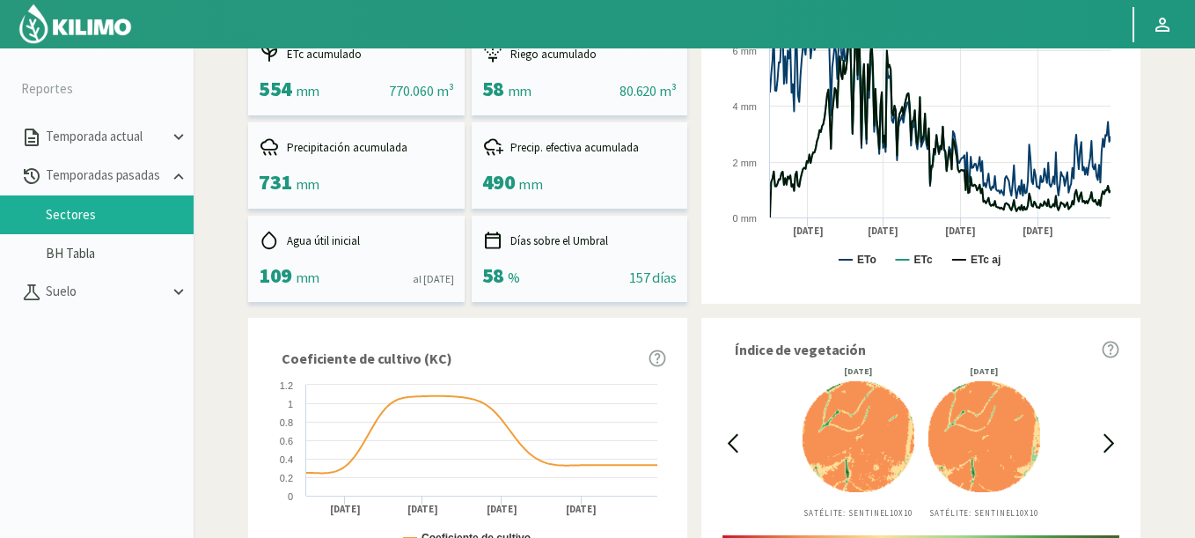
click at [1111, 437] on icon at bounding box center [1110, 443] width 20 height 20
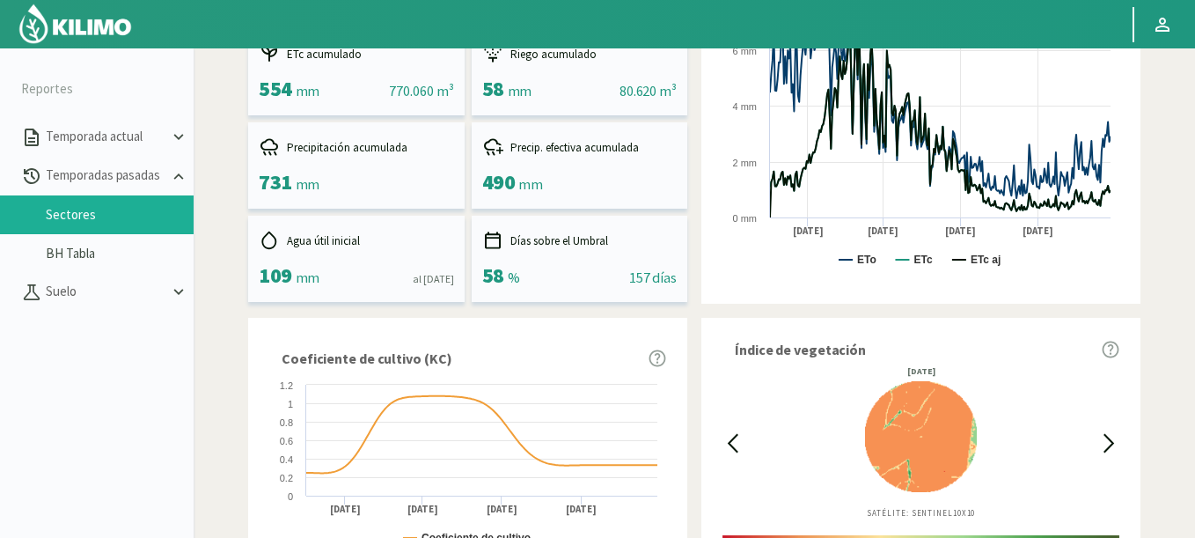
click at [731, 439] on icon at bounding box center [733, 443] width 20 height 20
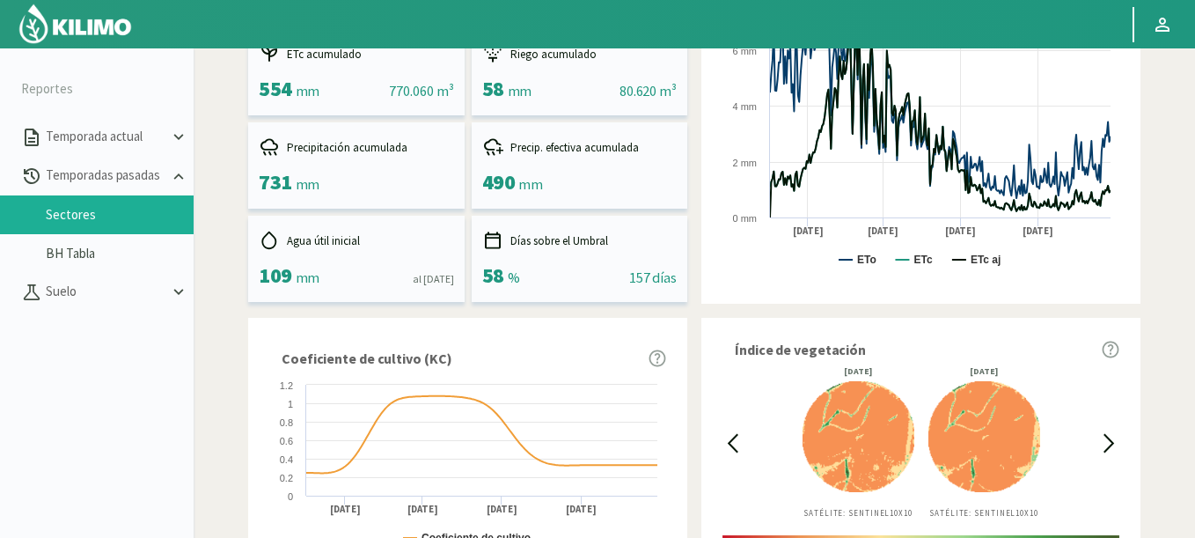
click at [731, 439] on icon at bounding box center [733, 443] width 20 height 20
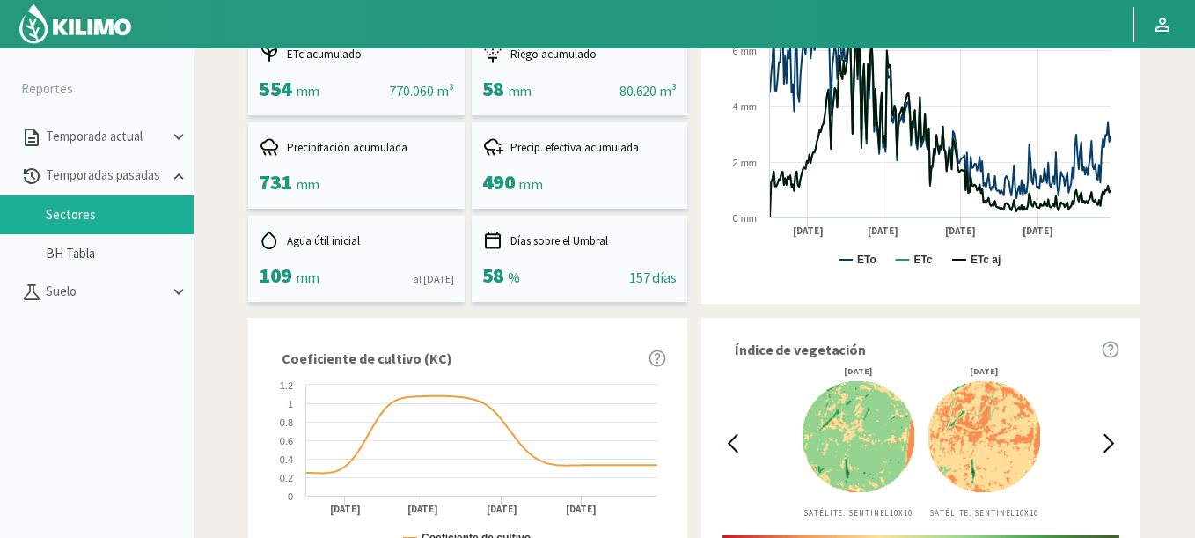
click at [731, 439] on icon at bounding box center [733, 443] width 20 height 20
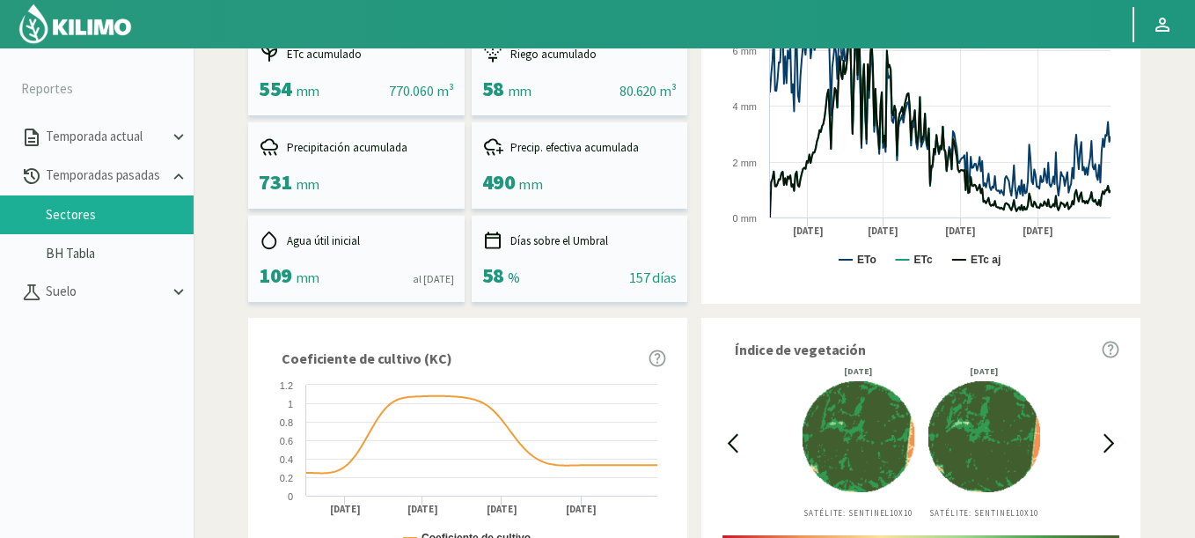
click at [731, 439] on icon at bounding box center [733, 443] width 20 height 20
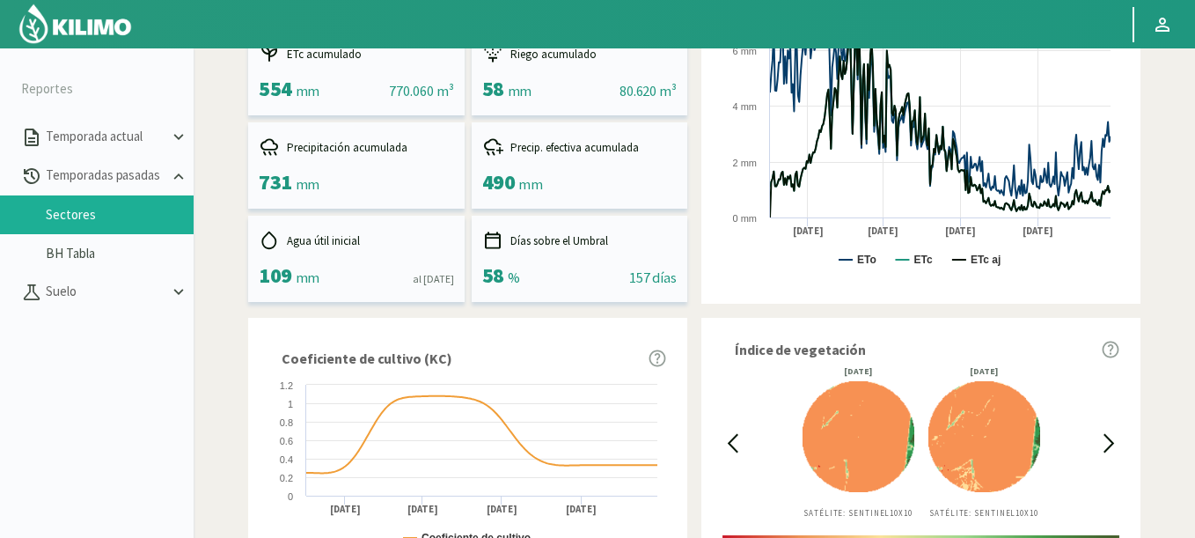
click at [1107, 438] on icon at bounding box center [1109, 443] width 9 height 17
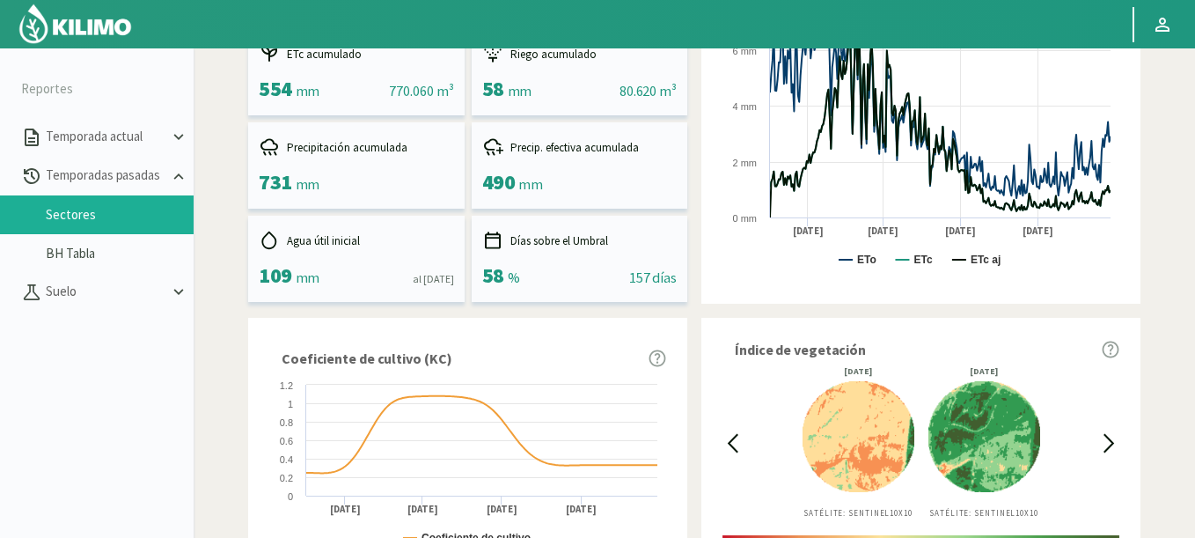
click at [1107, 438] on icon at bounding box center [1109, 443] width 9 height 17
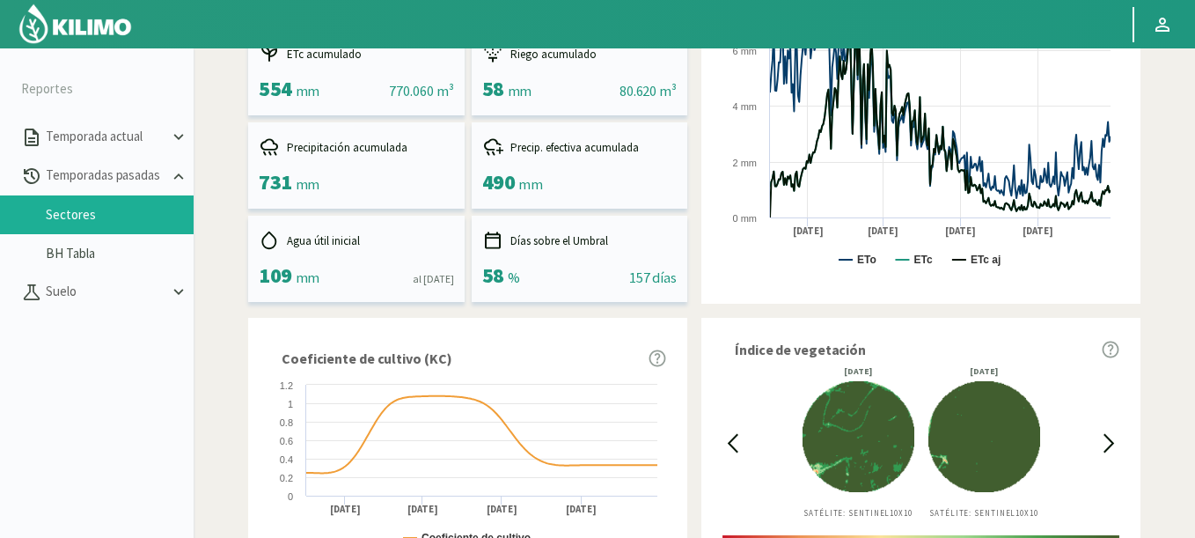
click at [1107, 438] on icon at bounding box center [1109, 443] width 9 height 17
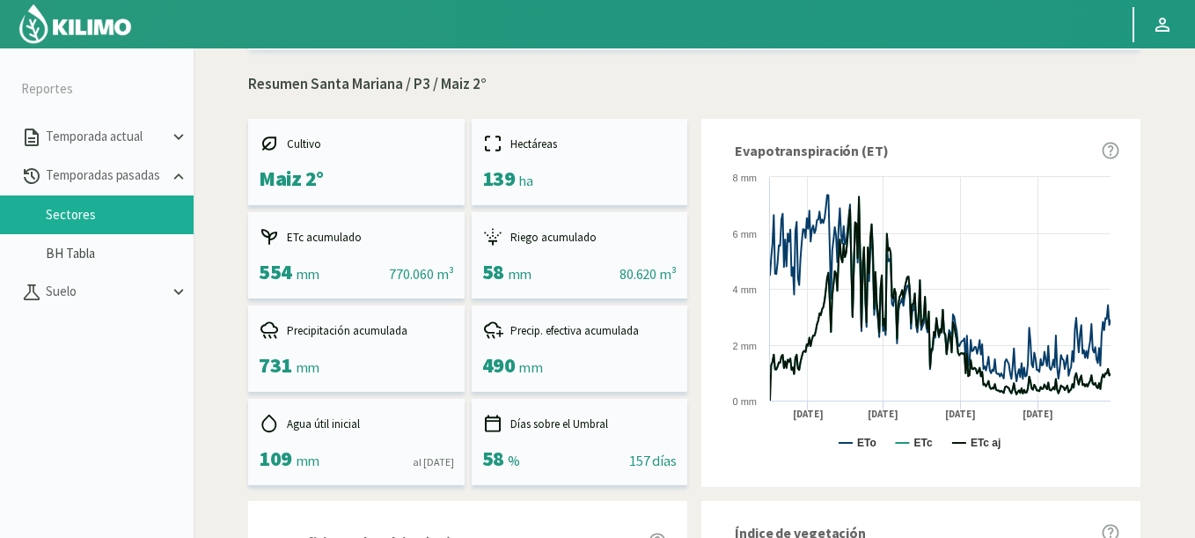
scroll to position [0, 0]
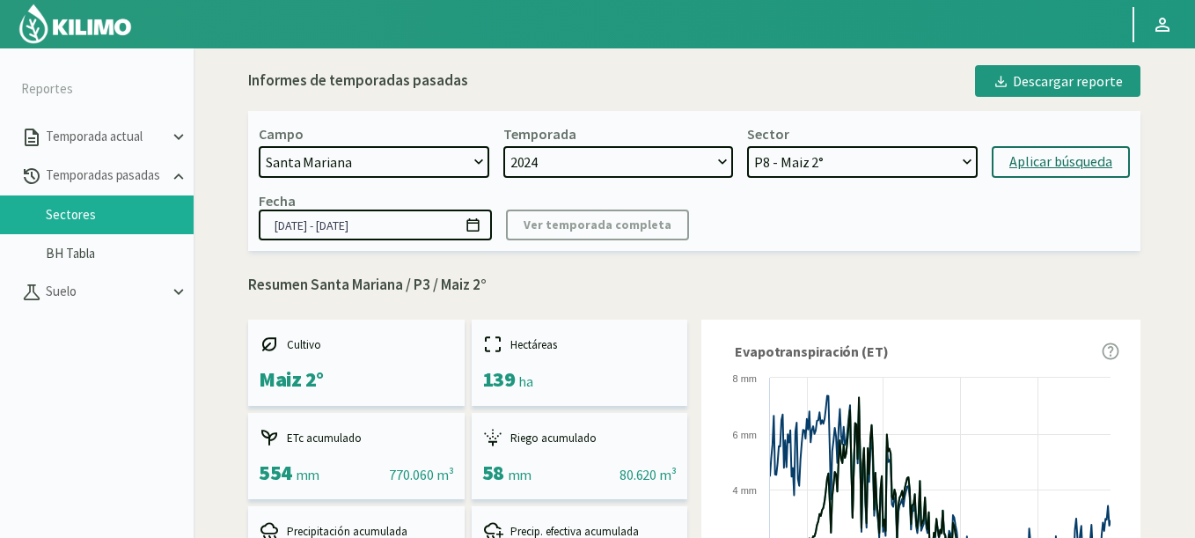
click at [747, 146] on select "P6 - Soja 2° P8 - Maiz 2° P3 - Maiz 2° P7 - Maiz 1° P1 - [GEOGRAPHIC_DATA] 1º" at bounding box center [862, 162] width 231 height 32
click at [1015, 162] on div "Aplicar búsqueda" at bounding box center [1061, 161] width 103 height 21
select select "15: Object"
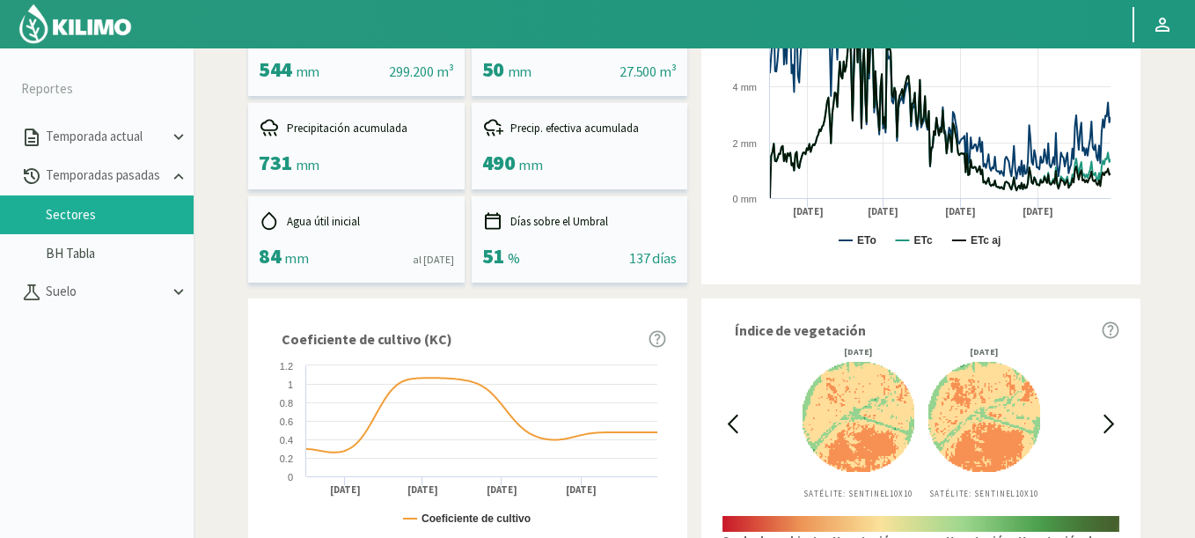
scroll to position [701, 0]
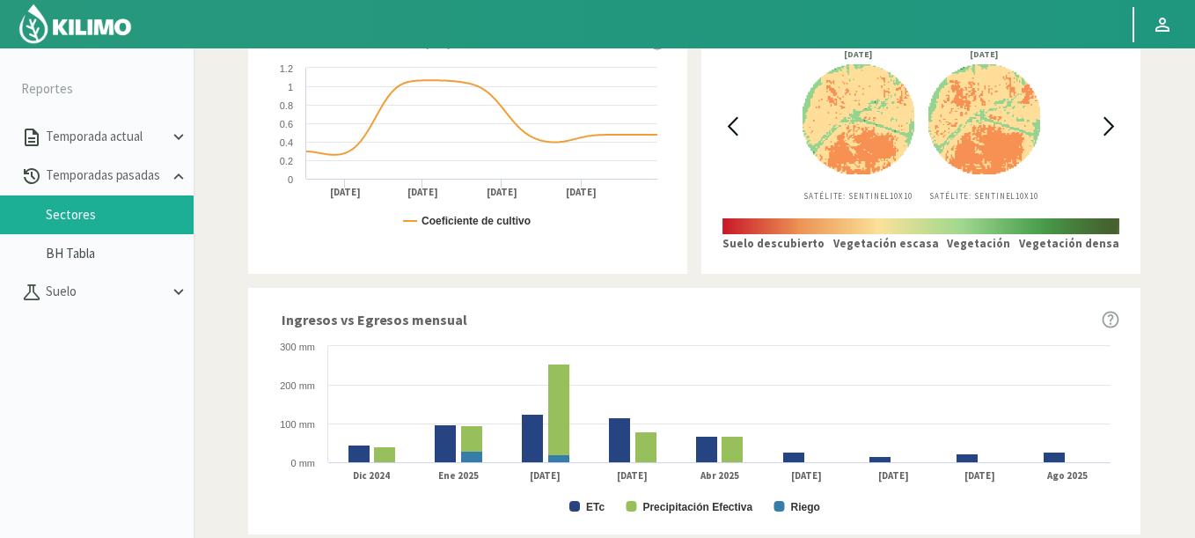
click at [722, 115] on div "Índice de vegetación [DATE] Satélite: Sentinel 10X10 [DATE] Satélite: Sentinel …" at bounding box center [921, 137] width 439 height 272
click at [736, 121] on icon at bounding box center [733, 126] width 20 height 20
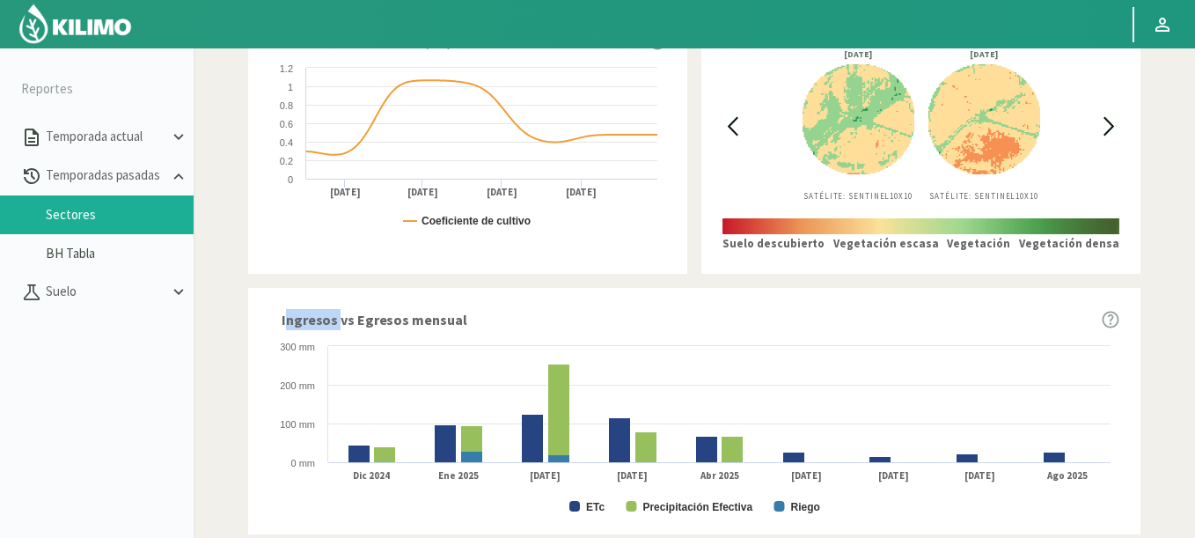
click at [734, 121] on icon at bounding box center [733, 126] width 9 height 17
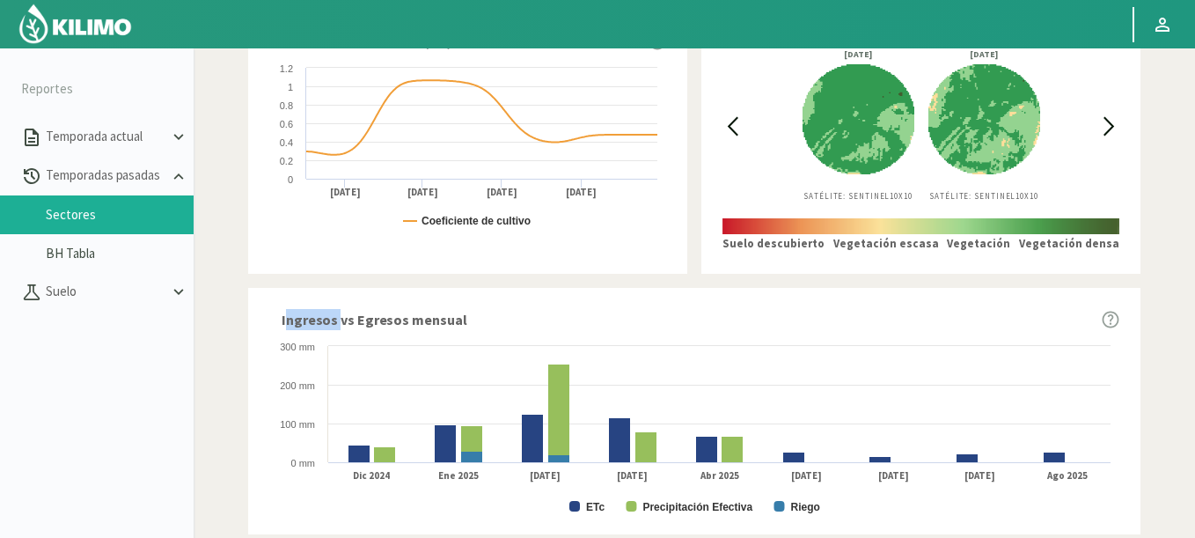
click at [734, 121] on icon at bounding box center [733, 126] width 9 height 17
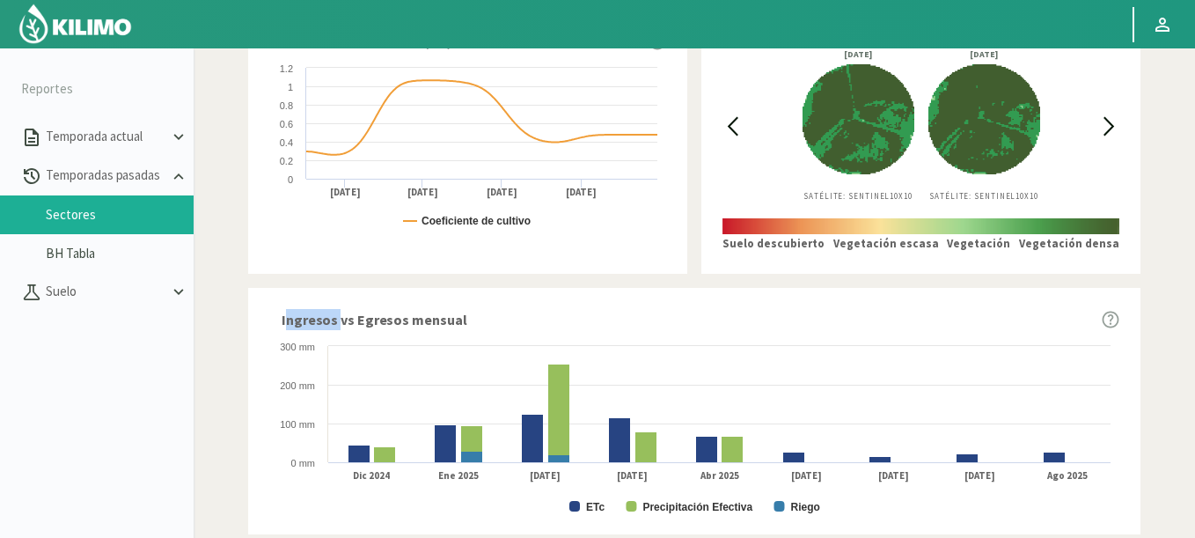
click at [734, 121] on icon at bounding box center [733, 126] width 9 height 17
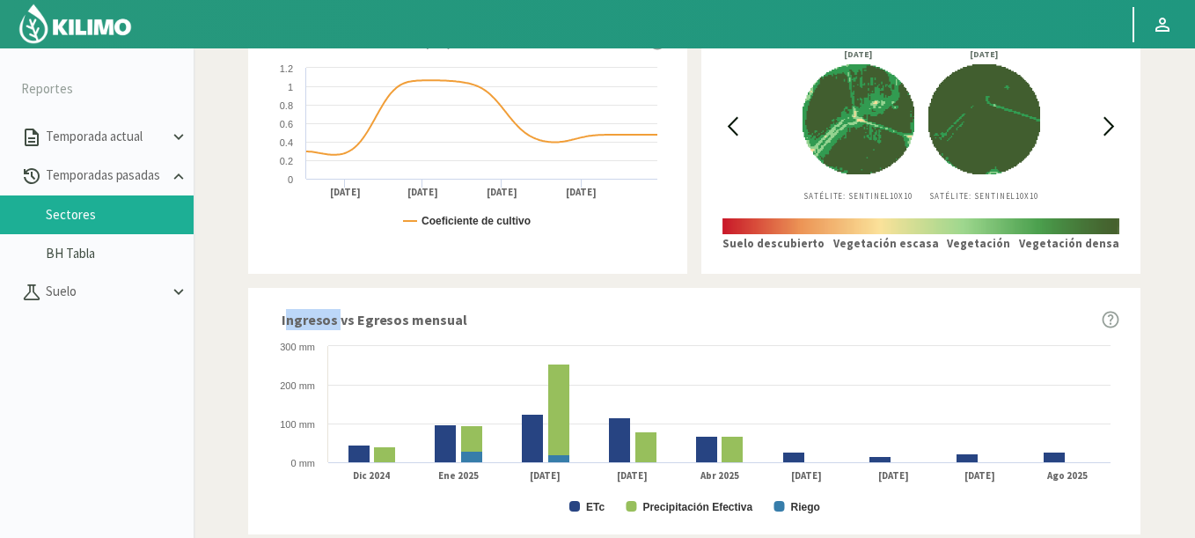
click at [734, 121] on icon at bounding box center [733, 126] width 9 height 17
click at [733, 121] on icon at bounding box center [733, 126] width 9 height 17
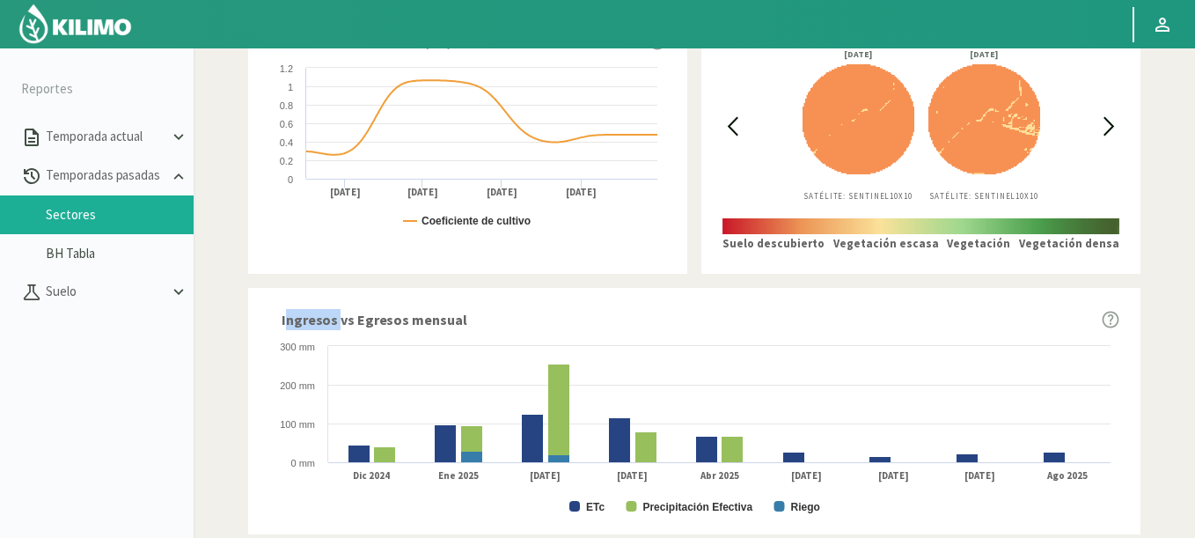
click at [1104, 114] on div at bounding box center [1110, 125] width 20 height 151
click at [1104, 119] on icon at bounding box center [1110, 126] width 20 height 20
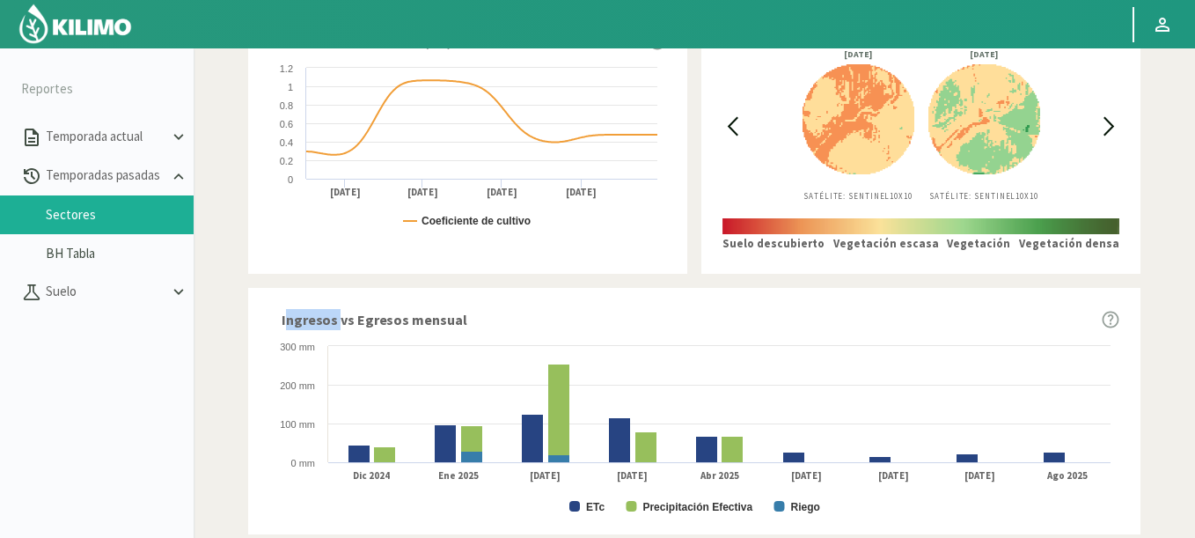
click at [1104, 120] on icon at bounding box center [1110, 126] width 20 height 20
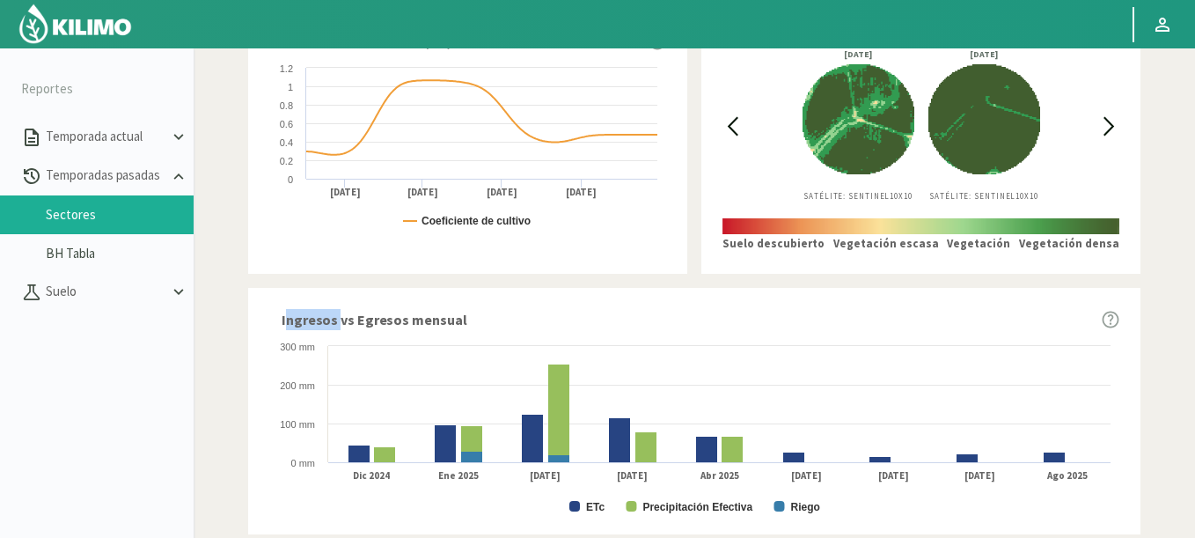
click at [1104, 120] on icon at bounding box center [1110, 126] width 20 height 20
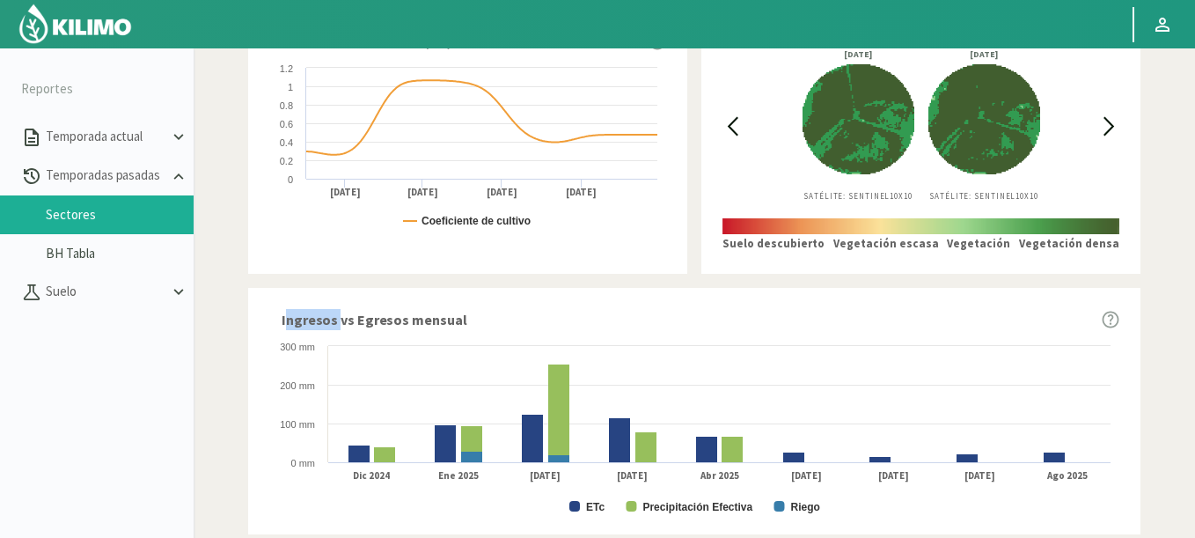
click at [1104, 120] on icon at bounding box center [1110, 126] width 20 height 20
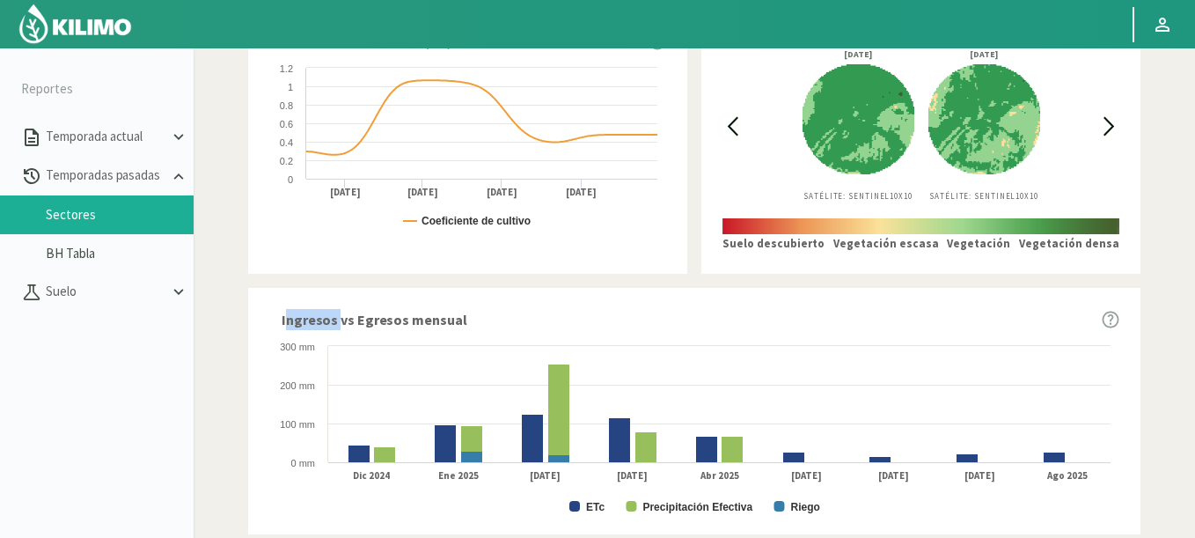
click at [1104, 120] on icon at bounding box center [1110, 126] width 20 height 20
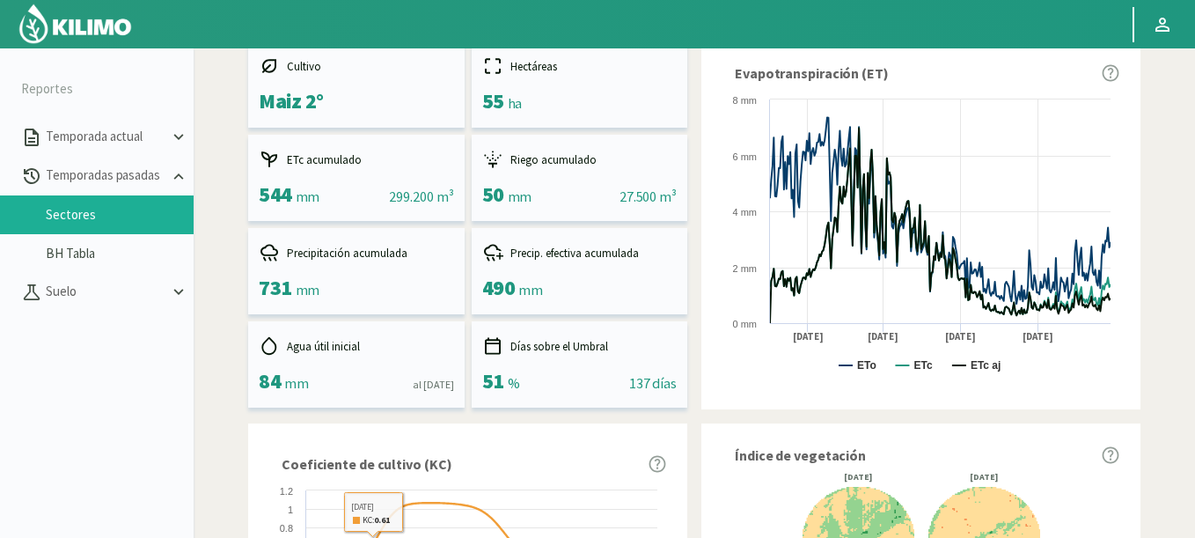
scroll to position [0, 0]
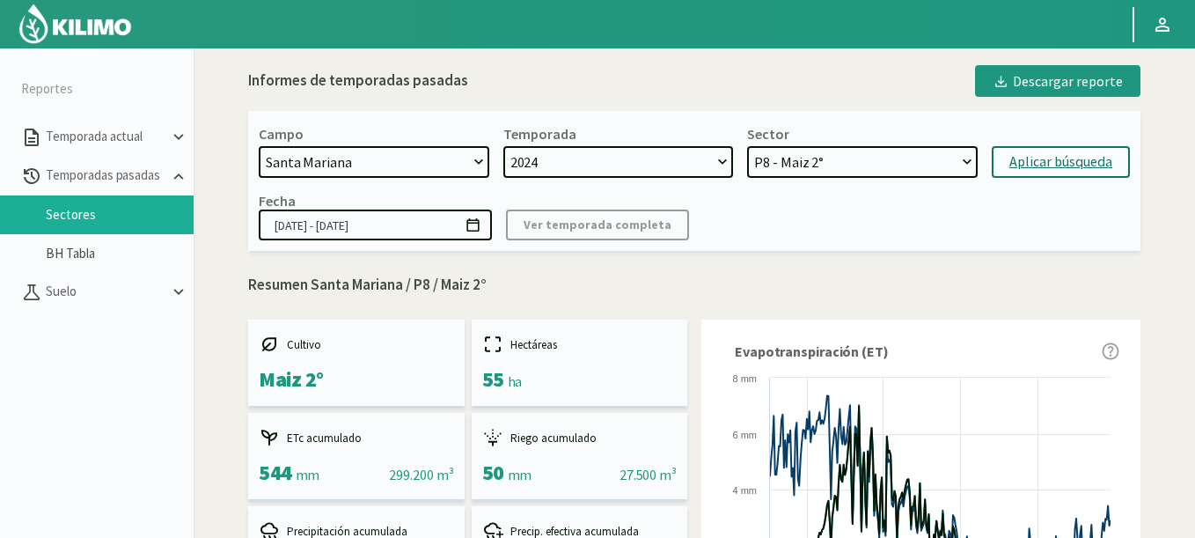
click at [354, 160] on select "[DATE] 8 Fuegos Acograpes - Ag. [PERSON_NAME] - Ag. [GEOGRAPHIC_DATA] Acograpes…" at bounding box center [374, 162] width 231 height 32
select select "406: Object"
click at [259, 146] on select "[DATE] 8 Fuegos Acograpes - Ag. [PERSON_NAME] - Ag. [GEOGRAPHIC_DATA] Acograpes…" at bounding box center [374, 162] width 231 height 32
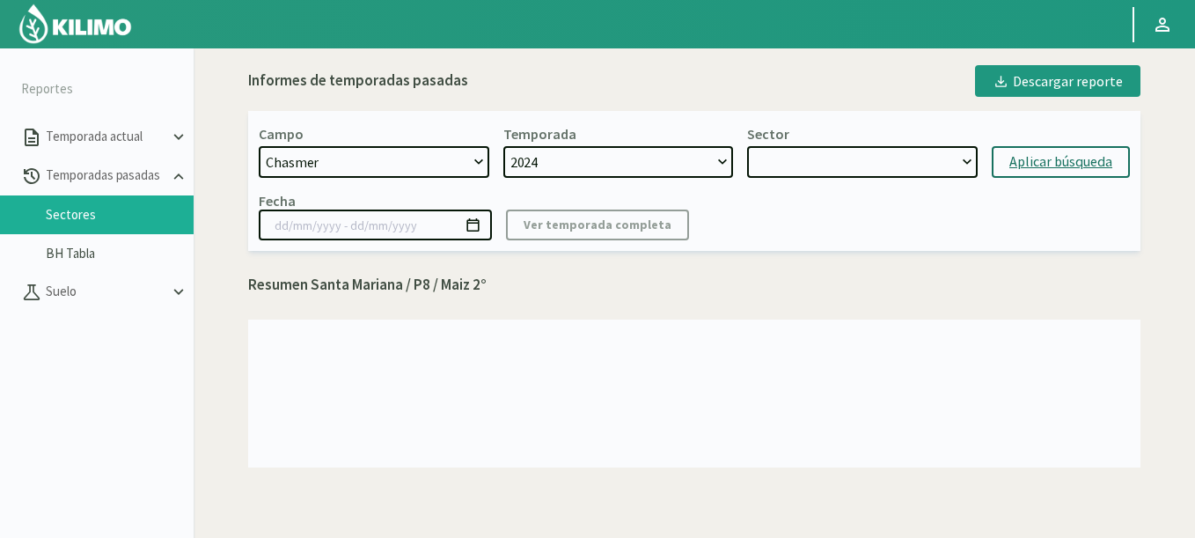
select select "19: Object"
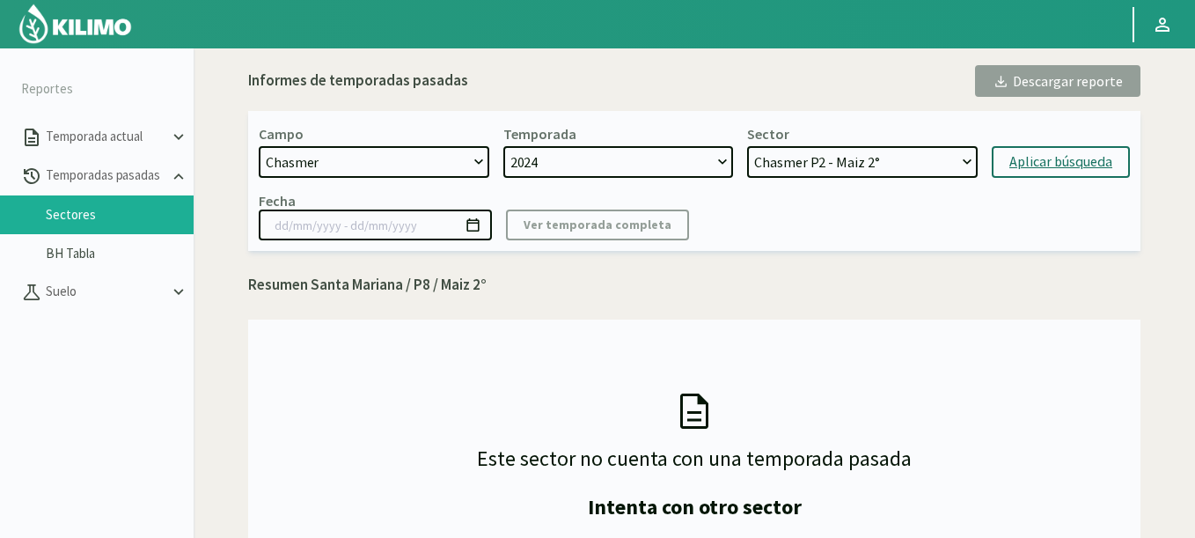
click at [1053, 166] on div "Aplicar búsqueda" at bounding box center [1061, 161] width 103 height 21
type input "[DATE] - [DATE]"
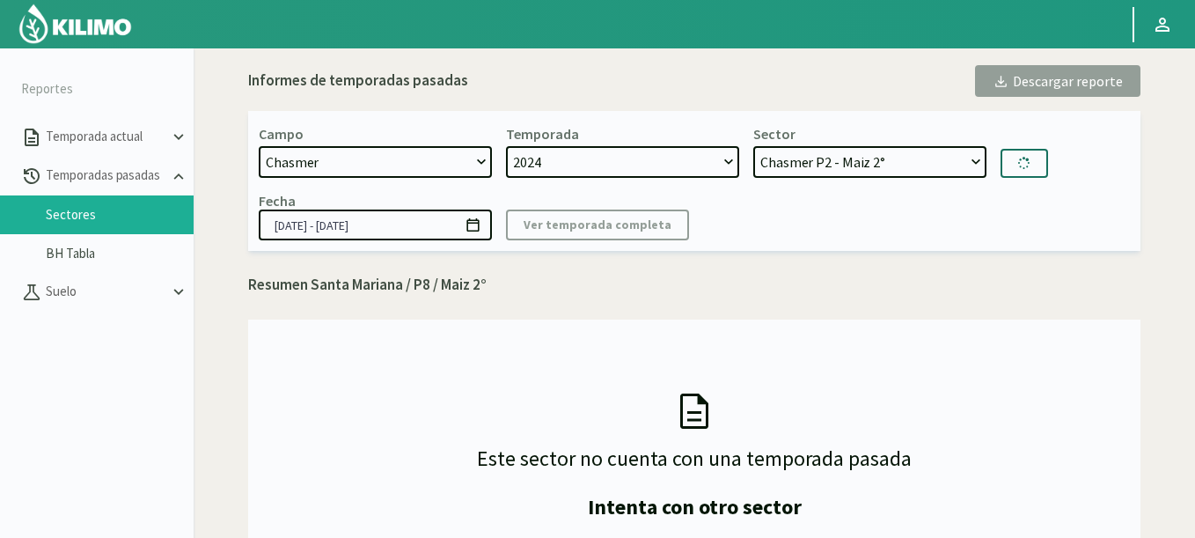
select select "24: Object"
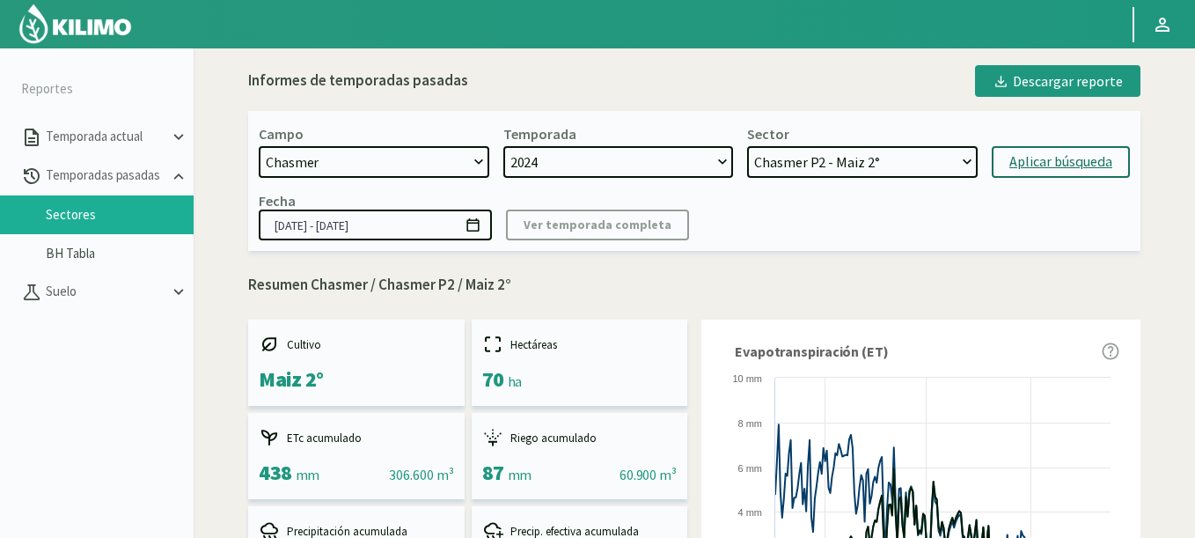
click at [479, 224] on icon at bounding box center [473, 224] width 12 height 13
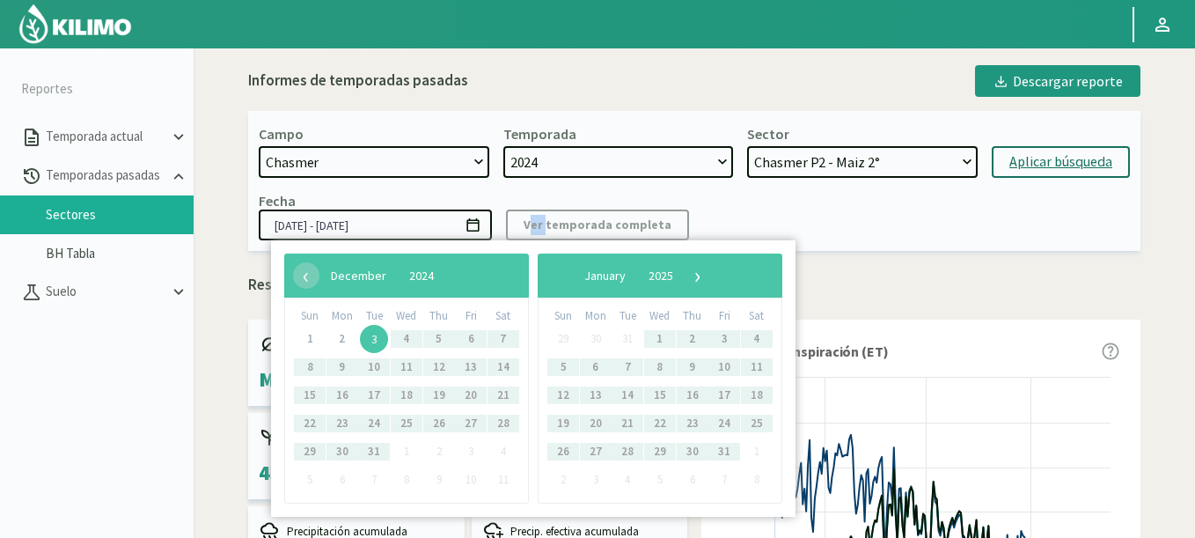
click at [479, 224] on icon at bounding box center [473, 224] width 12 height 13
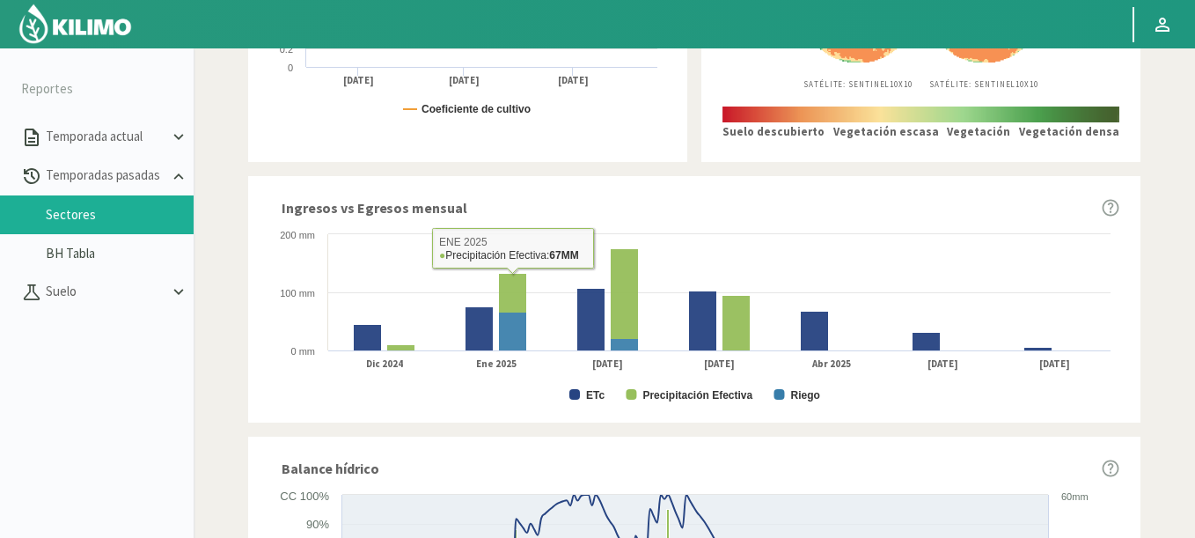
scroll to position [634, 0]
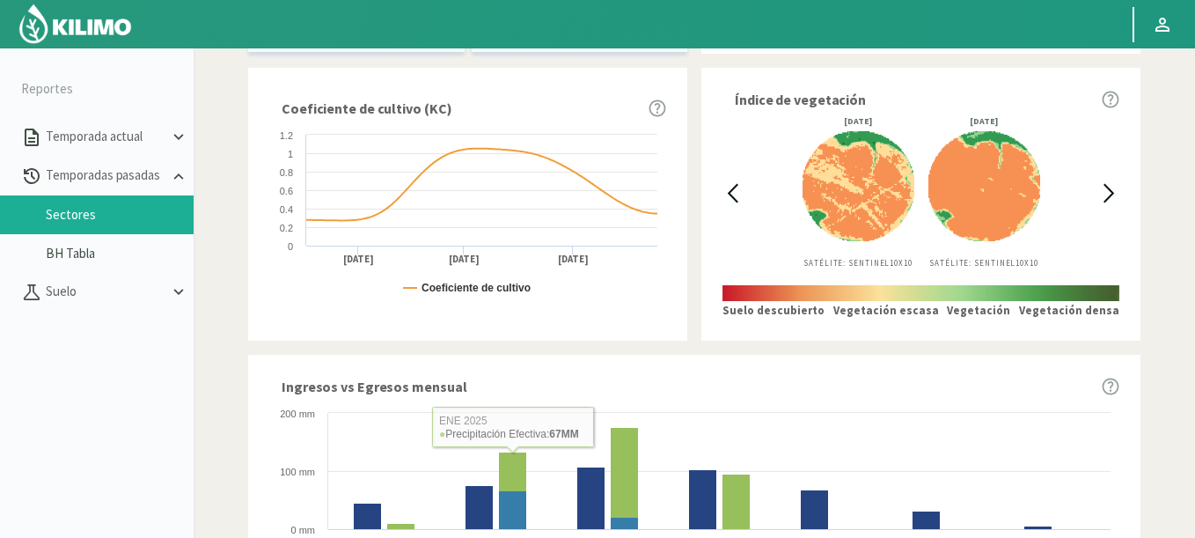
click at [730, 194] on icon at bounding box center [733, 193] width 9 height 17
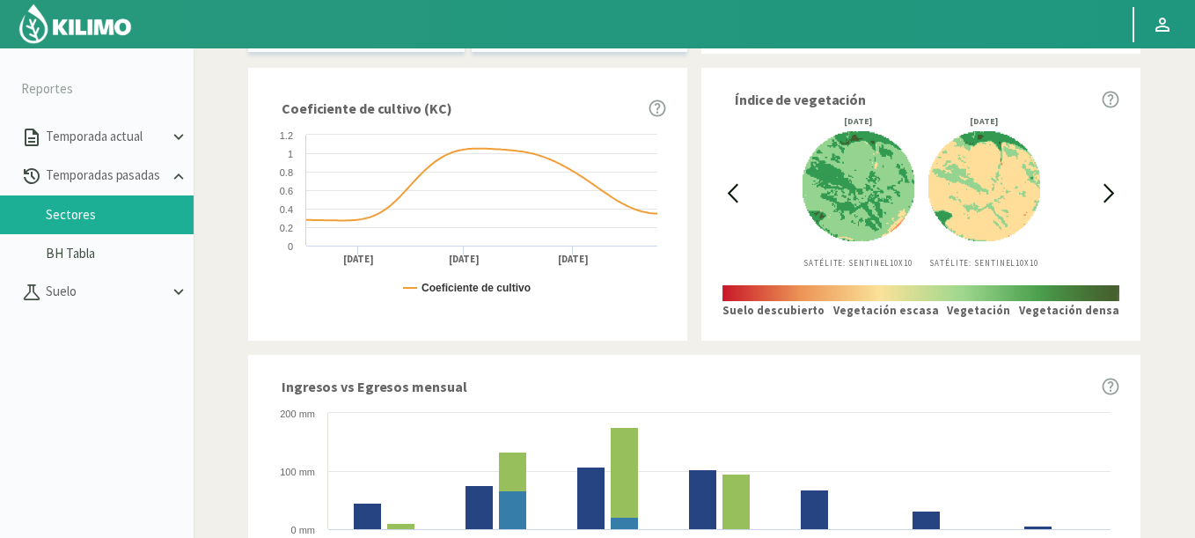
click at [730, 194] on icon at bounding box center [733, 193] width 9 height 17
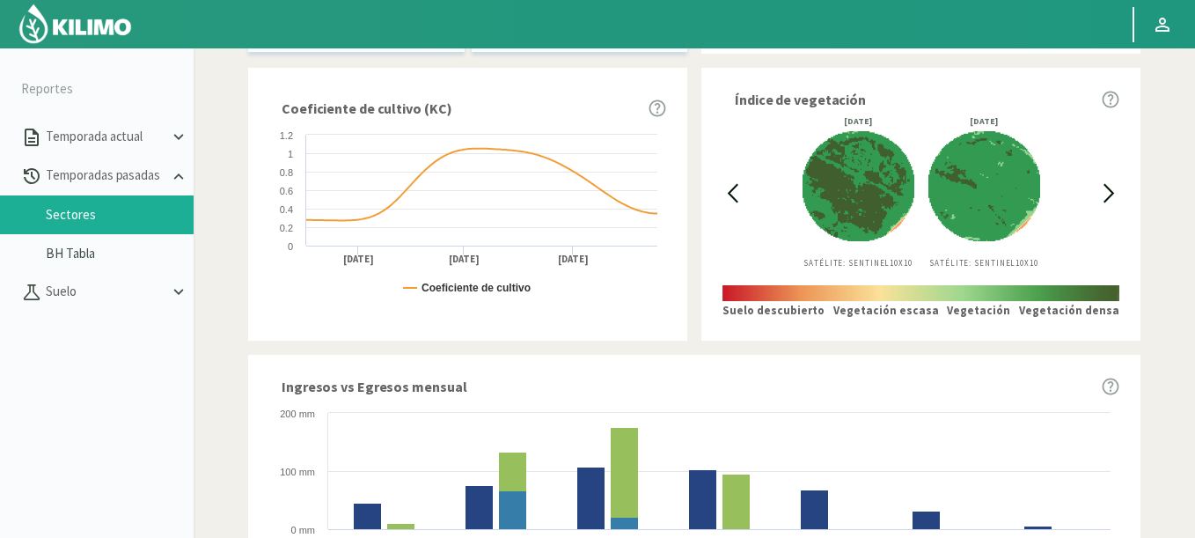
click at [730, 194] on icon at bounding box center [733, 193] width 9 height 17
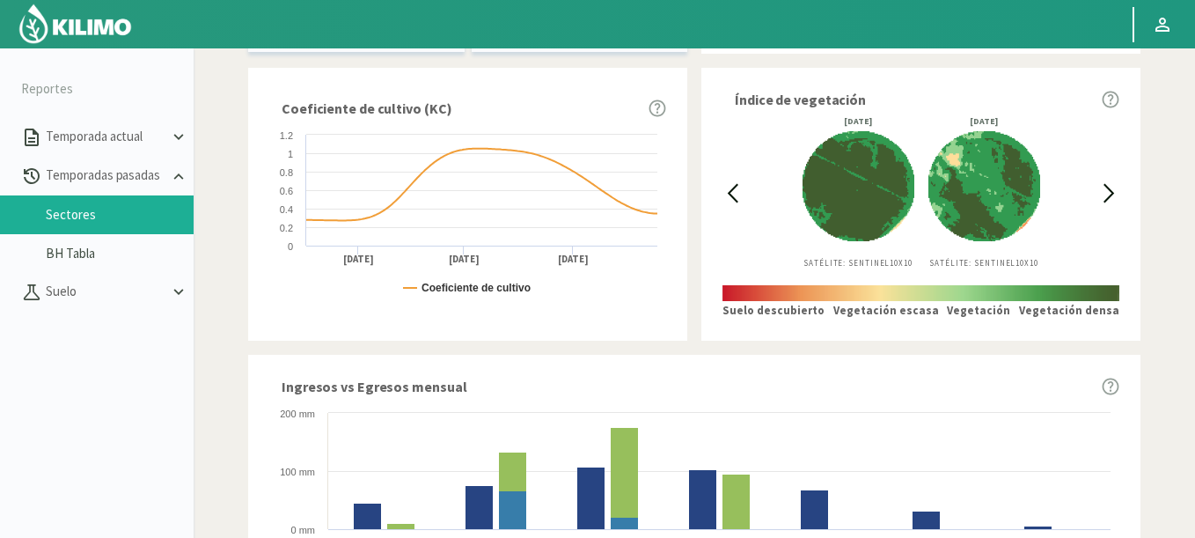
click at [1120, 195] on svg-icon at bounding box center [1115, 193] width 16 height 20
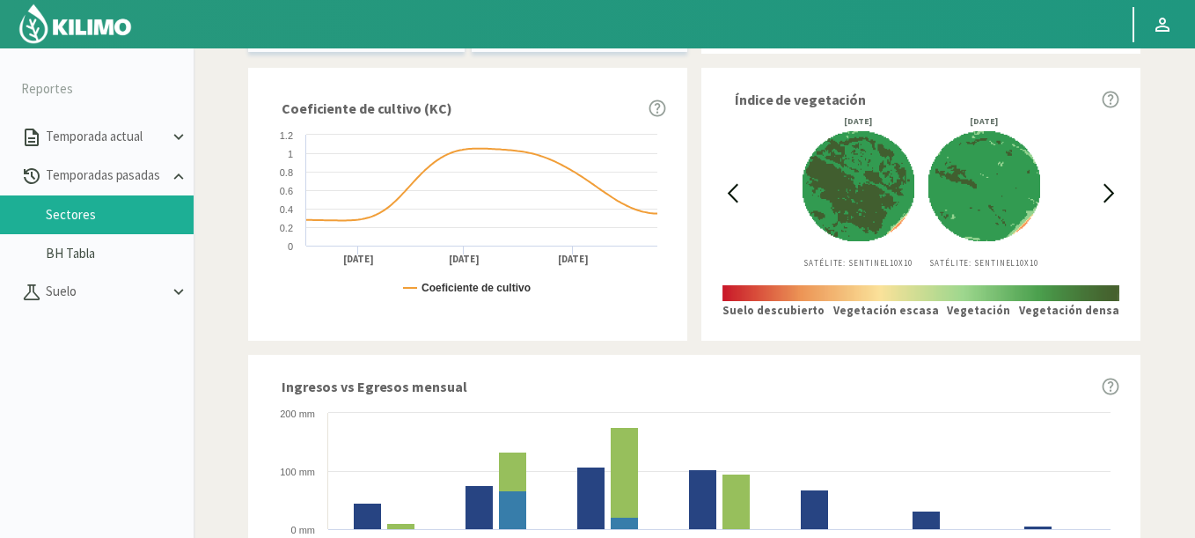
click at [1107, 194] on icon at bounding box center [1110, 193] width 20 height 20
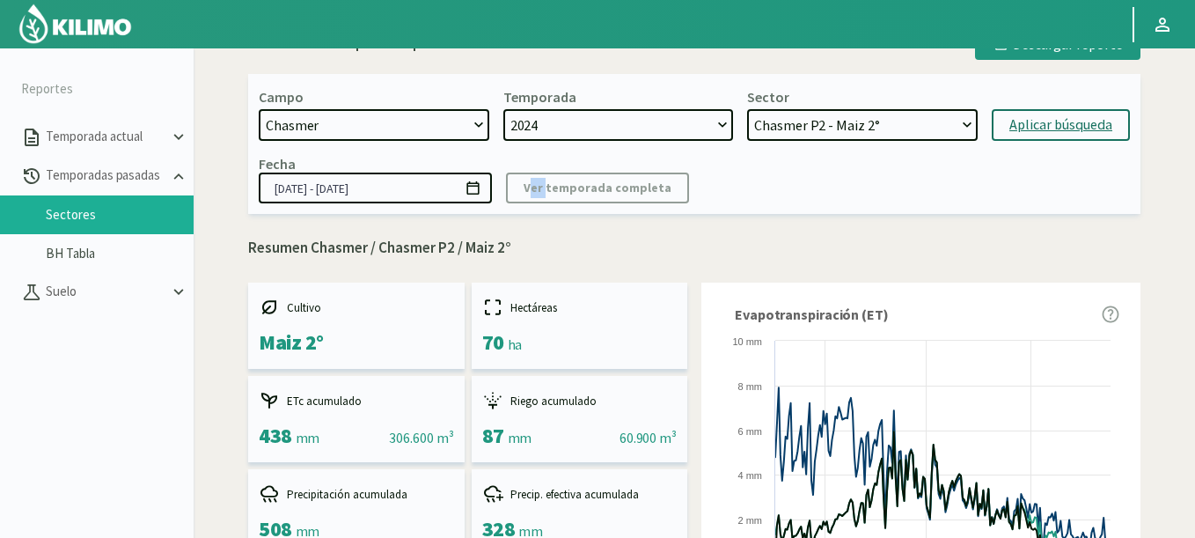
scroll to position [0, 0]
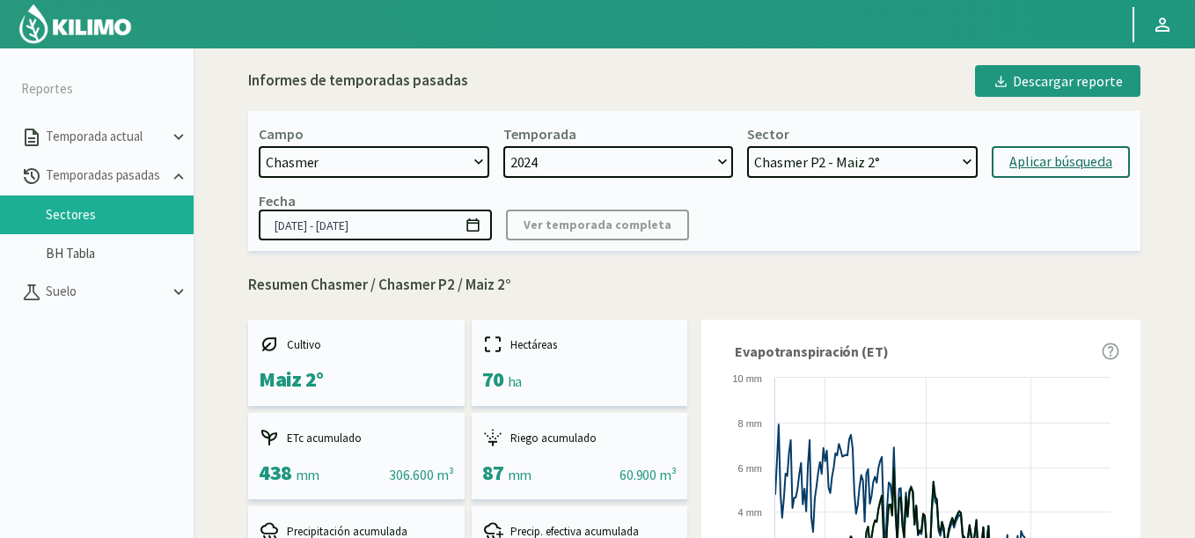
click at [480, 218] on icon at bounding box center [473, 225] width 17 height 17
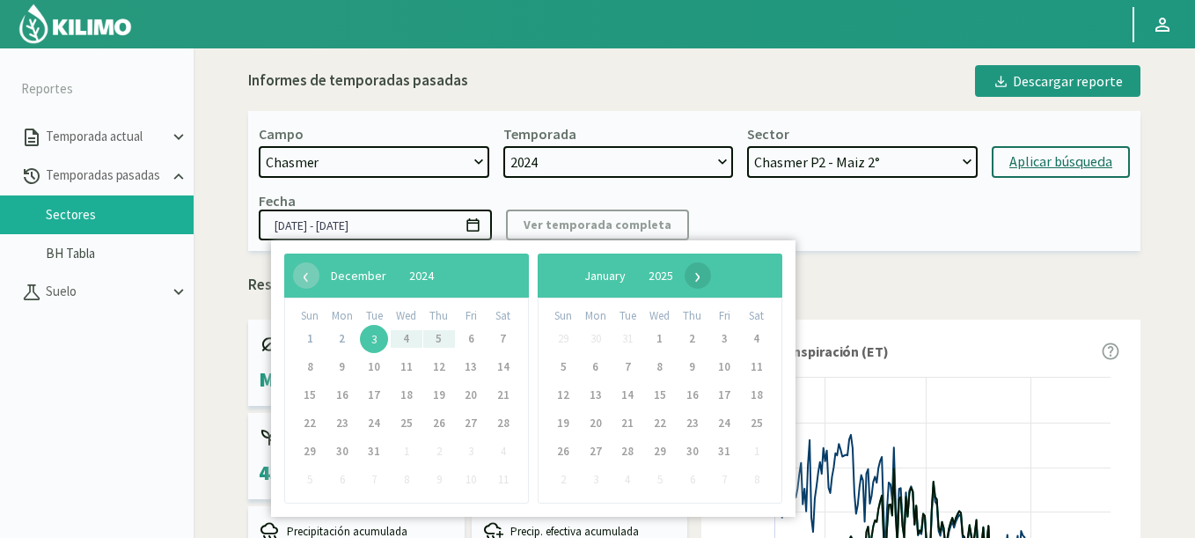
click at [711, 277] on span "›" at bounding box center [698, 275] width 26 height 26
click at [717, 277] on span "›" at bounding box center [703, 275] width 26 height 26
click at [702, 277] on span "›" at bounding box center [688, 275] width 26 height 26
click at [691, 277] on span "›" at bounding box center [678, 275] width 26 height 26
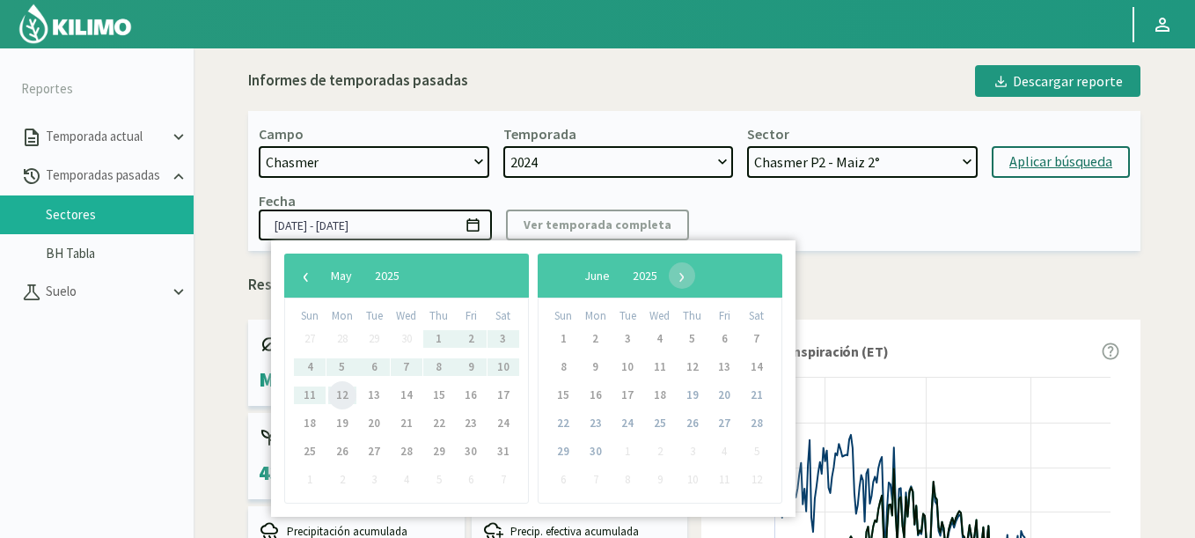
click at [347, 397] on span "12" at bounding box center [342, 395] width 28 height 28
type input "[DATE] - [DATE]"
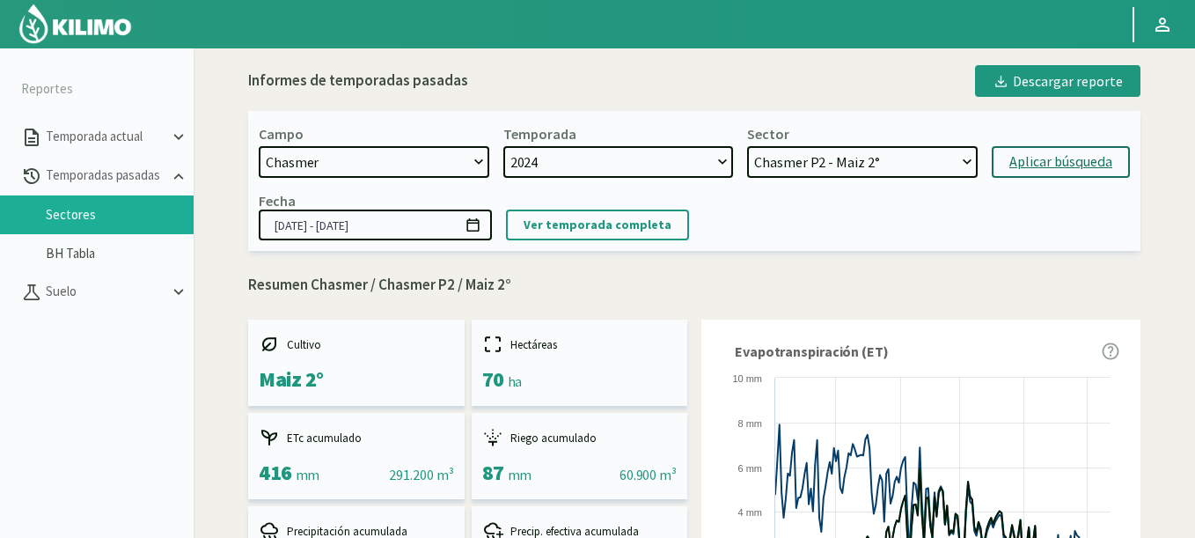
select select "25: Object"
click at [747, 146] on select "Chasmer P2 - Maiz 2° Chasmer P3 - Maiz 2° Chasmer P6 - Maiz 1° Chasmer P5 - Soj…" at bounding box center [862, 162] width 231 height 32
click at [866, 161] on select "Chasmer P2 - Maiz 2° Chasmer P3 - Maiz 2° Chasmer P6 - Maiz 1° Chasmer P5 - Soj…" at bounding box center [862, 162] width 231 height 32
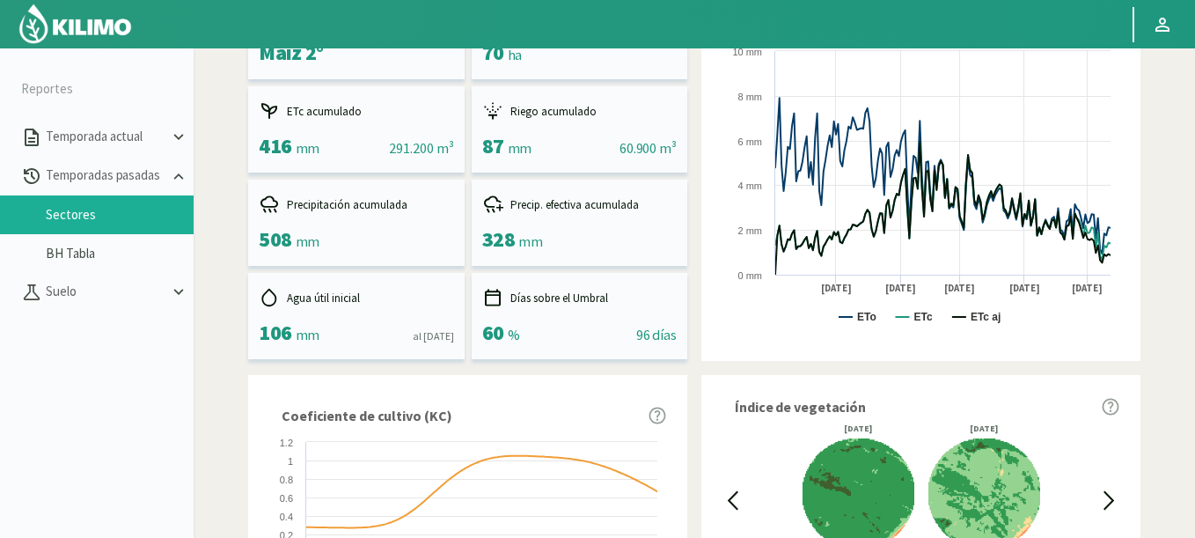
scroll to position [106, 0]
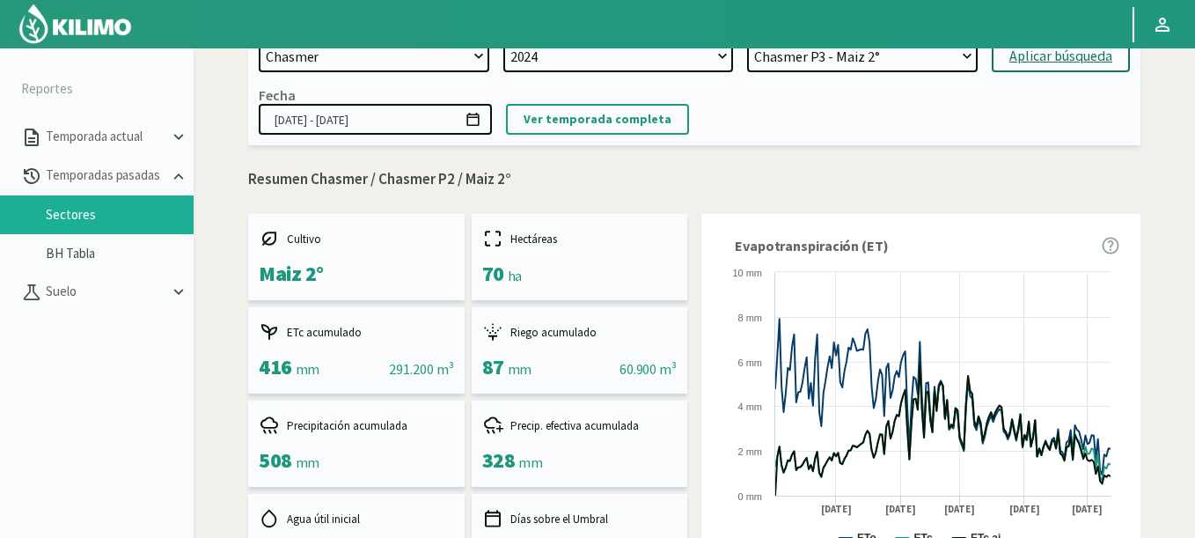
click at [835, 65] on select "Chasmer P2 - Maiz 2° Chasmer P3 - Maiz 2° Chasmer P6 - Maiz 1° Chasmer P5 - Soj…" at bounding box center [862, 56] width 231 height 32
click at [1004, 59] on button "Aplicar búsqueda" at bounding box center [1061, 56] width 138 height 32
type input "[DATE] - [DATE]"
select select "30: Object"
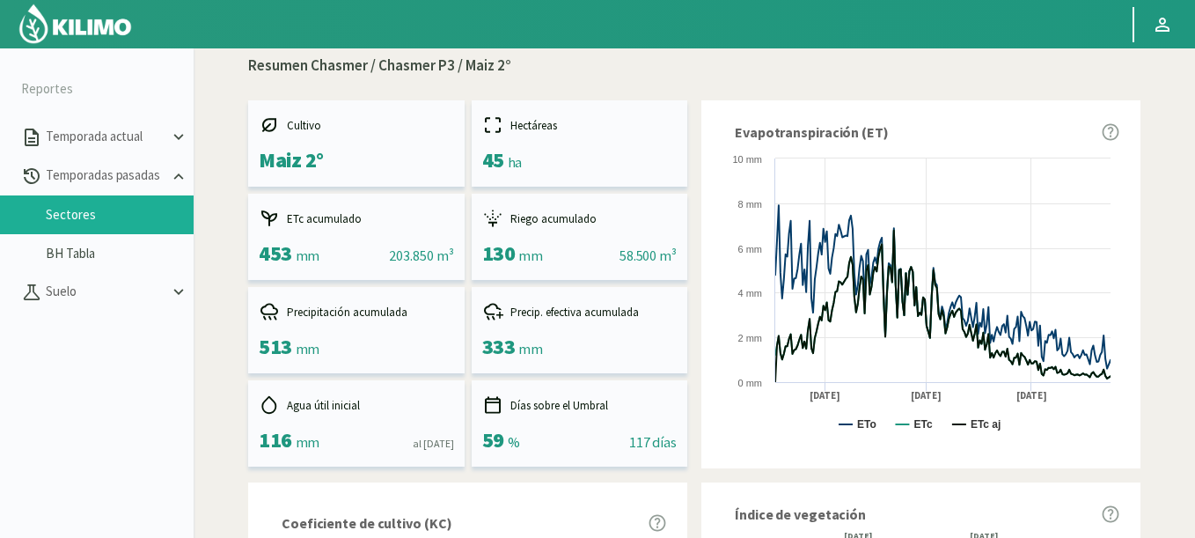
scroll to position [173, 0]
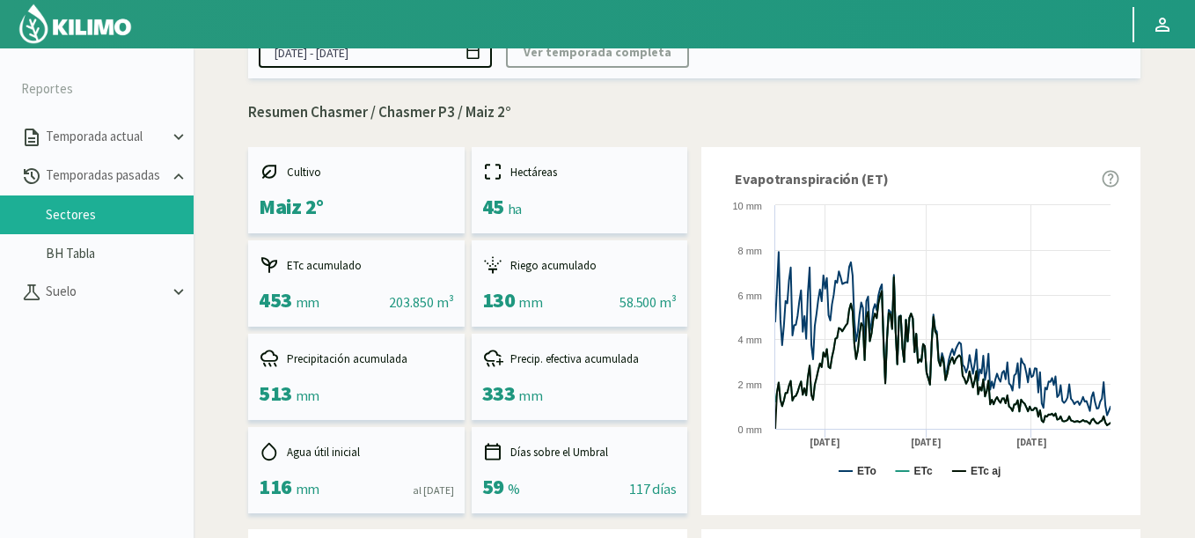
click at [475, 58] on icon at bounding box center [473, 52] width 17 height 17
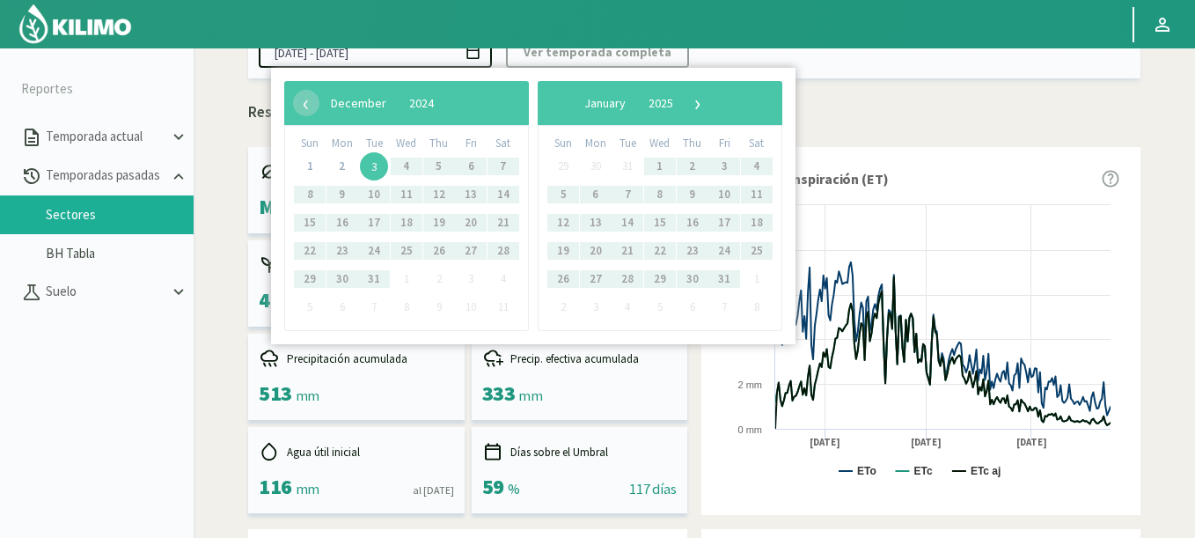
click at [380, 170] on span "3" at bounding box center [374, 166] width 28 height 28
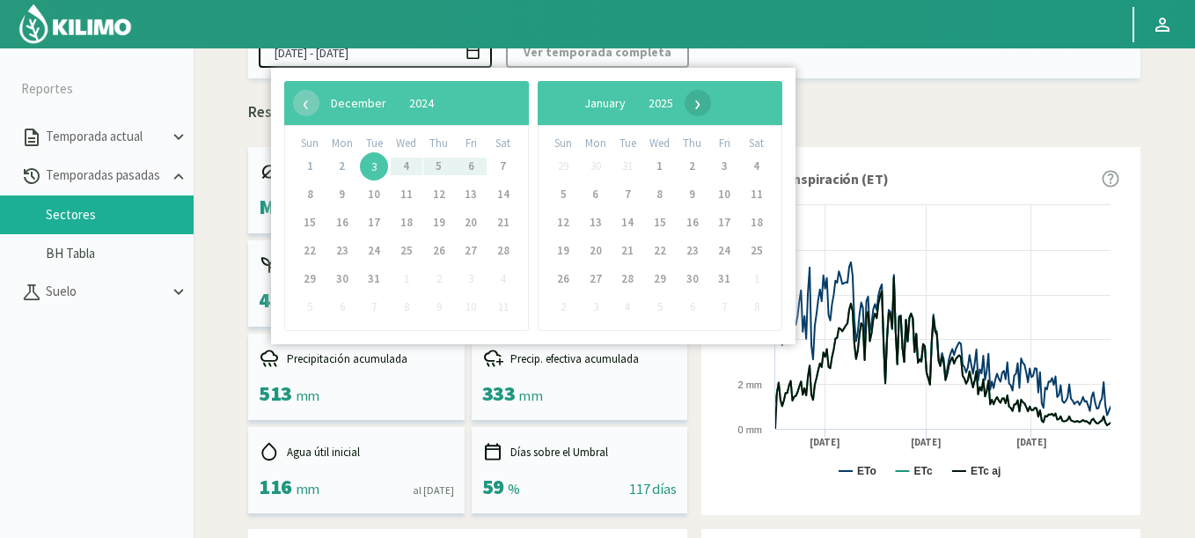
click at [711, 106] on span "›" at bounding box center [698, 103] width 26 height 26
click at [717, 106] on span "›" at bounding box center [703, 103] width 26 height 26
click at [702, 106] on span "›" at bounding box center [688, 103] width 26 height 26
click at [694, 106] on span "›" at bounding box center [680, 103] width 26 height 26
click at [691, 106] on span "›" at bounding box center [678, 103] width 26 height 26
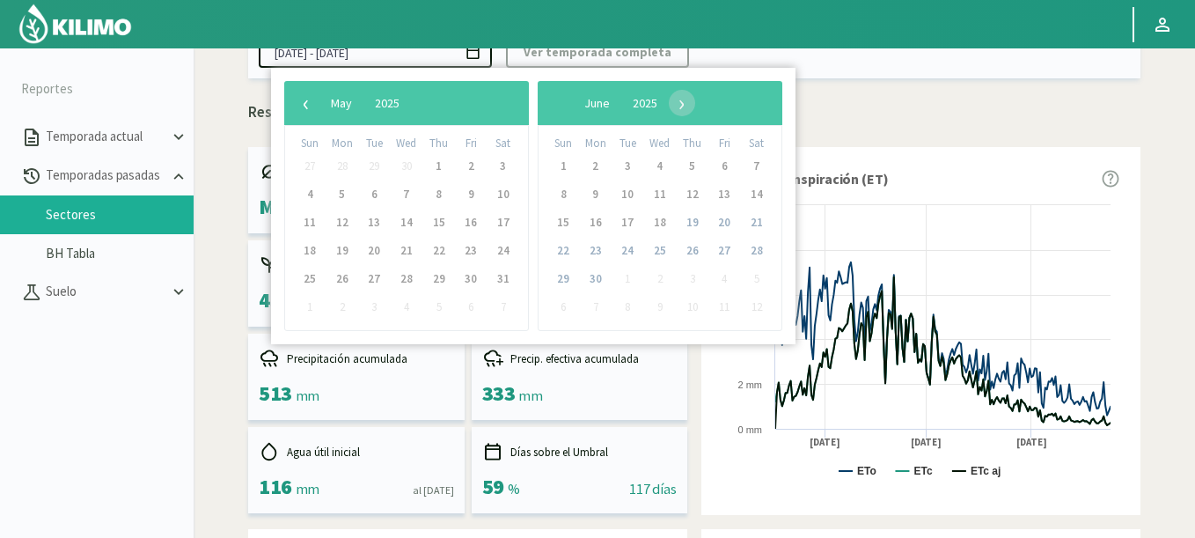
click at [831, 114] on p "Resumen Chasmer / Chasmer P3 / Maiz 2°" at bounding box center [694, 112] width 893 height 23
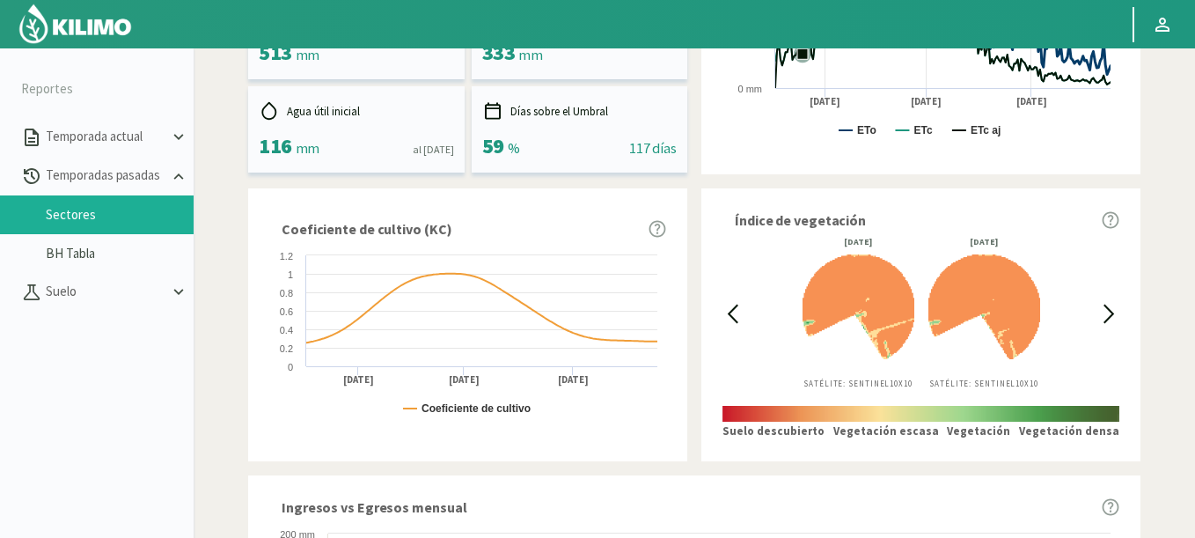
scroll to position [595, 0]
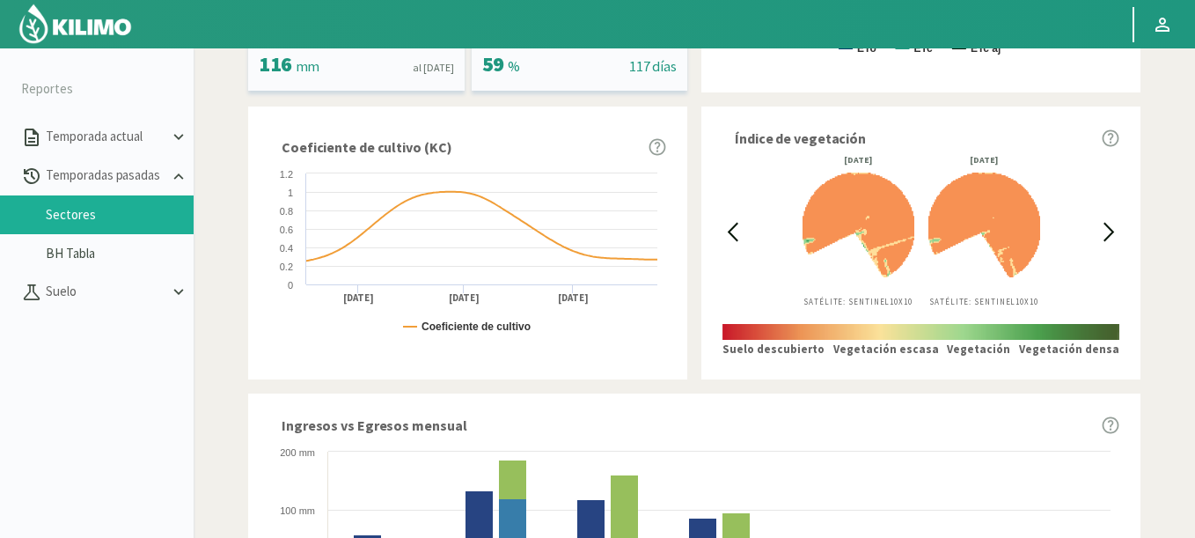
click at [731, 227] on icon at bounding box center [733, 232] width 20 height 20
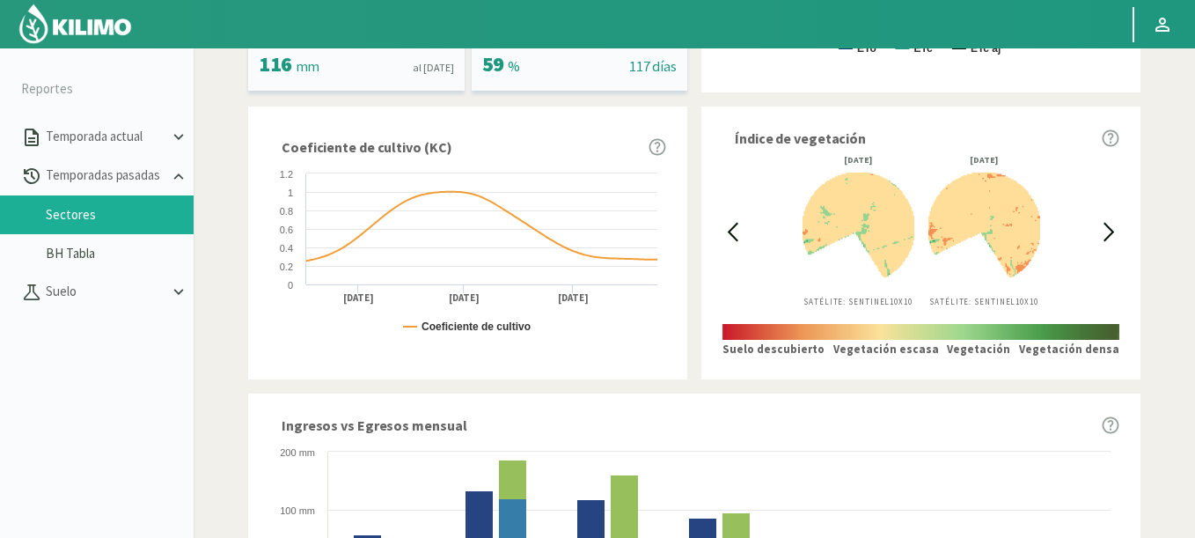
click at [731, 227] on icon at bounding box center [733, 232] width 20 height 20
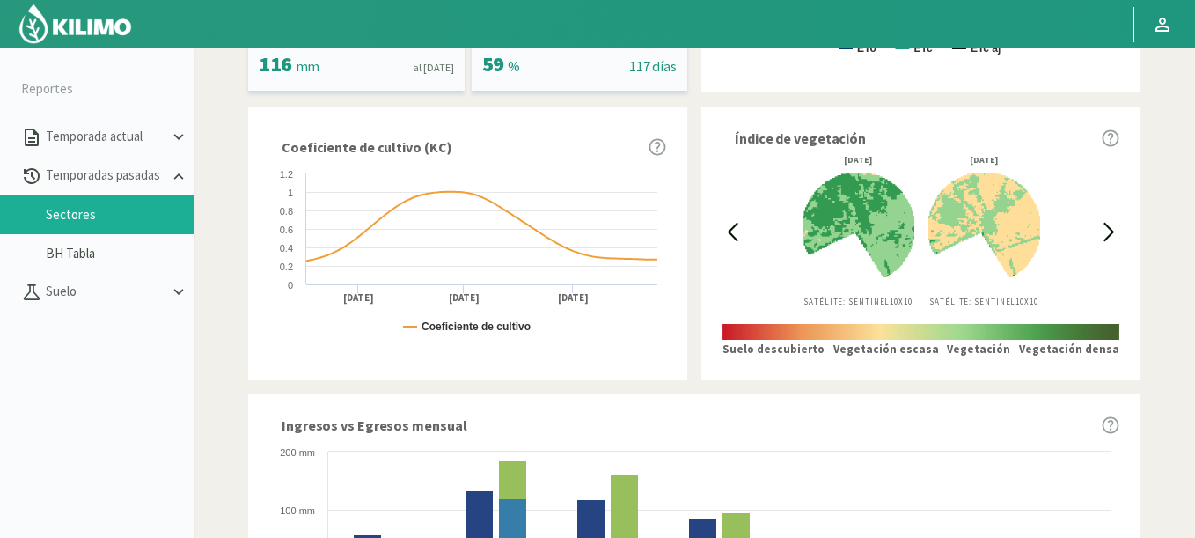
click at [731, 227] on icon at bounding box center [733, 232] width 20 height 20
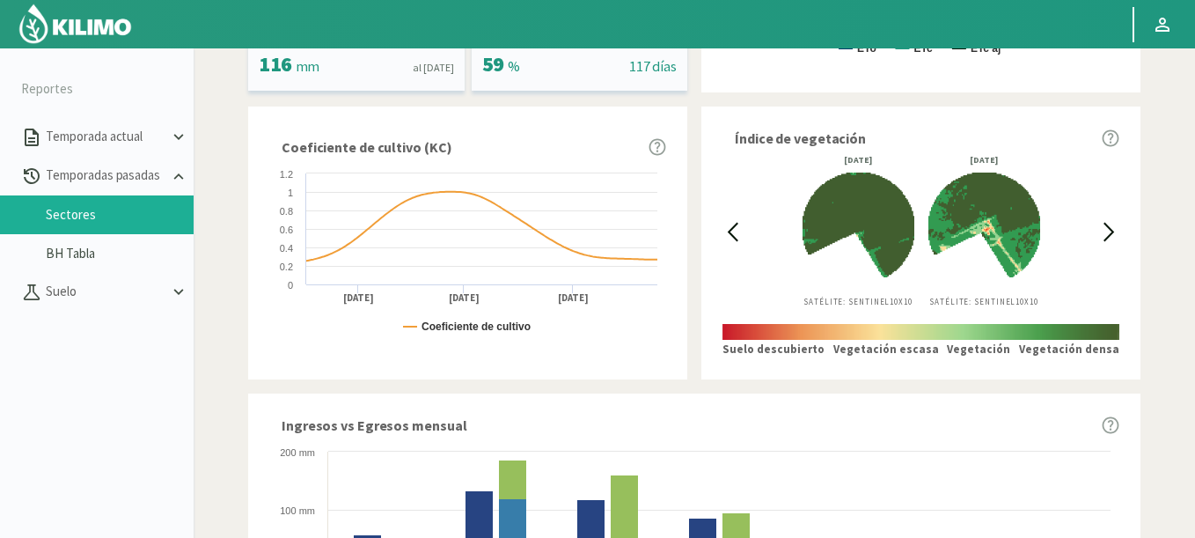
click at [1109, 228] on icon at bounding box center [1109, 232] width 9 height 17
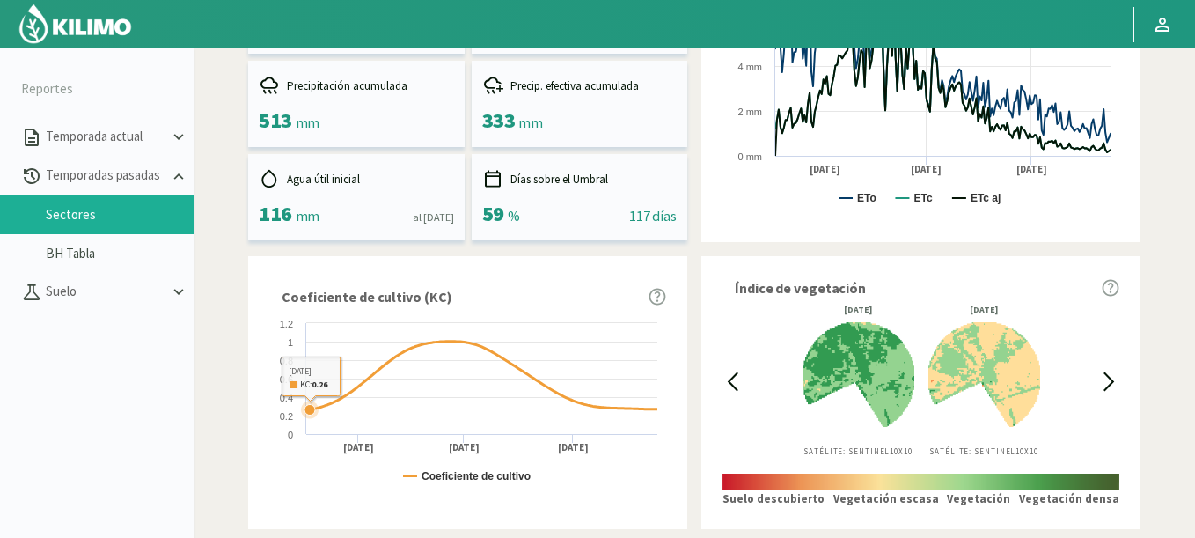
scroll to position [67, 0]
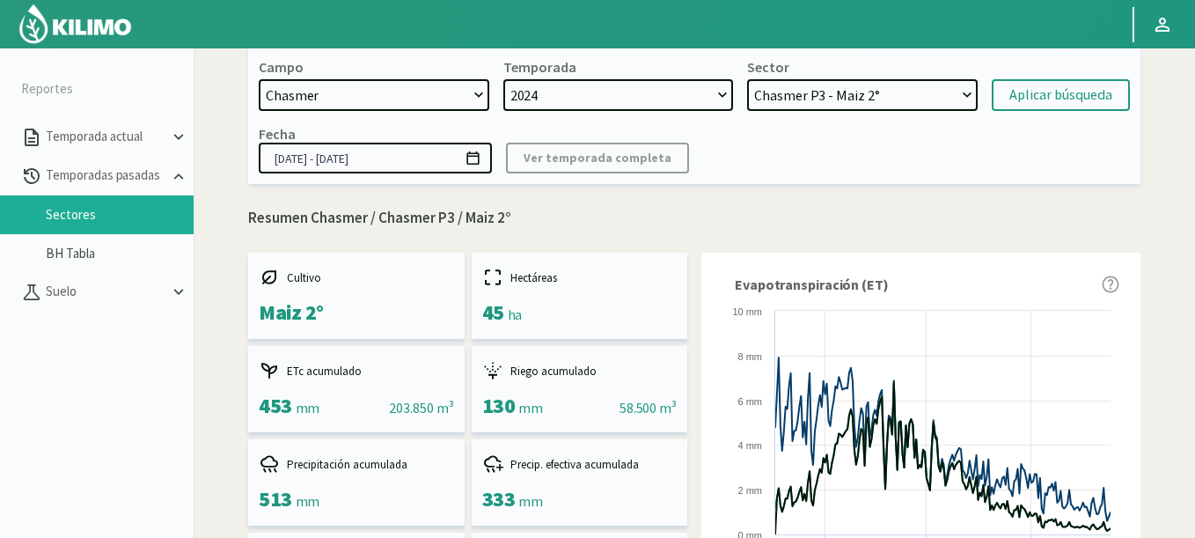
click at [465, 166] on icon at bounding box center [473, 158] width 17 height 17
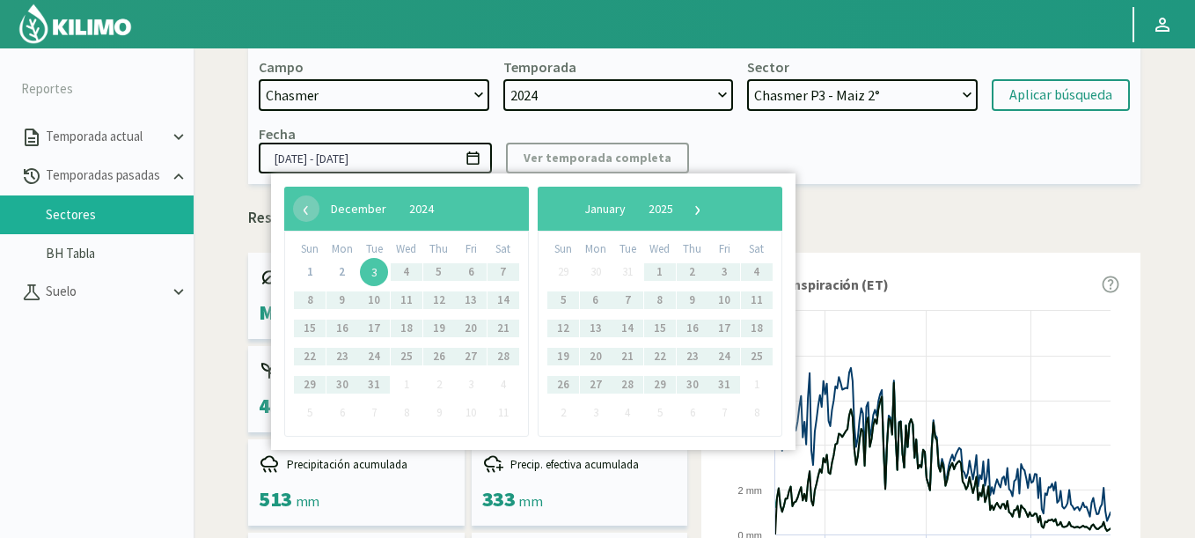
click at [363, 277] on span "3" at bounding box center [374, 272] width 28 height 28
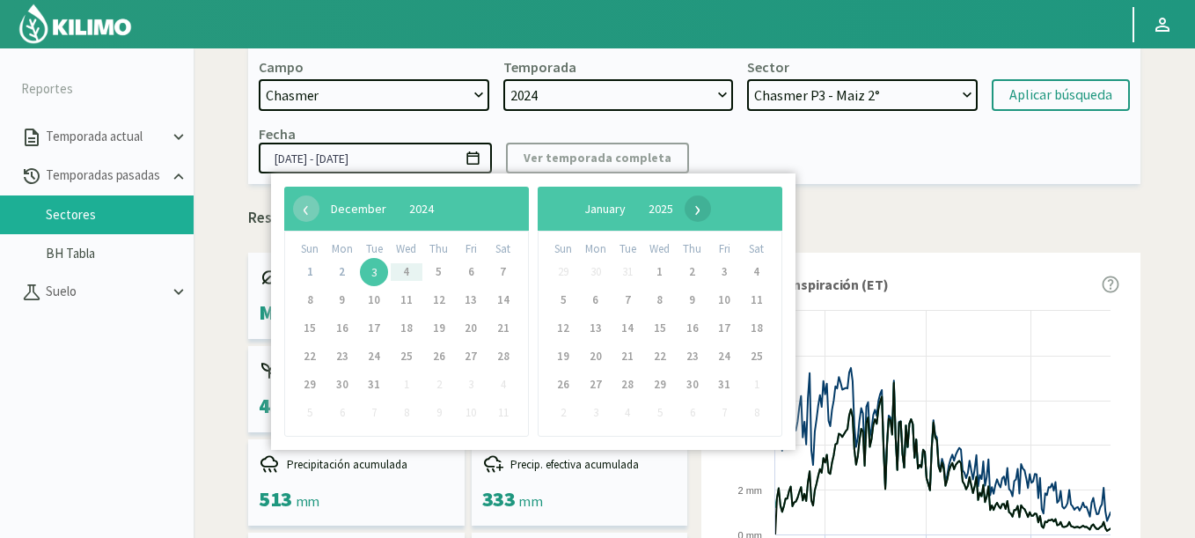
click at [711, 206] on span "›" at bounding box center [698, 208] width 26 height 26
click at [717, 207] on span "›" at bounding box center [703, 208] width 26 height 26
click at [702, 207] on span "›" at bounding box center [688, 208] width 26 height 26
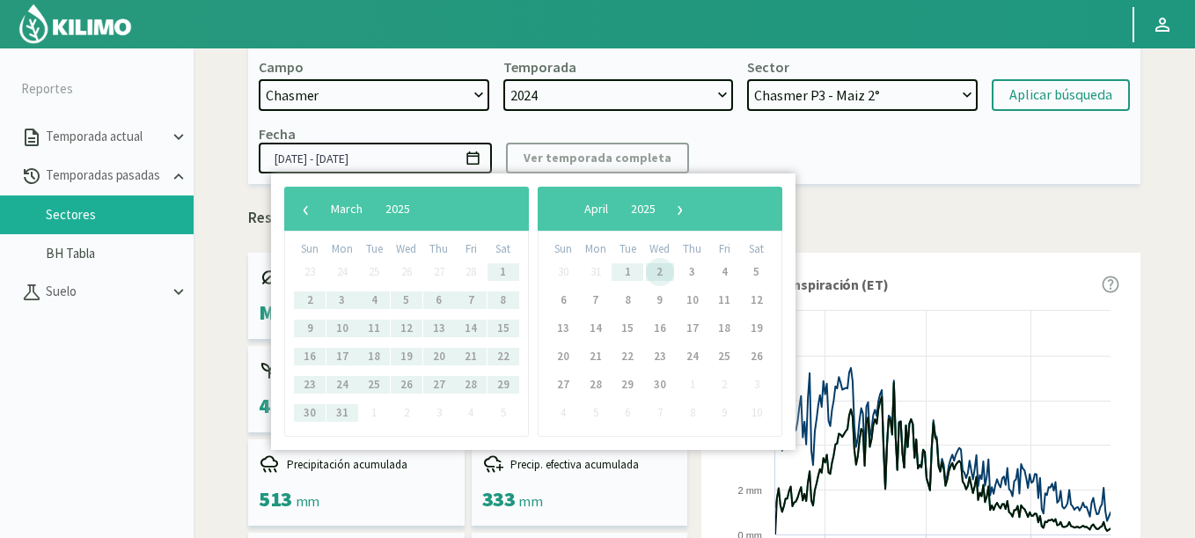
click at [660, 271] on span "2" at bounding box center [660, 272] width 28 height 28
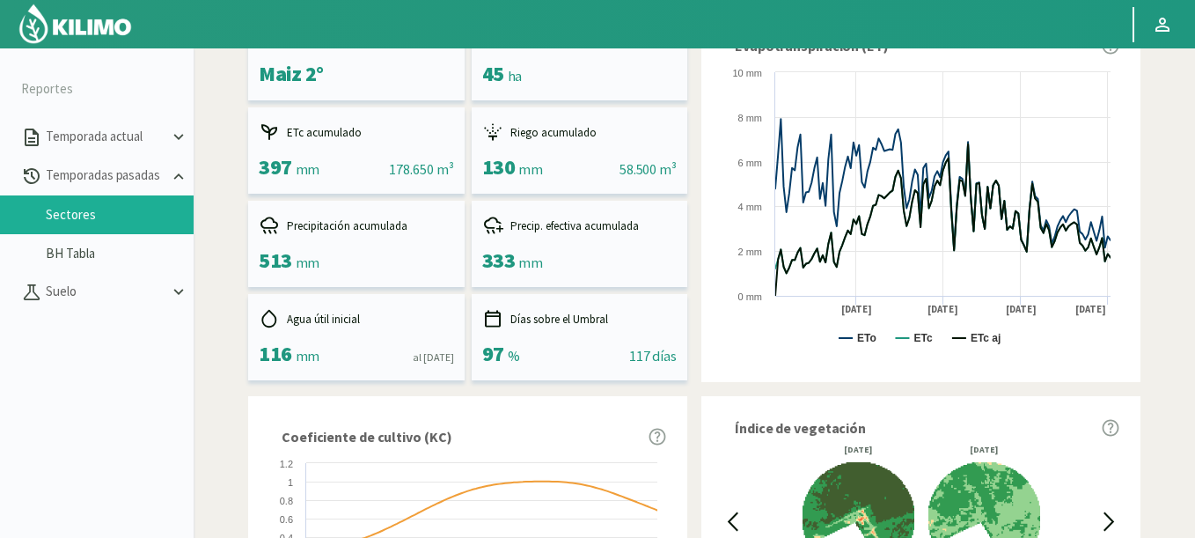
scroll to position [595, 0]
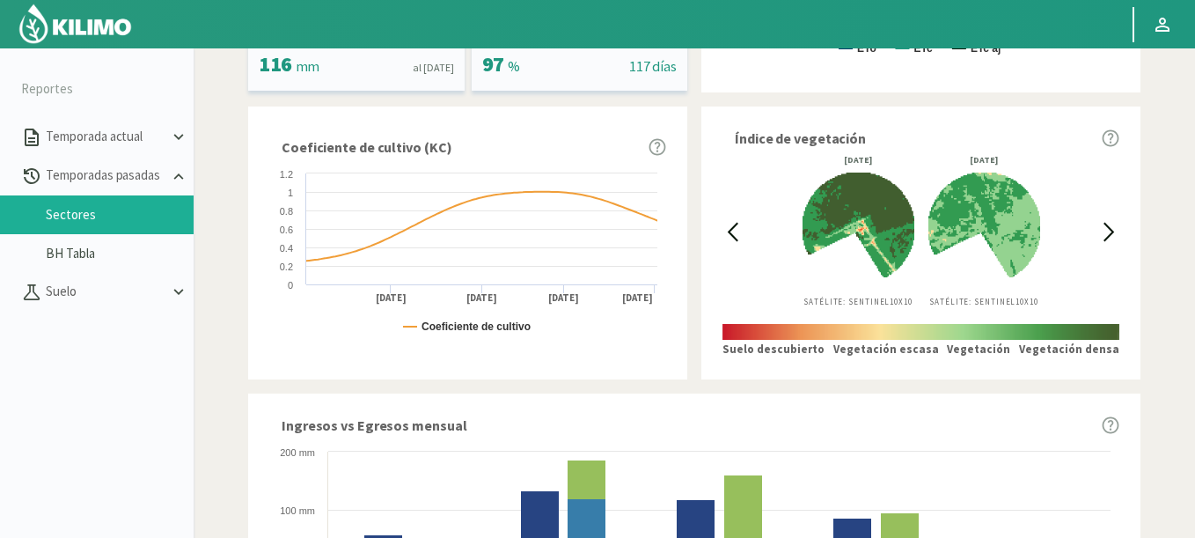
click at [1104, 221] on div at bounding box center [1110, 231] width 20 height 151
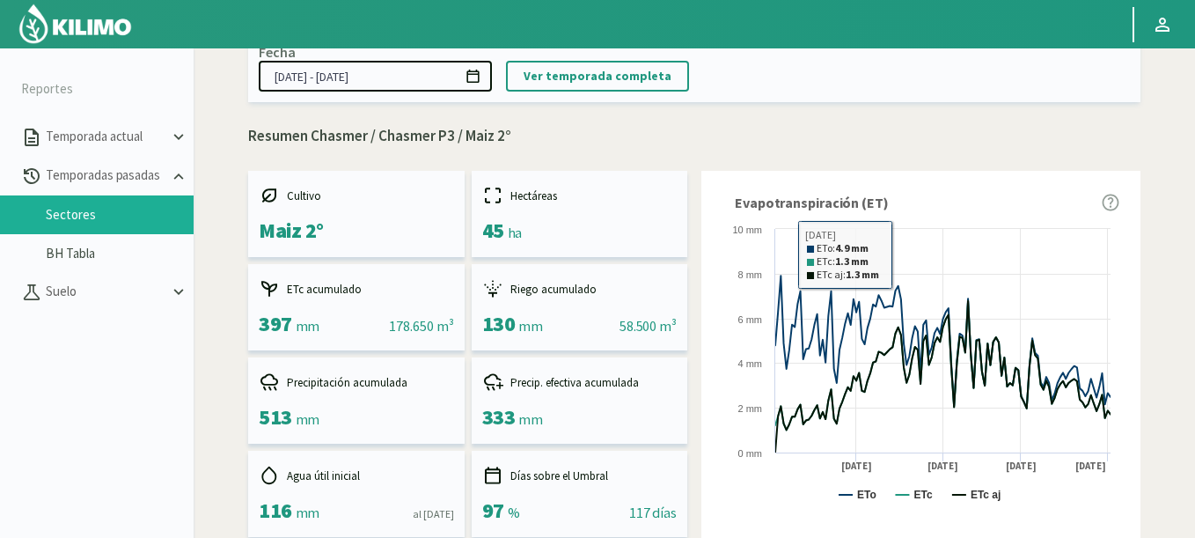
scroll to position [0, 0]
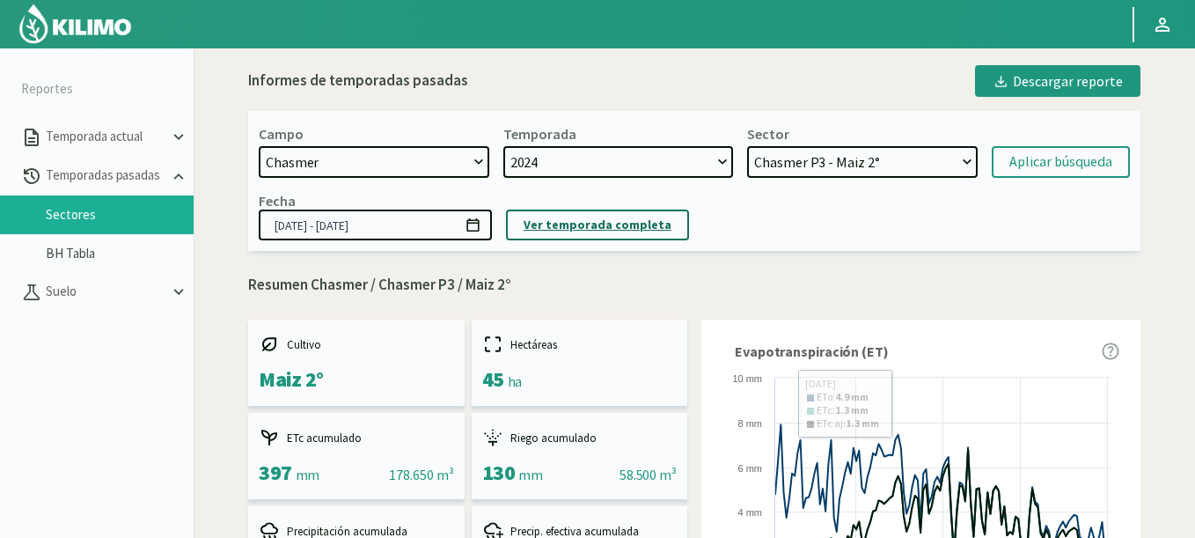
click at [642, 214] on button "Ver temporada completa" at bounding box center [597, 225] width 183 height 31
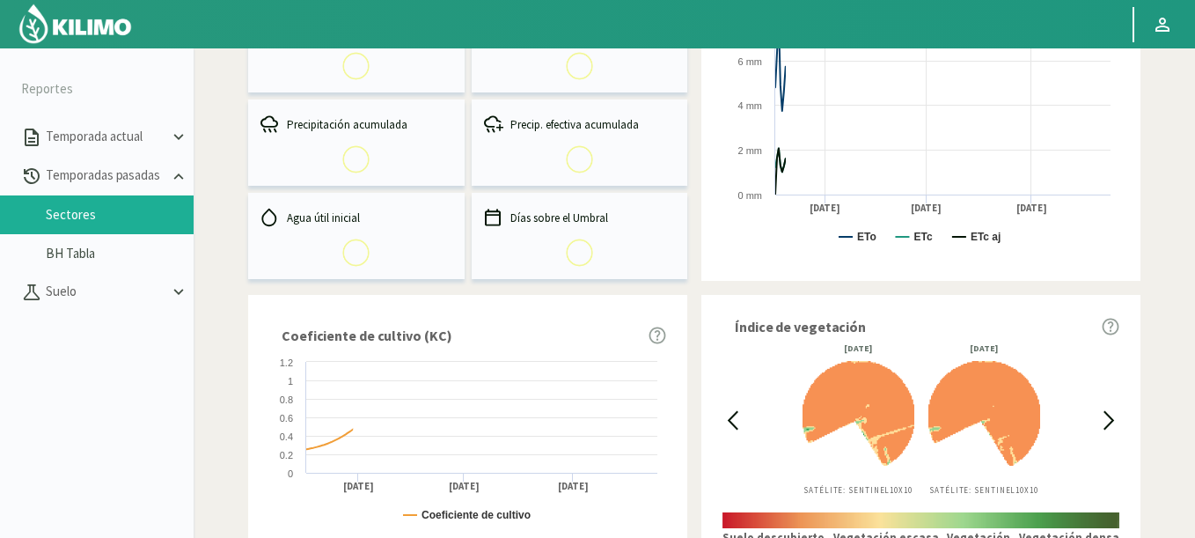
scroll to position [528, 0]
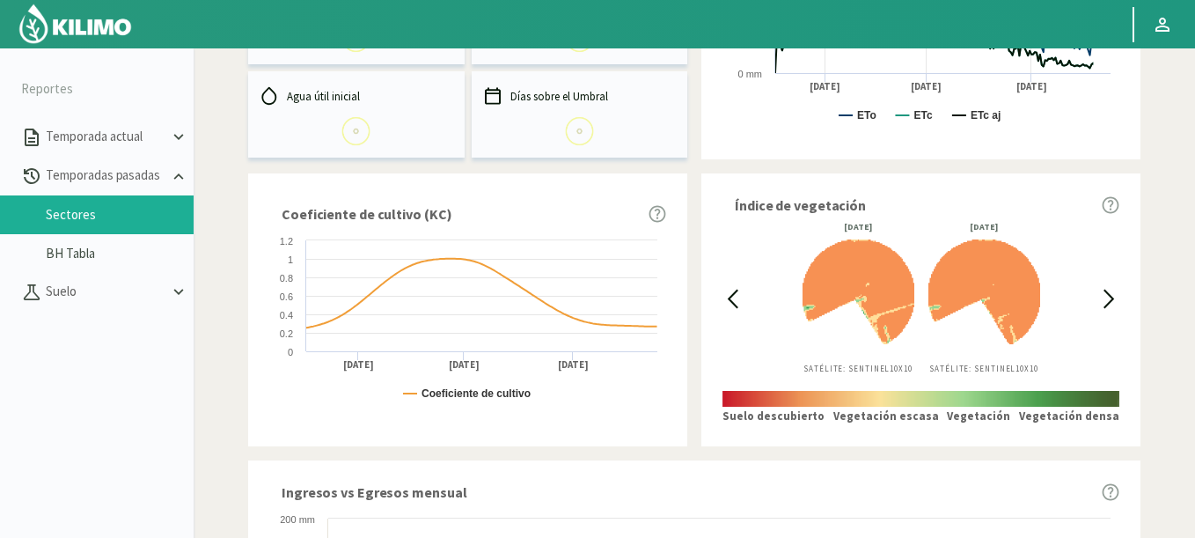
click at [738, 299] on icon at bounding box center [733, 299] width 20 height 20
click at [738, 299] on div at bounding box center [733, 298] width 20 height 151
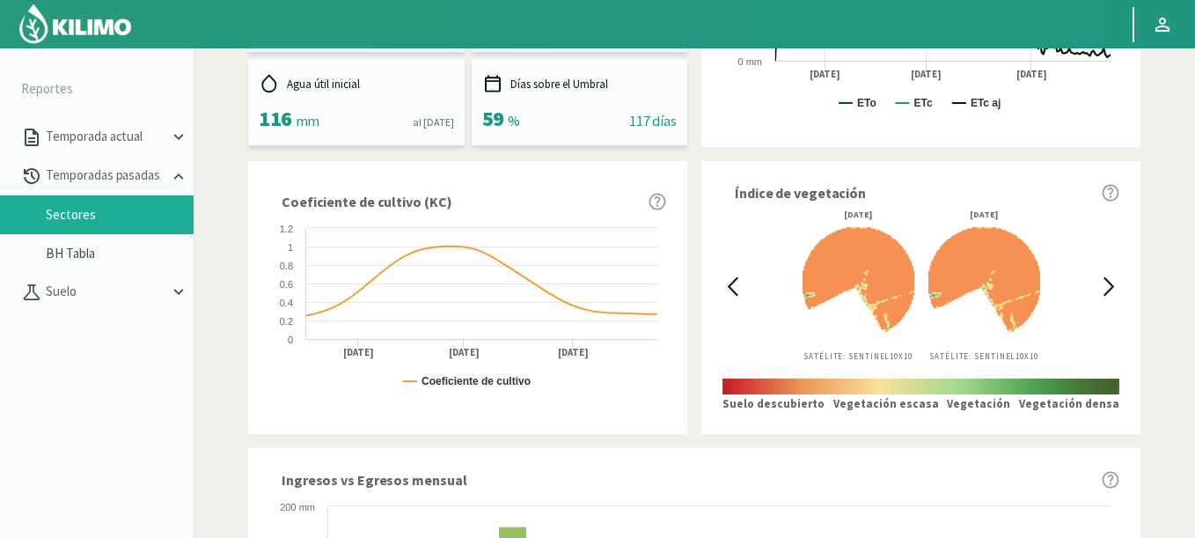
click at [738, 299] on div at bounding box center [733, 285] width 20 height 151
click at [739, 288] on icon at bounding box center [733, 286] width 20 height 20
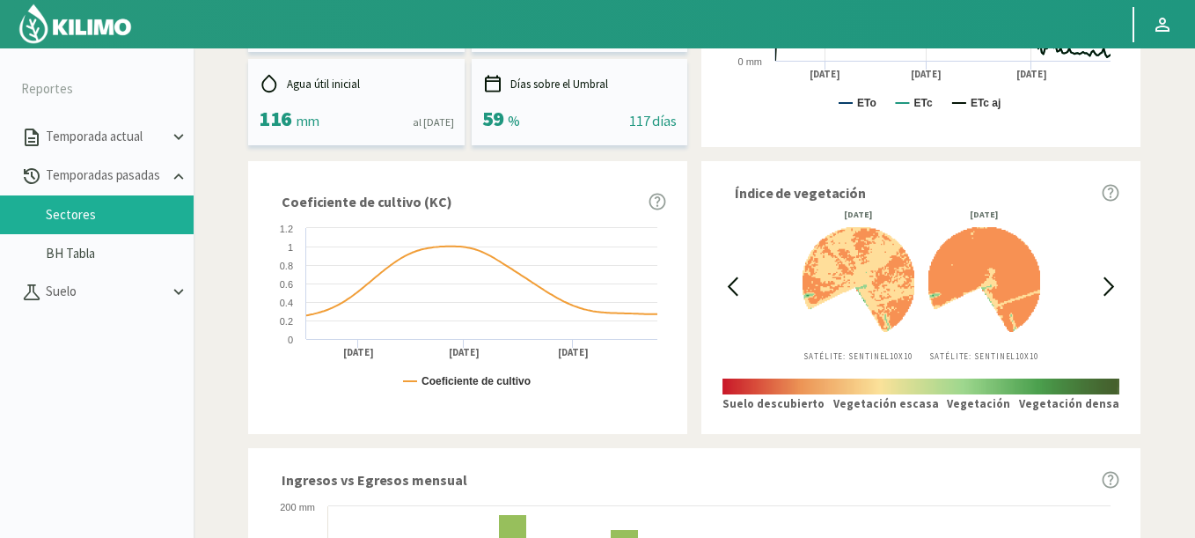
click at [735, 283] on icon at bounding box center [733, 286] width 20 height 20
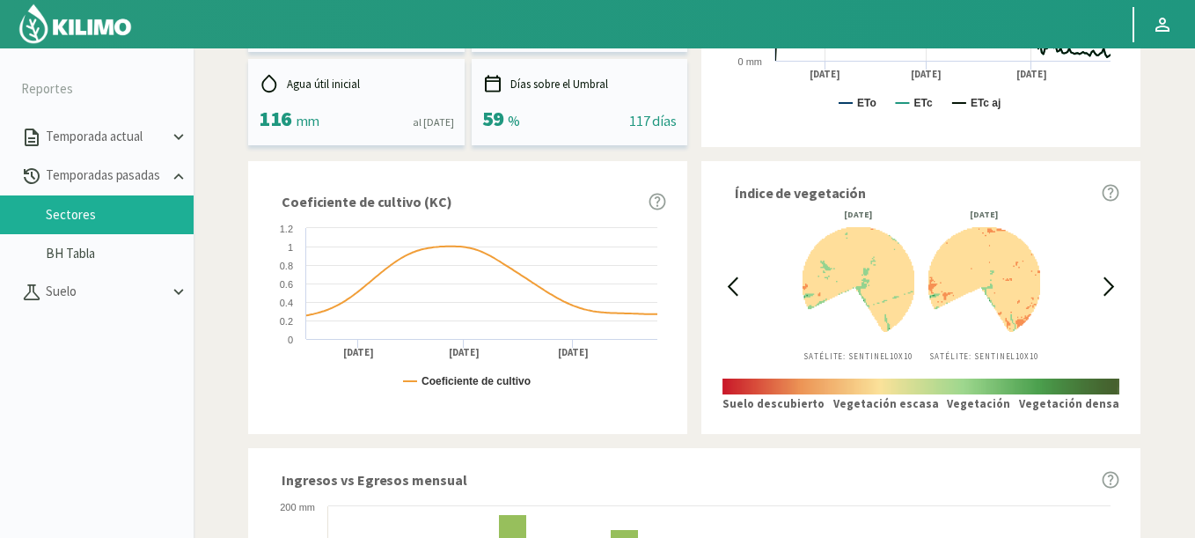
click at [735, 283] on icon at bounding box center [733, 286] width 20 height 20
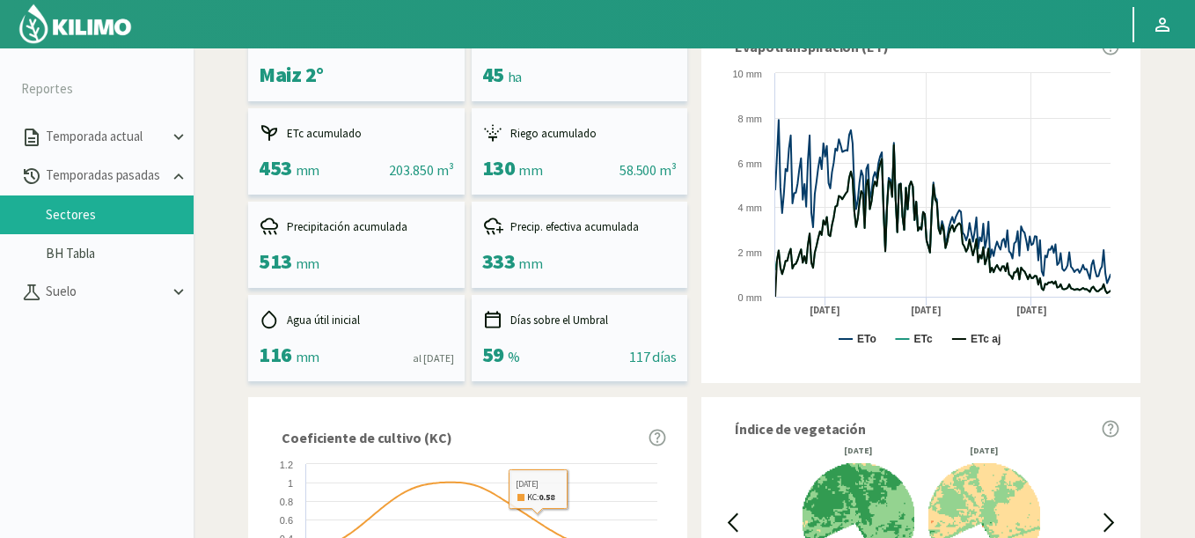
scroll to position [118, 0]
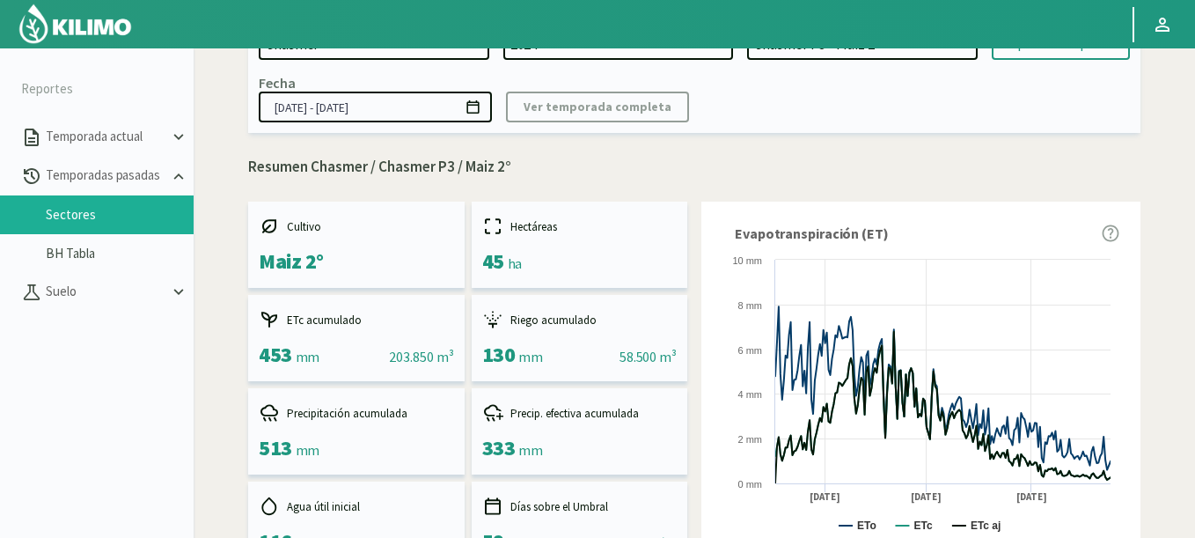
click at [475, 102] on icon at bounding box center [473, 106] width 12 height 13
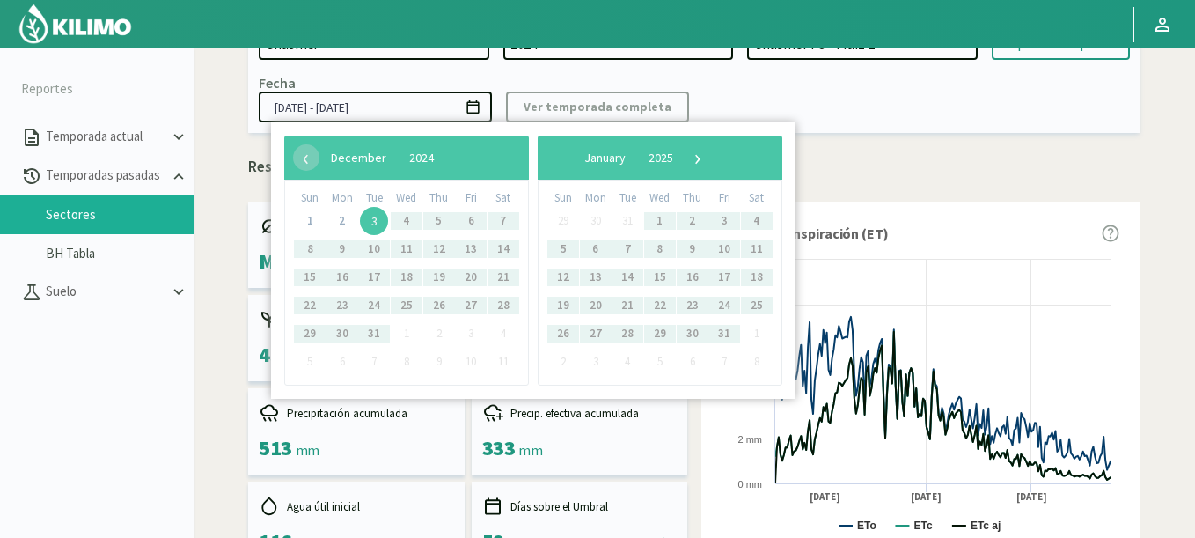
click at [372, 221] on span "3" at bounding box center [374, 221] width 28 height 28
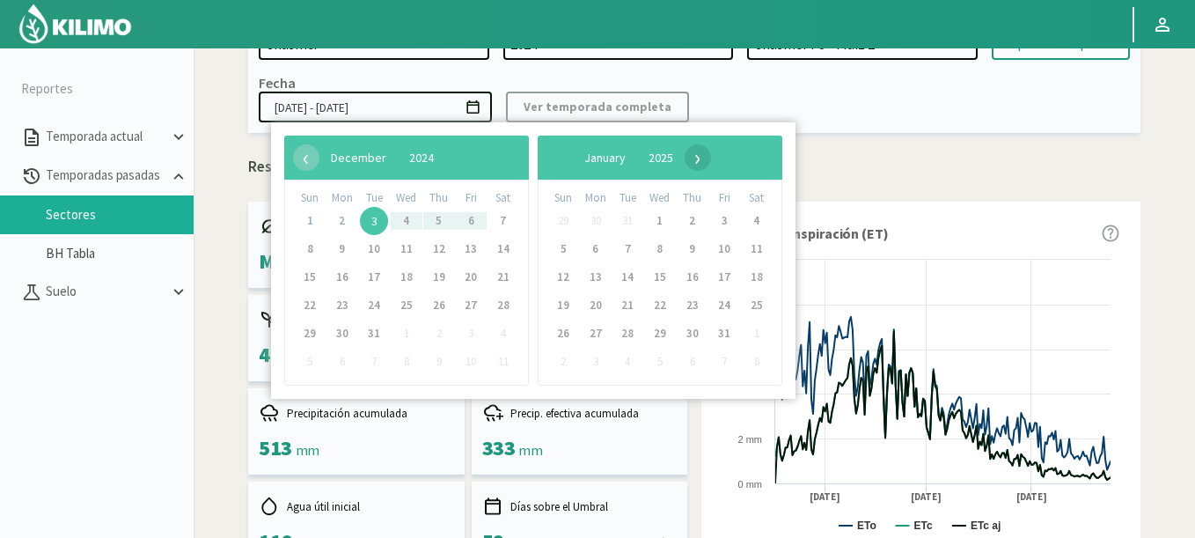
click at [711, 158] on span "›" at bounding box center [698, 157] width 26 height 26
click at [717, 158] on span "›" at bounding box center [703, 157] width 26 height 26
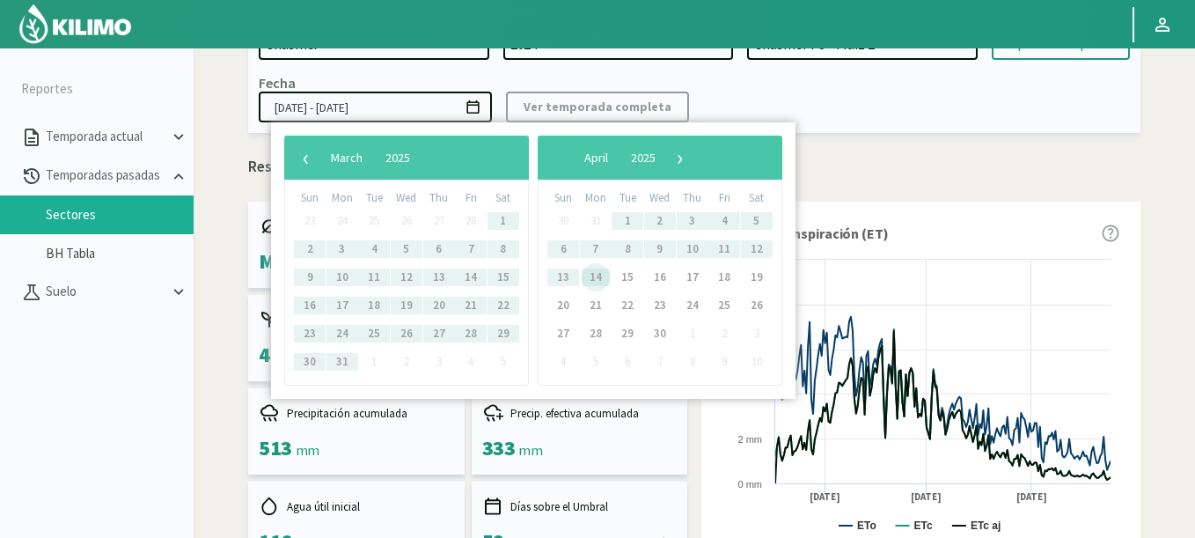
click at [591, 273] on span "14" at bounding box center [596, 277] width 28 height 28
type input "[DATE] - [DATE]"
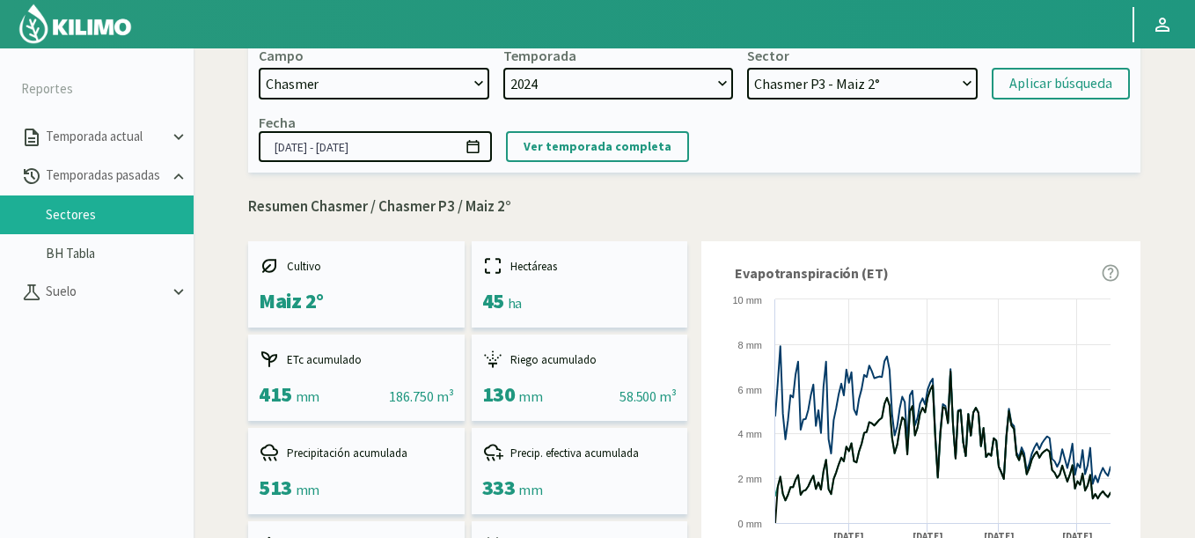
scroll to position [0, 0]
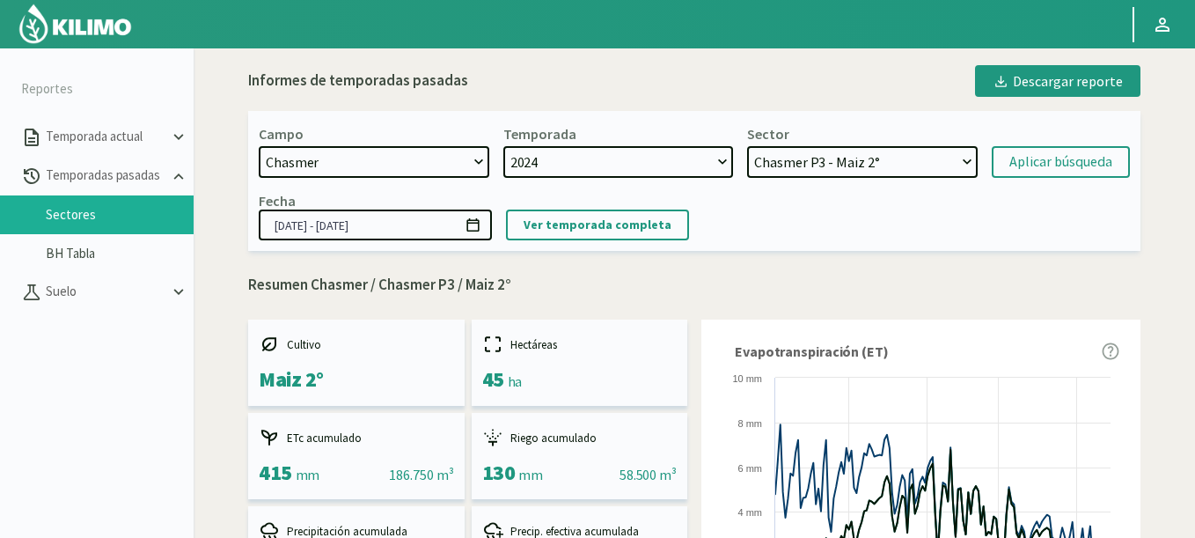
click at [335, 145] on div "Campo [DATE] 8 Fuegos Acograpes - Ag. [PERSON_NAME] - Ag. [GEOGRAPHIC_DATA] Aco…" at bounding box center [374, 151] width 231 height 53
select select "1475: Object"
click at [333, 155] on select "[DATE] 8 Fuegos Acograpes - Ag. [PERSON_NAME] - Ag. [GEOGRAPHIC_DATA] Acograpes…" at bounding box center [374, 162] width 231 height 32
select select "7: 2022"
select select
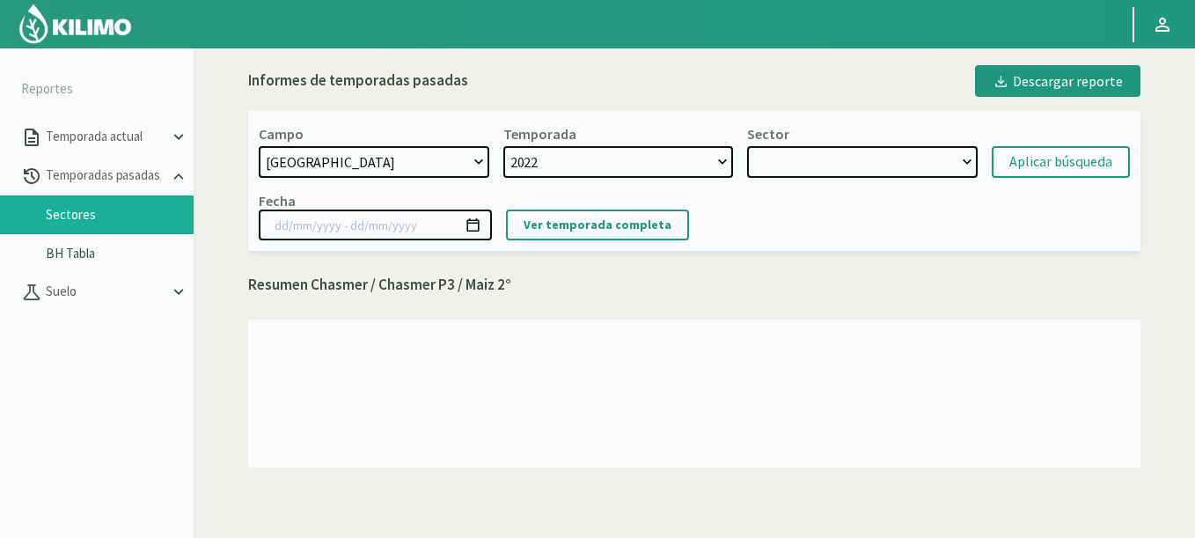
select select "1632: Object"
click at [259, 146] on select "[DATE] 8 Fuegos Acograpes - Ag. [PERSON_NAME] - Ag. [GEOGRAPHIC_DATA] Acograpes…" at bounding box center [374, 162] width 231 height 32
select select "34: Object"
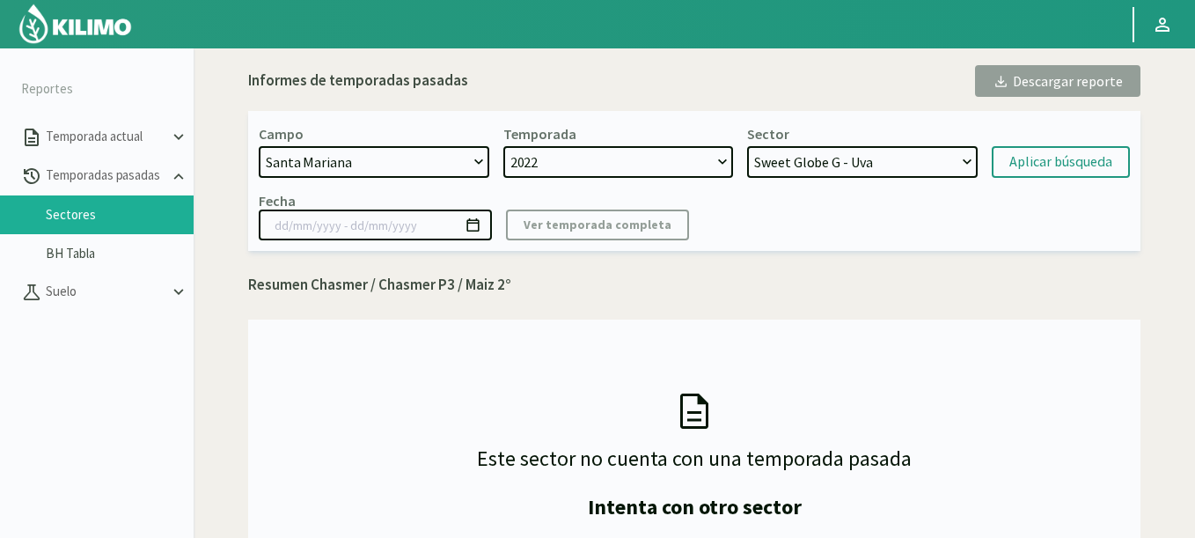
select select "10: 2024"
click at [885, 142] on div "Sector P6 - Soja 2° P8 - Maiz 2° P3 - Maiz 2° P7 - Maiz 1° P1 - [GEOGRAPHIC_DAT…" at bounding box center [862, 151] width 231 height 53
select select "58: Object"
click at [747, 146] on select "P6 - Soja 2° P8 - Maiz 2° P3 - Maiz 2° P7 - Maiz 1° P1 - [GEOGRAPHIC_DATA] 1º" at bounding box center [862, 162] width 231 height 32
click at [1024, 157] on div "Aplicar búsqueda" at bounding box center [1061, 161] width 103 height 21
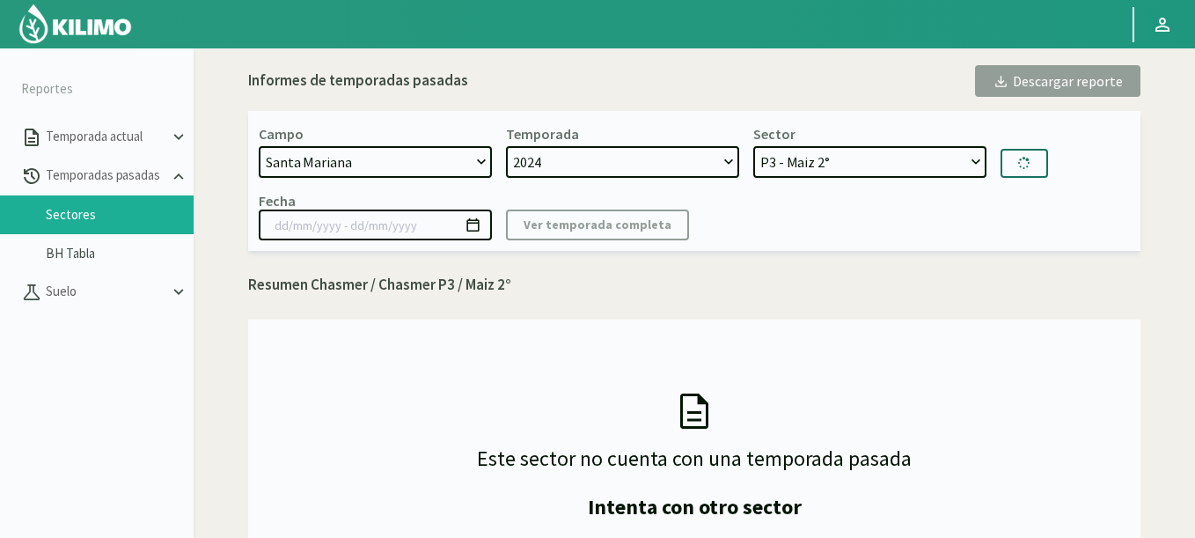
type input "[DATE] - [DATE]"
select select "63: Object"
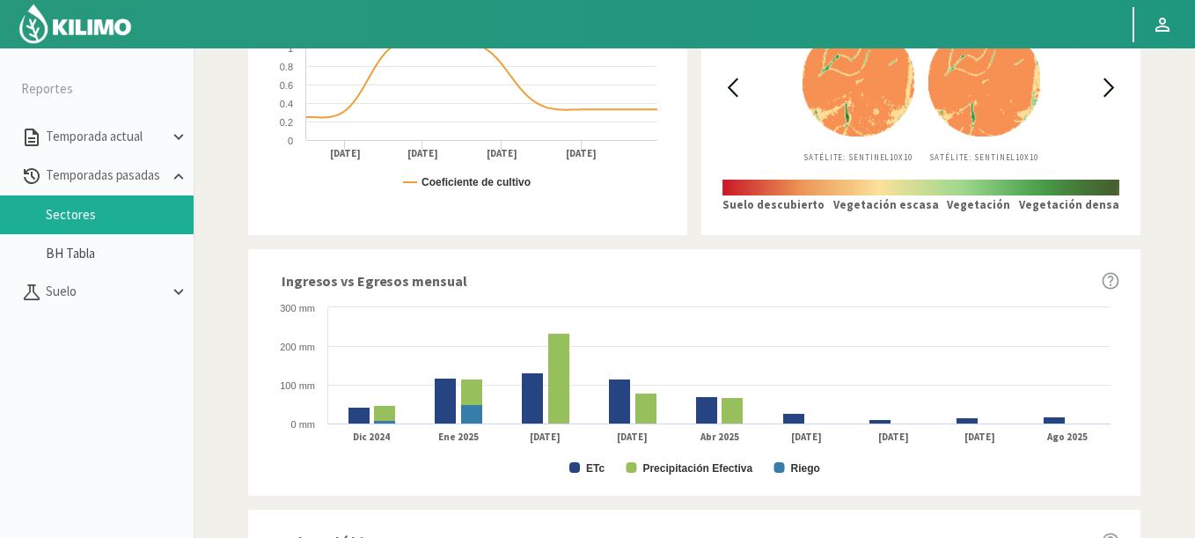
scroll to position [634, 0]
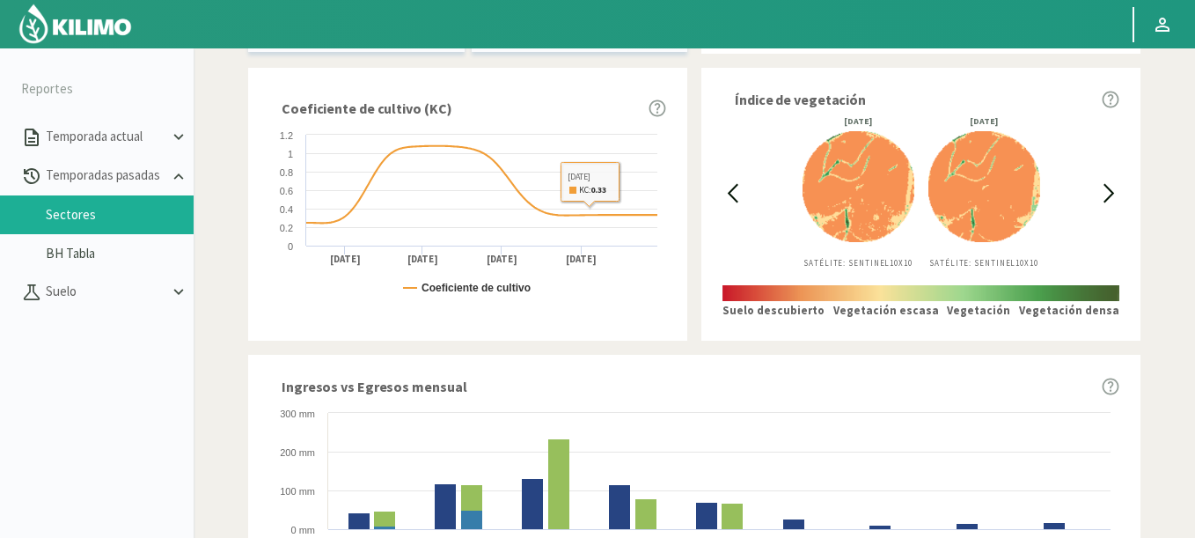
click at [732, 195] on icon at bounding box center [733, 193] width 9 height 17
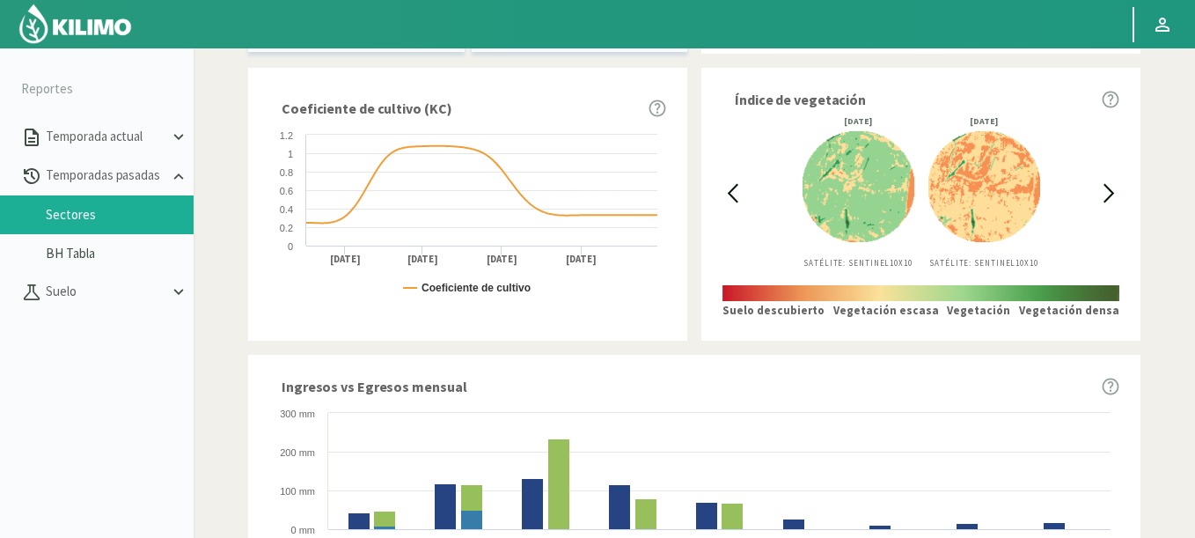
click at [732, 195] on icon at bounding box center [733, 193] width 9 height 17
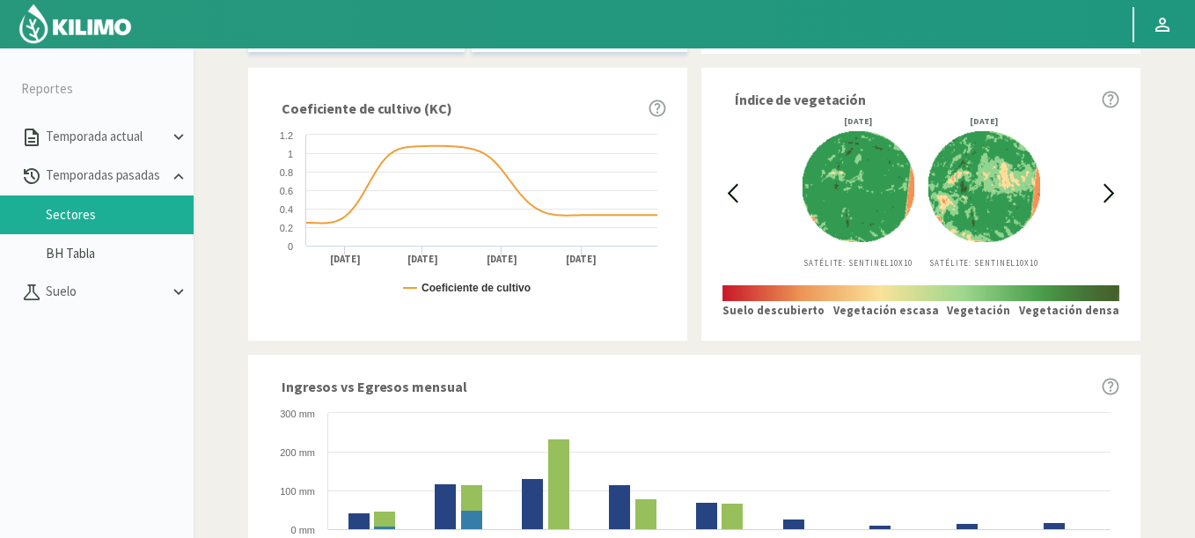
click at [732, 195] on icon at bounding box center [733, 193] width 9 height 17
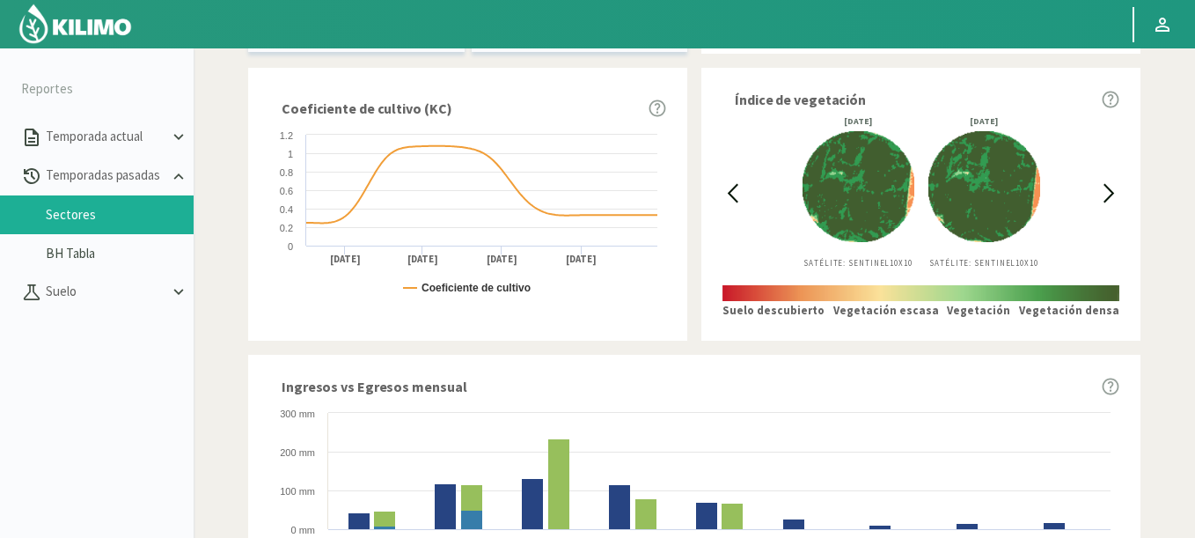
click at [732, 195] on icon at bounding box center [733, 193] width 9 height 17
click at [1108, 188] on icon at bounding box center [1109, 193] width 9 height 17
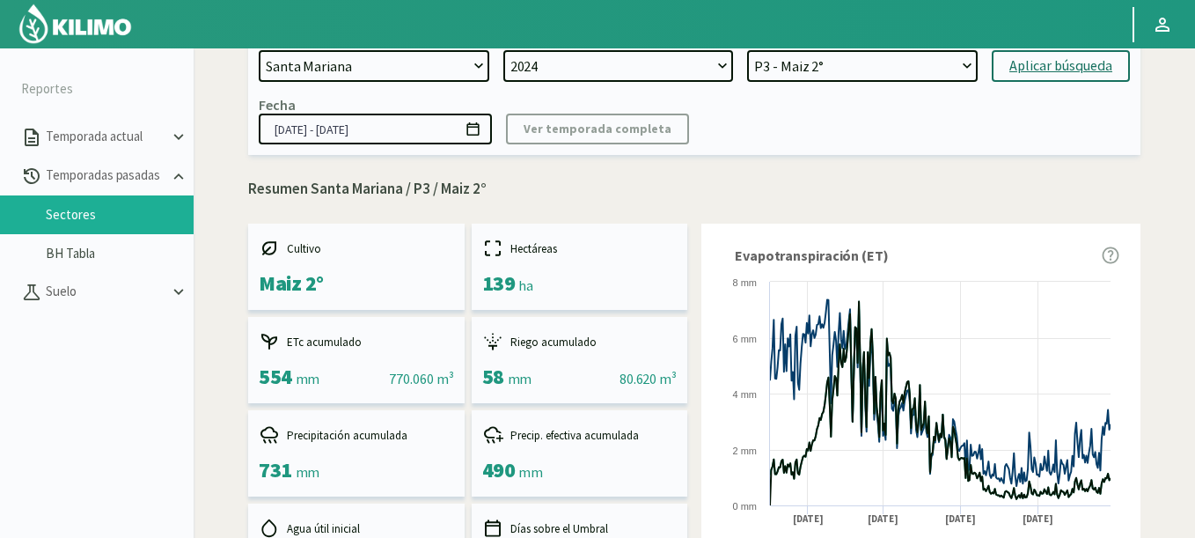
scroll to position [0, 0]
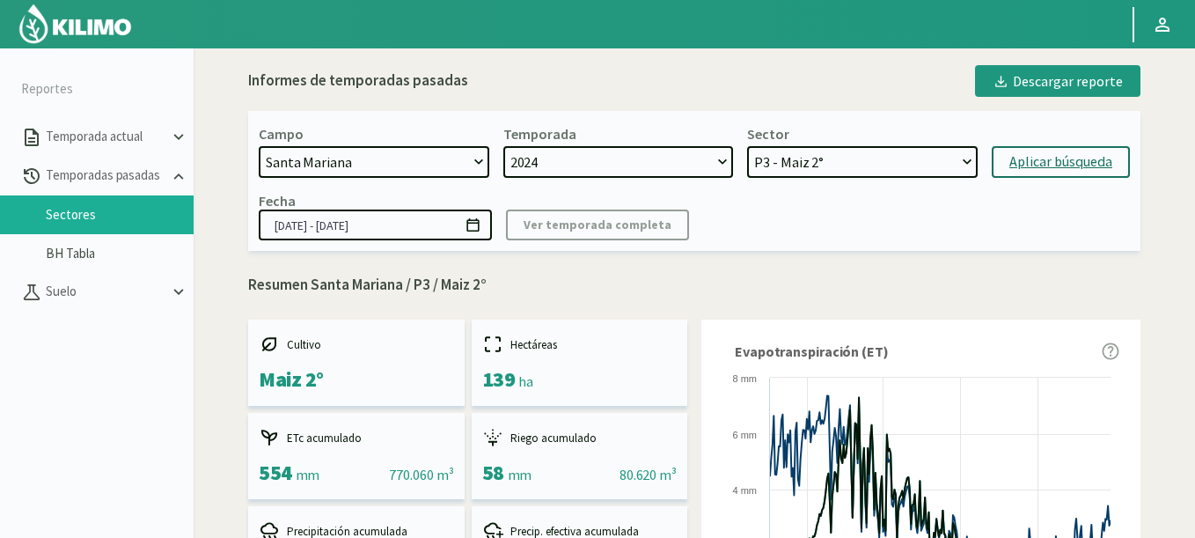
select select "566: Object"
click at [259, 146] on select "[DATE] 8 Fuegos Acograpes - Ag. [PERSON_NAME] - Ag. [GEOGRAPHIC_DATA] Acograpes…" at bounding box center [374, 162] width 231 height 32
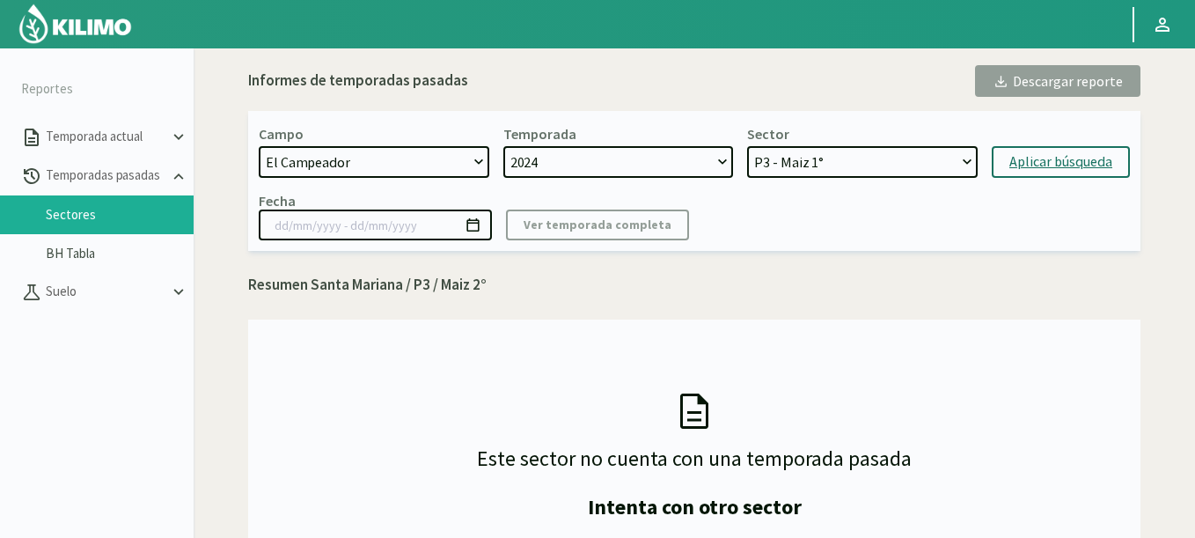
select select "67: Object"
click at [747, 146] on select "P3 - Maiz 1° P1 - Maiz 1°" at bounding box center [862, 162] width 231 height 32
click at [1034, 153] on div "Aplicar búsqueda" at bounding box center [1061, 161] width 103 height 21
type input "[DATE] - [DATE]"
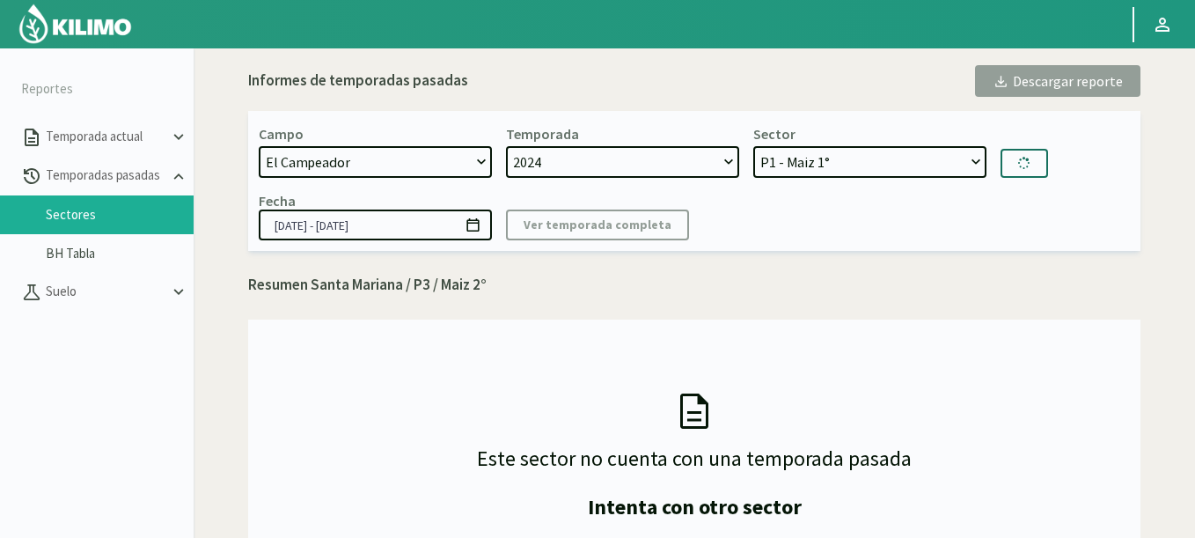
select select "69: Object"
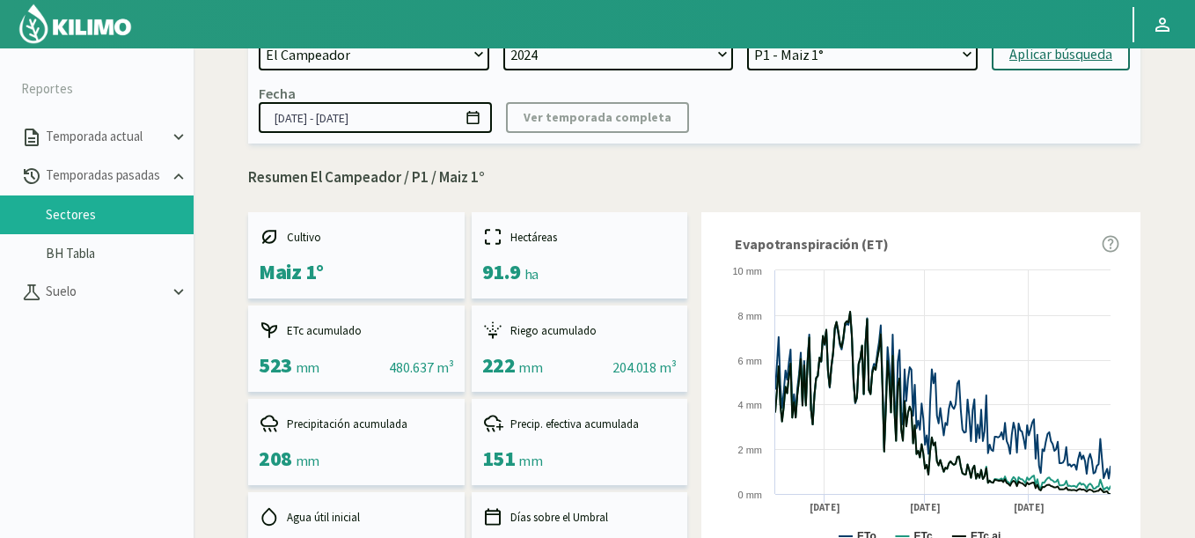
scroll to position [106, 0]
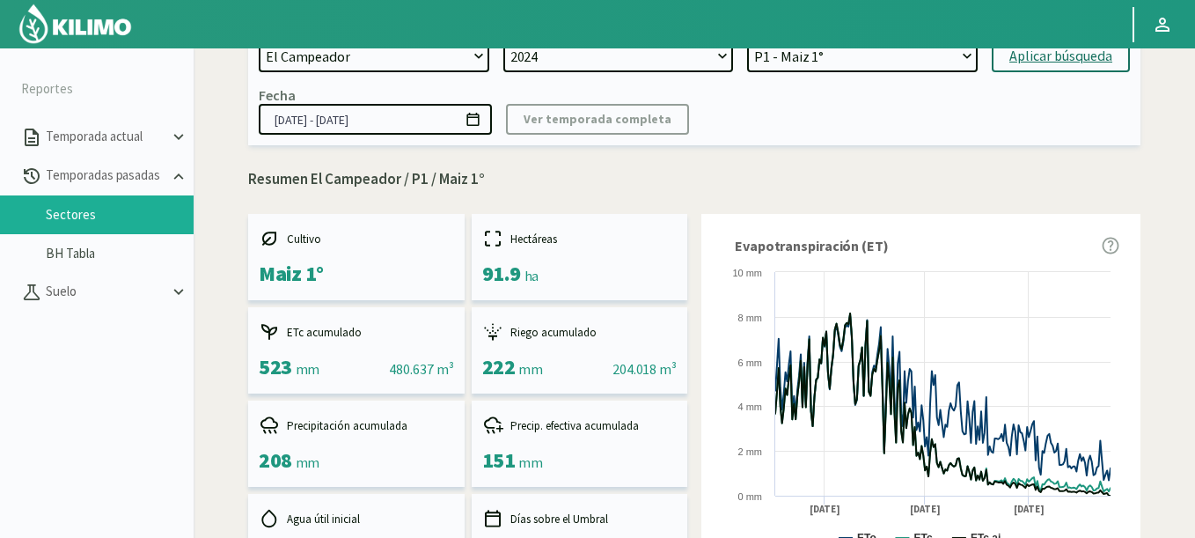
click at [475, 114] on icon at bounding box center [473, 119] width 12 height 13
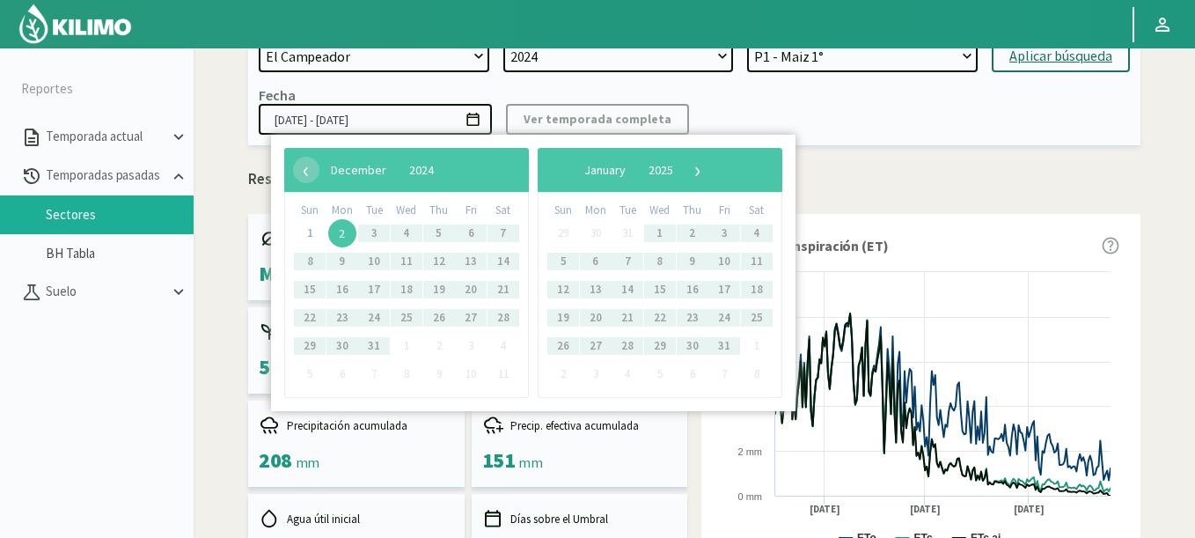
click at [342, 234] on span "2" at bounding box center [342, 233] width 28 height 28
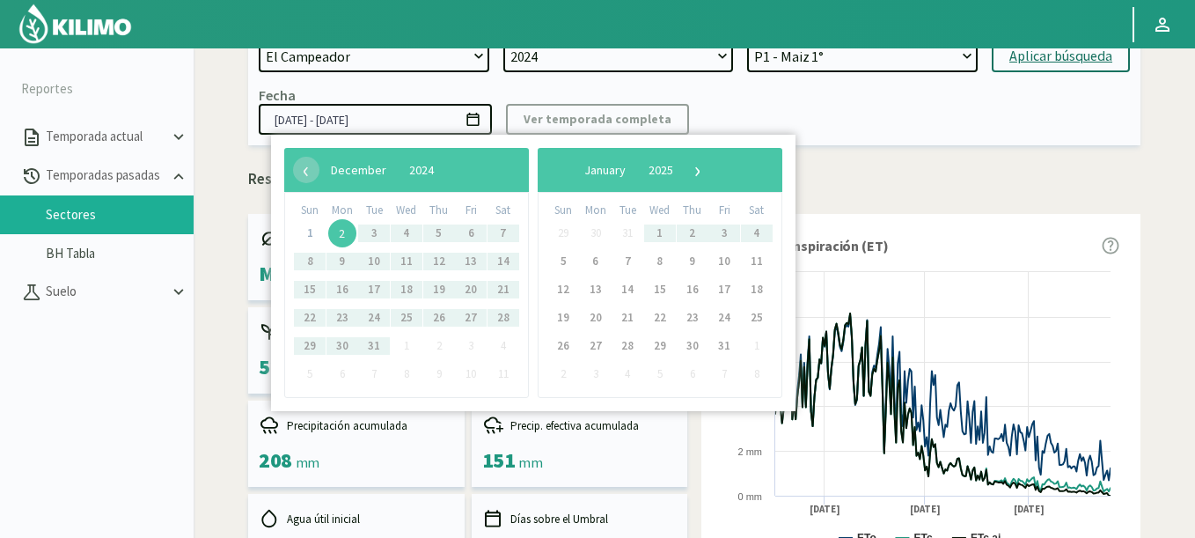
click at [748, 178] on div "‹ ​ January ​ 2025 ​ ›" at bounding box center [660, 170] width 245 height 44
click at [711, 172] on span "›" at bounding box center [698, 170] width 26 height 26
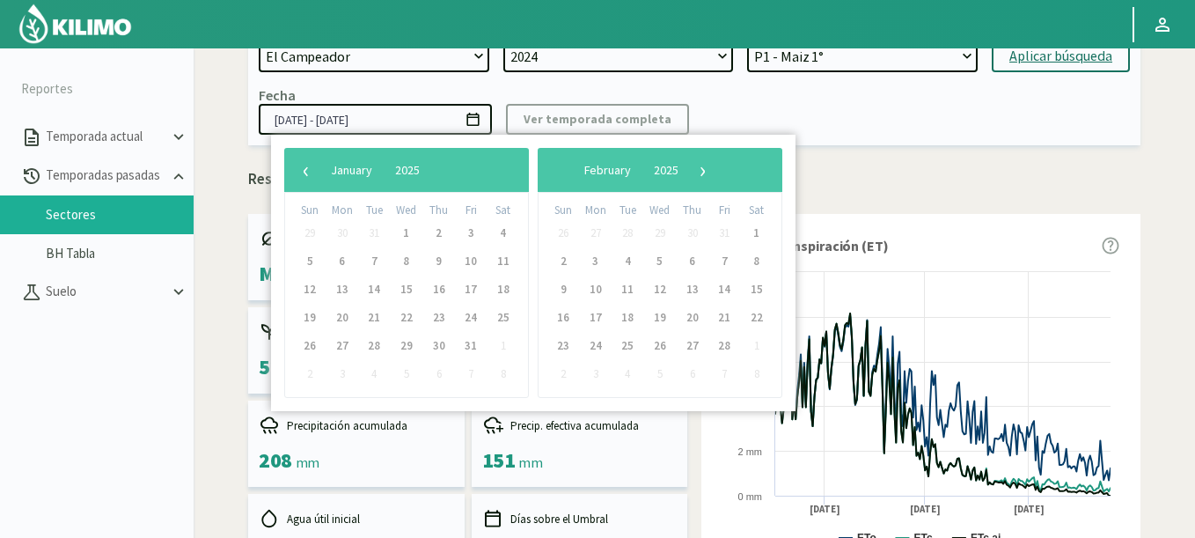
click at [717, 172] on span "›" at bounding box center [703, 170] width 26 height 26
click at [702, 172] on span "›" at bounding box center [688, 170] width 26 height 26
click at [694, 172] on span "›" at bounding box center [680, 170] width 26 height 26
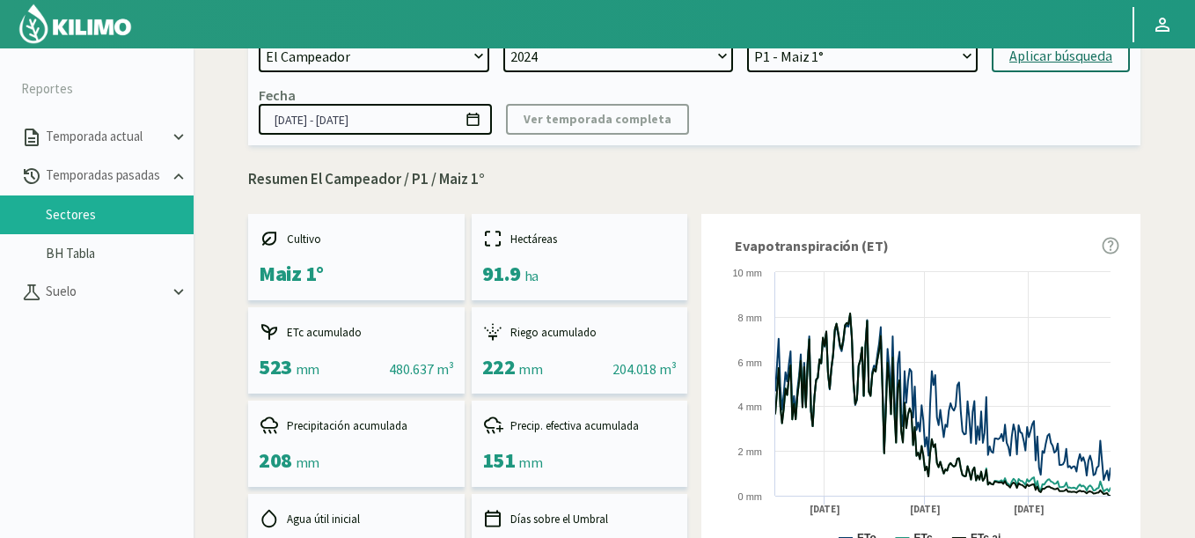
scroll to position [0, 0]
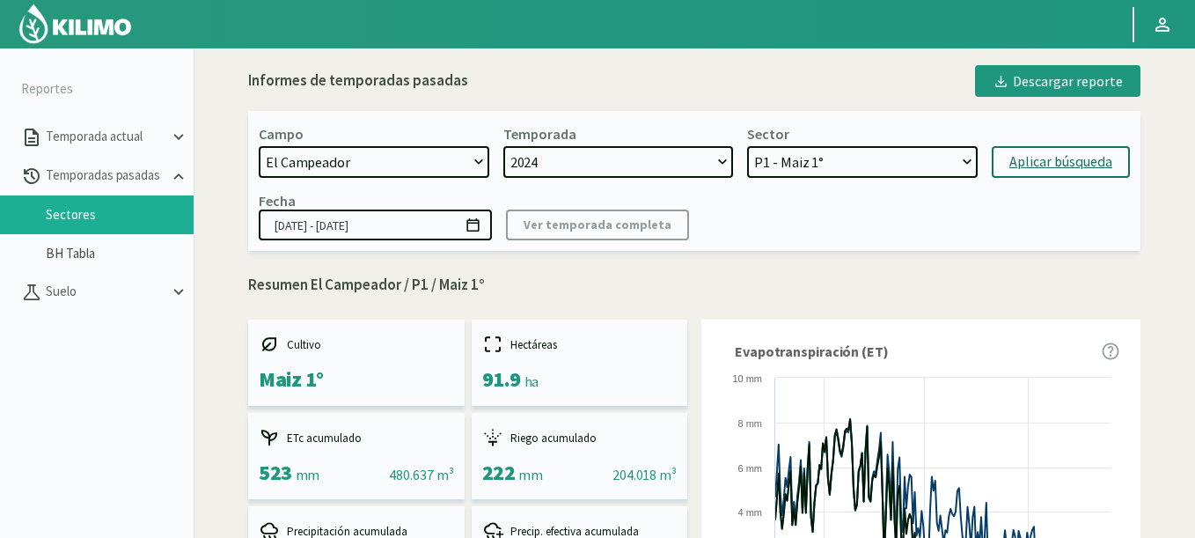
drag, startPoint x: 820, startPoint y: 166, endPoint x: 883, endPoint y: 101, distance: 90.9
click at [820, 166] on select "P3 - Maiz 1° P1 - Maiz 1°" at bounding box center [862, 162] width 231 height 32
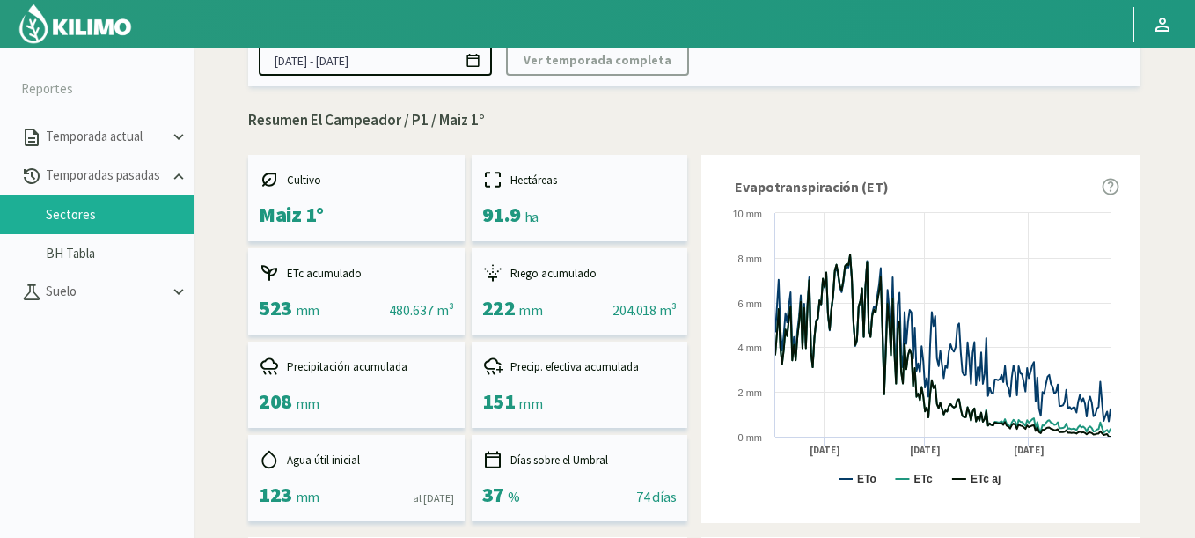
scroll to position [423, 0]
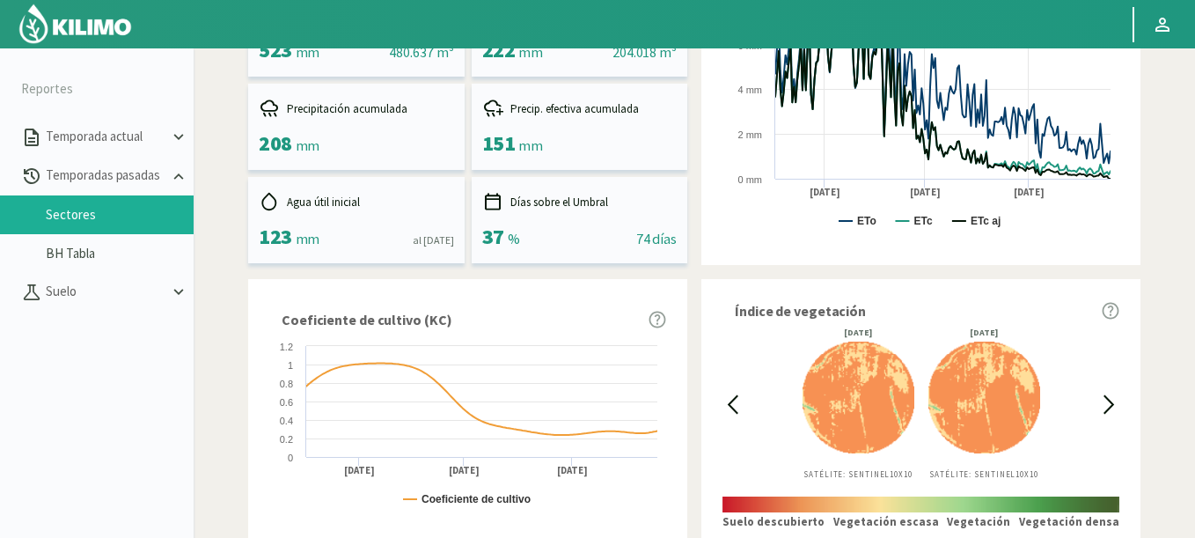
click at [99, 21] on img at bounding box center [75, 24] width 115 height 42
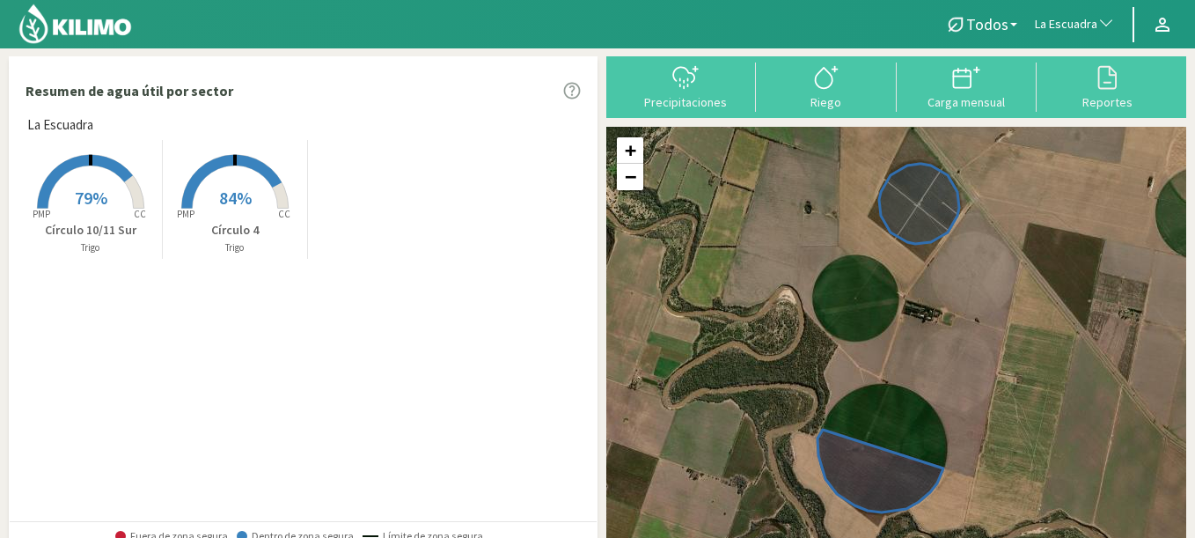
click at [417, 19] on div at bounding box center [461, 24] width 923 height 48
